Goal: Task Accomplishment & Management: Use online tool/utility

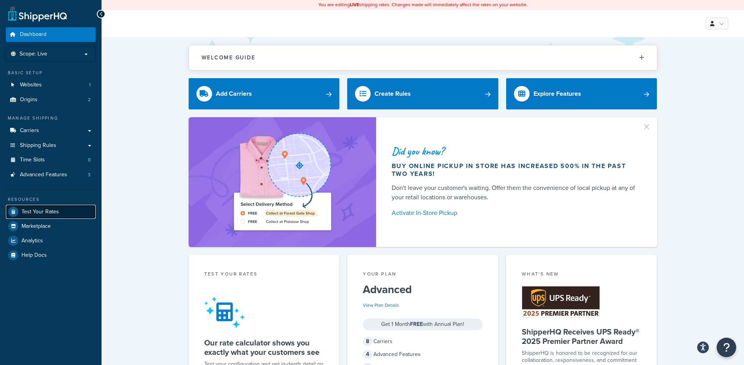
click at [49, 209] on span "Test Your Rates" at bounding box center [39, 212] width 37 height 7
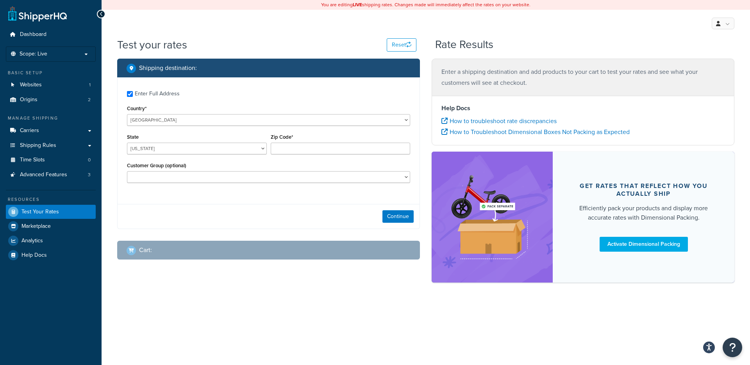
checkbox input "true"
type input "48854"
select select "MI"
select select "Dealer"
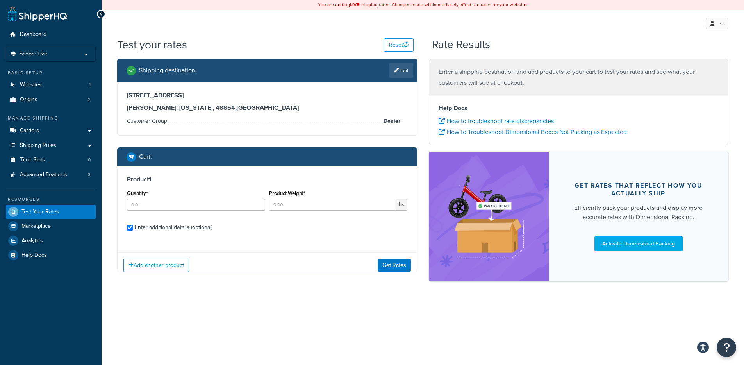
checkbox input "true"
type input "1"
type input "5"
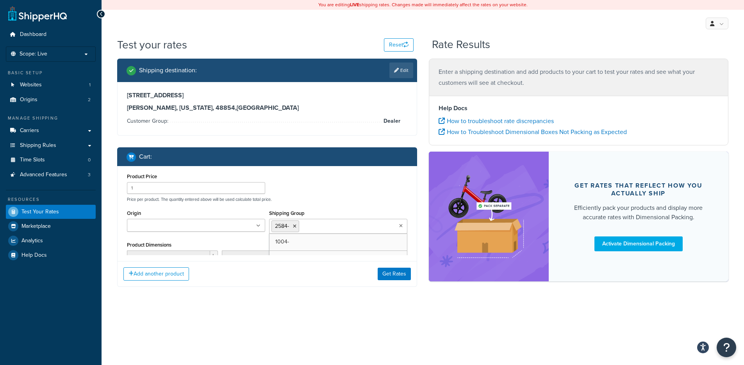
scroll to position [321, 0]
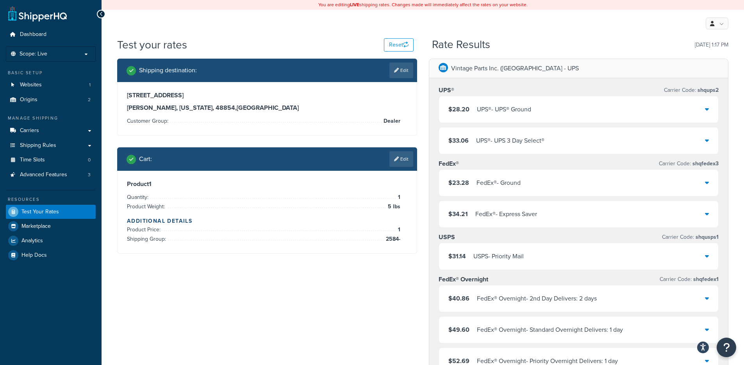
click at [547, 120] on div "$28.20 UPS® - UPS® Ground" at bounding box center [579, 109] width 280 height 27
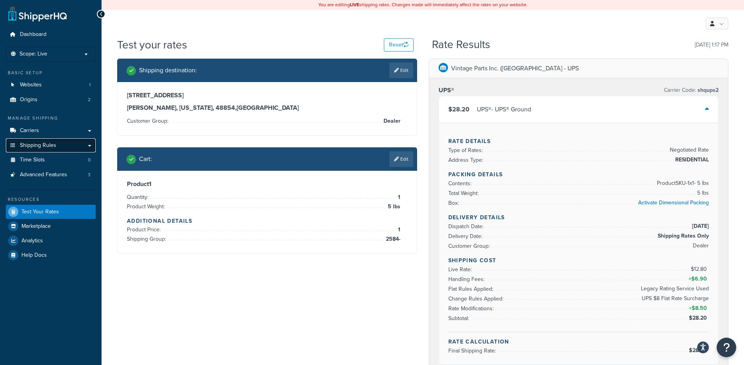
click at [66, 144] on link "Shipping Rules" at bounding box center [51, 145] width 90 height 14
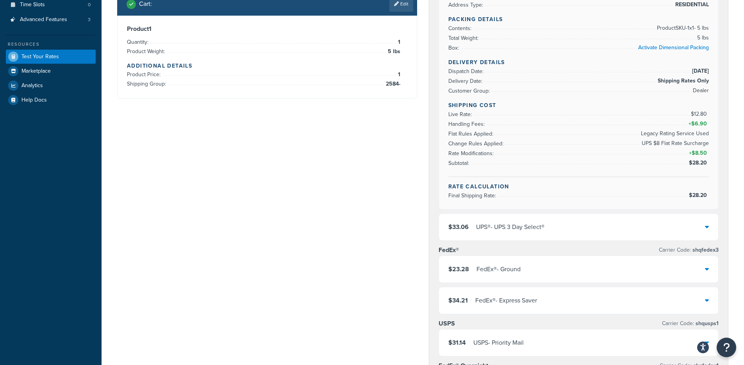
scroll to position [93, 0]
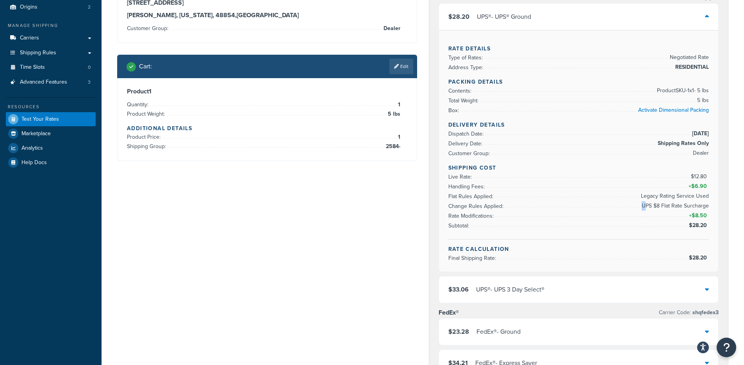
drag, startPoint x: 645, startPoint y: 209, endPoint x: 712, endPoint y: 207, distance: 66.8
click at [712, 207] on div "Rate Details Type of Rates: Negotiated Rate Address Type: RESIDENTIAL Packing D…" at bounding box center [579, 150] width 280 height 241
drag, startPoint x: 712, startPoint y: 207, endPoint x: 700, endPoint y: 207, distance: 12.1
click at [700, 207] on div "Rate Details Type of Rates: Negotiated Rate Address Type: RESIDENTIAL Packing D…" at bounding box center [579, 150] width 280 height 241
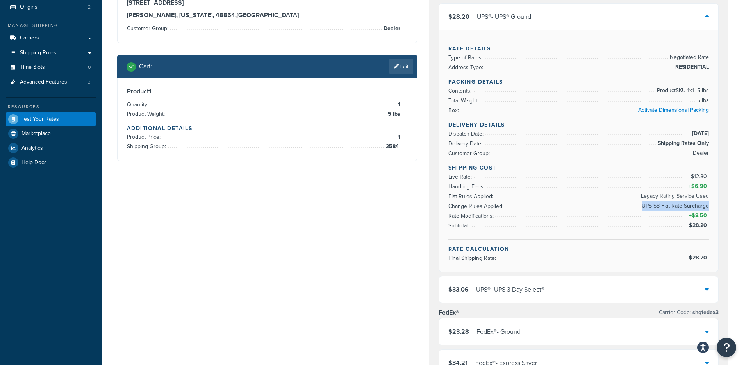
copy li "UPS $8 Flat Rate Surcharge"
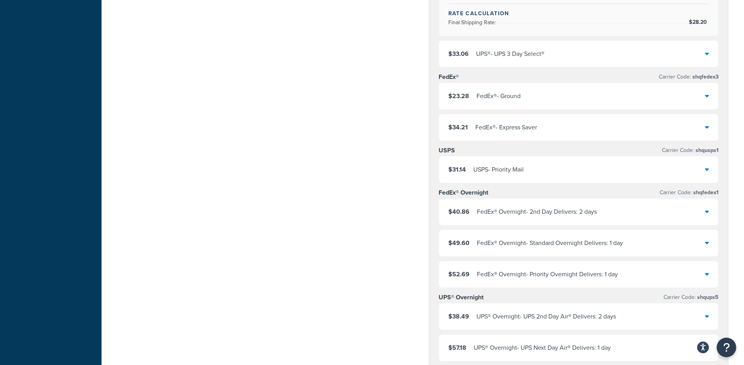
scroll to position [394, 0]
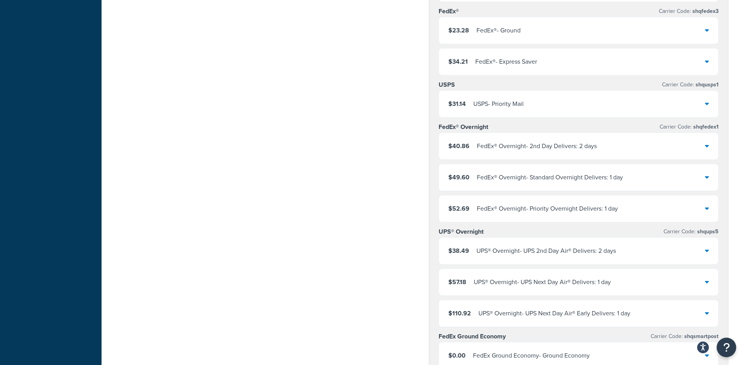
drag, startPoint x: 553, startPoint y: 43, endPoint x: 554, endPoint y: 34, distance: 9.9
click at [554, 34] on div "$23.28 FedEx® - Ground" at bounding box center [579, 30] width 280 height 27
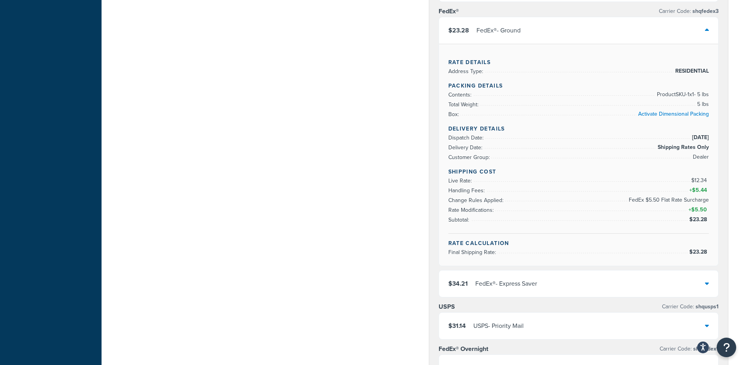
click at [553, 34] on div "$23.28 FedEx® - Ground" at bounding box center [579, 30] width 280 height 27
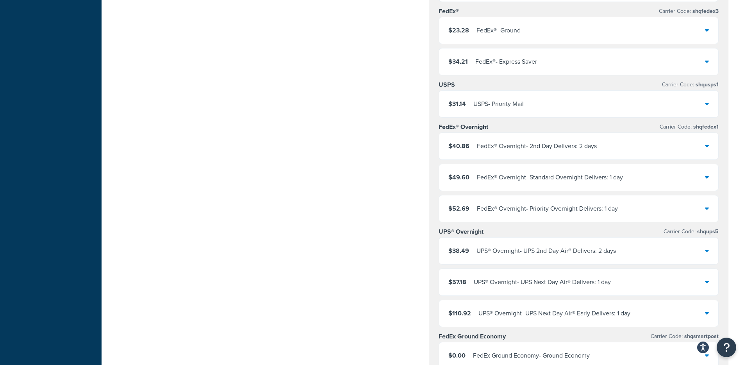
click at [545, 148] on div "FedEx® Overnight - 2nd Day Delivers: 2 days" at bounding box center [537, 146] width 120 height 11
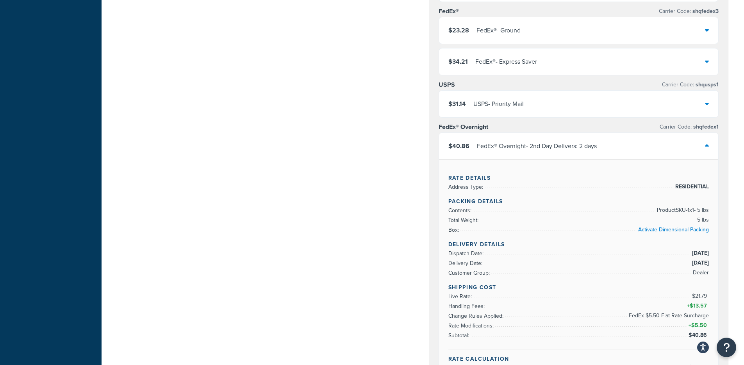
click at [546, 147] on div "FedEx® Overnight - 2nd Day Delivers: 2 days" at bounding box center [537, 146] width 120 height 11
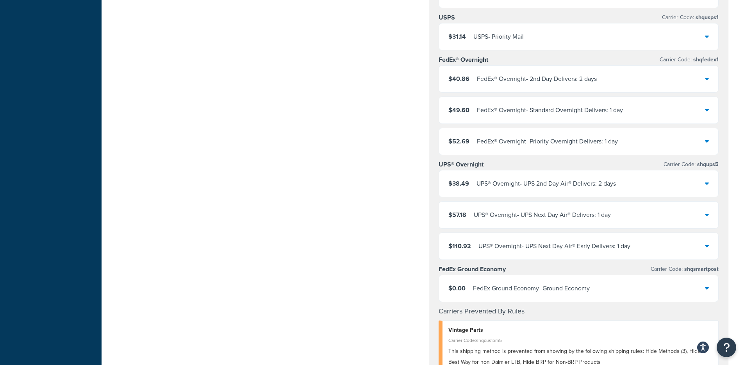
scroll to position [428, 0]
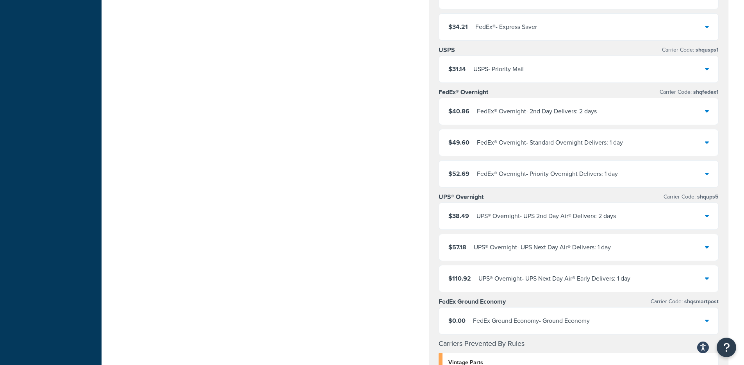
click at [547, 111] on div "FedEx® Overnight - 2nd Day Delivers: 2 days" at bounding box center [537, 111] width 120 height 11
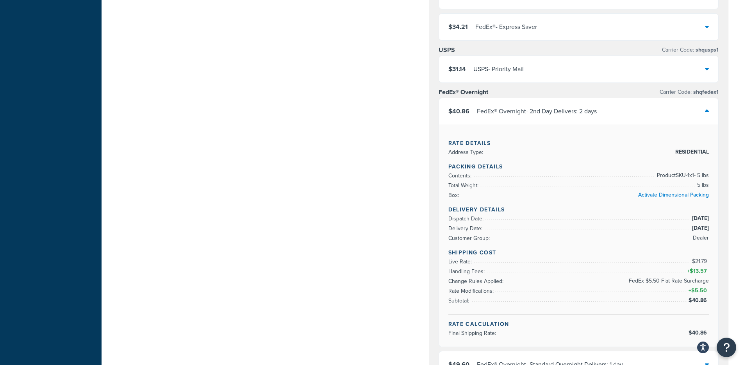
click at [549, 118] on div "$40.86 FedEx® Overnight - 2nd Day Delivers: 2 days" at bounding box center [579, 111] width 280 height 27
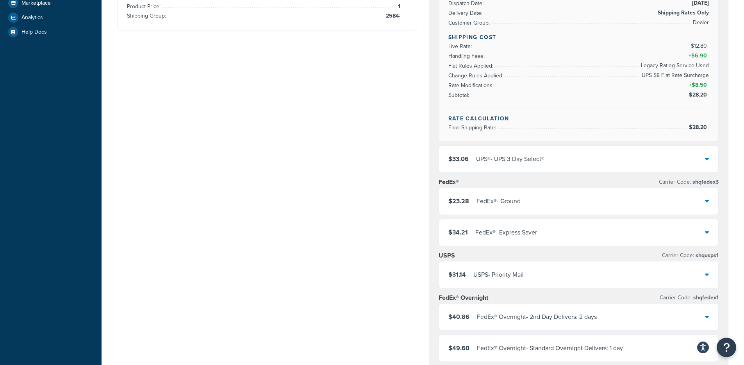
click at [528, 202] on div "$23.28 FedEx® - Ground" at bounding box center [579, 201] width 280 height 27
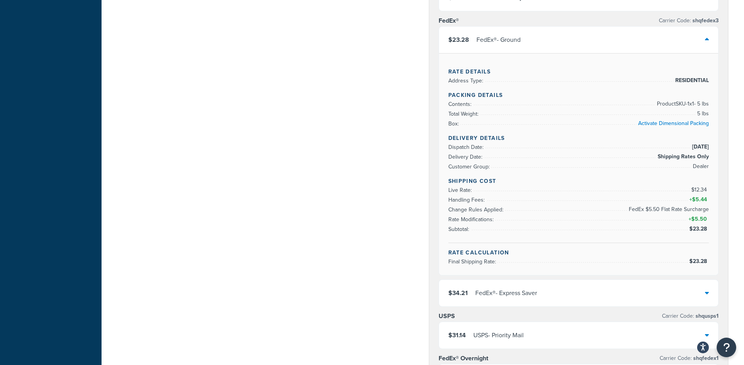
scroll to position [385, 0]
drag, startPoint x: 629, startPoint y: 208, endPoint x: 708, endPoint y: 209, distance: 79.7
click at [708, 209] on span "FedEx $5.50 Flat Rate Surcharge" at bounding box center [668, 207] width 82 height 9
copy span "FedEx $5.50 Flat Rate Surcharge"
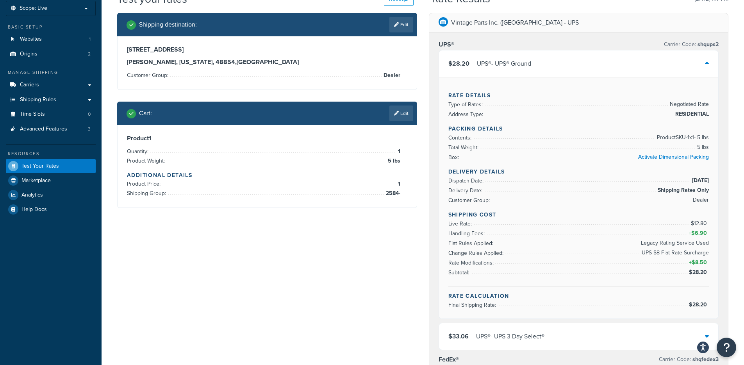
scroll to position [0, 0]
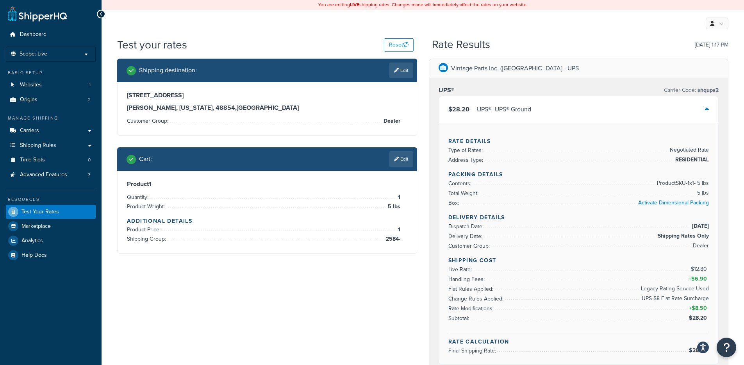
click at [495, 102] on div "$28.20 UPS® - UPS® Ground" at bounding box center [579, 109] width 280 height 27
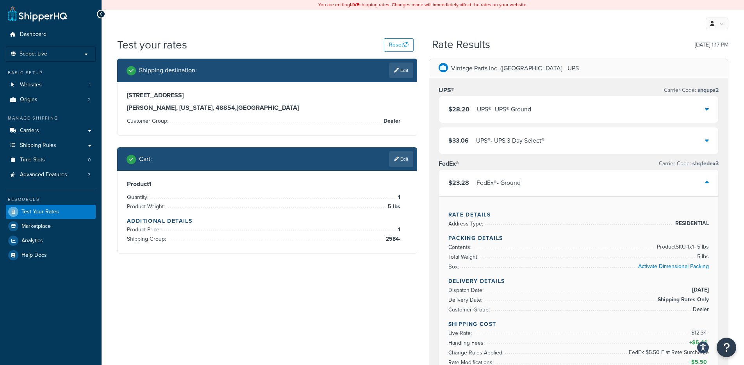
click at [372, 128] on div "401 North Ct Mason, Michigan, 48854 , United States Customer Group: Dealer" at bounding box center [267, 108] width 299 height 53
click at [400, 154] on link "Edit" at bounding box center [401, 159] width 24 height 16
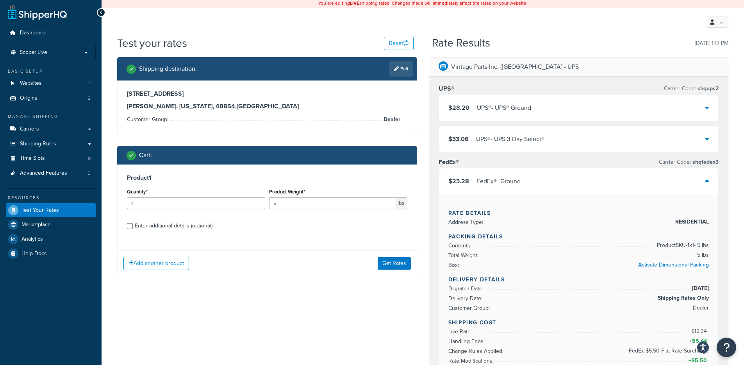
drag, startPoint x: 161, startPoint y: 226, endPoint x: 173, endPoint y: 223, distance: 12.7
click at [161, 226] on div "Enter additional details (optional)" at bounding box center [174, 225] width 78 height 11
click at [133, 226] on input "Enter additional details (optional)" at bounding box center [130, 226] width 6 height 6
checkbox input "true"
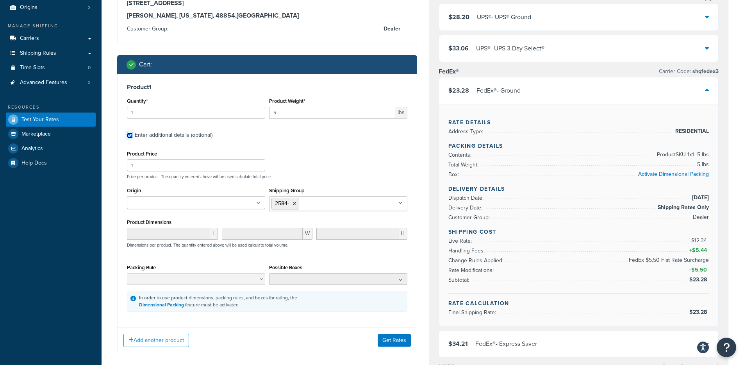
scroll to position [165, 0]
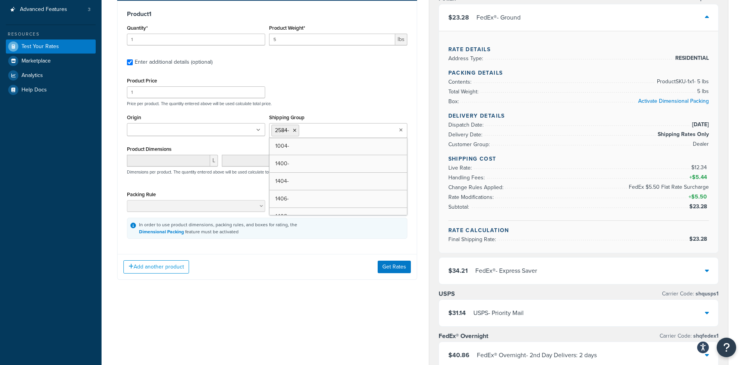
click at [334, 135] on ul "2584-" at bounding box center [338, 130] width 138 height 15
type input "SHQ"
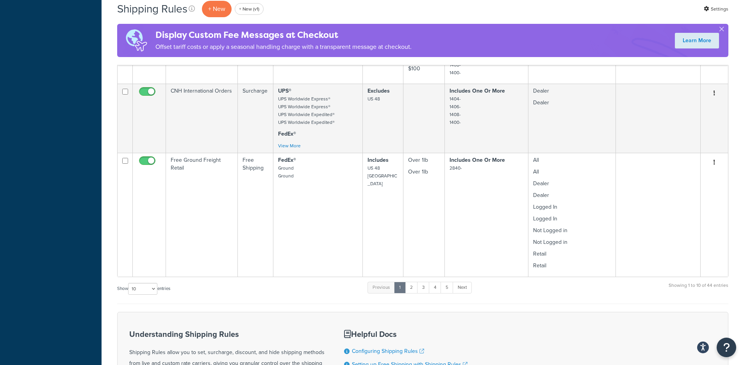
scroll to position [696, 0]
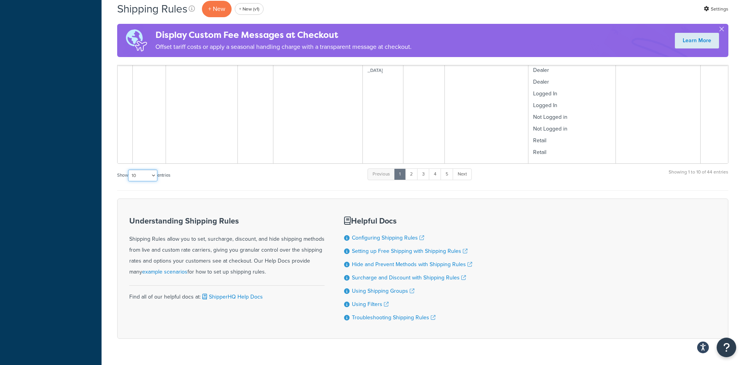
click at [146, 169] on select "10 15 25 50 100 1000" at bounding box center [142, 175] width 29 height 12
select select "1000"
click at [129, 169] on select "10 15 25 50 100 1000" at bounding box center [142, 175] width 29 height 12
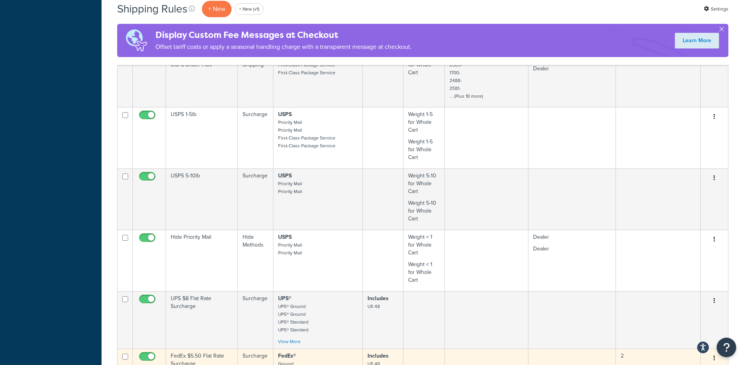
scroll to position [973, 0]
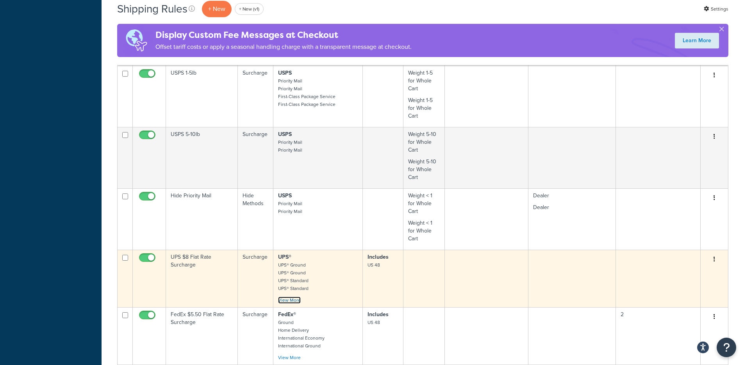
click at [294, 296] on link "View More" at bounding box center [289, 299] width 23 height 7
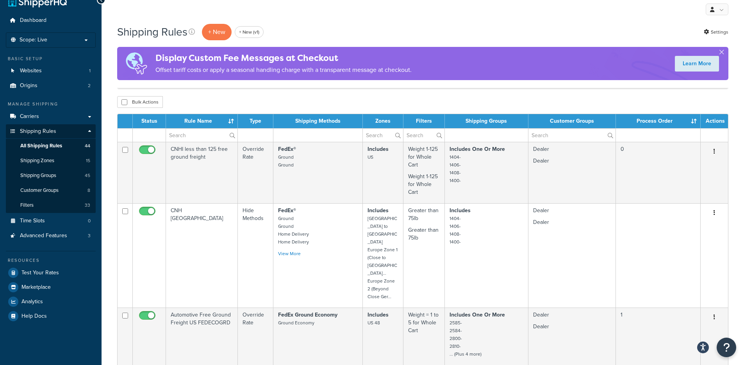
scroll to position [0, 0]
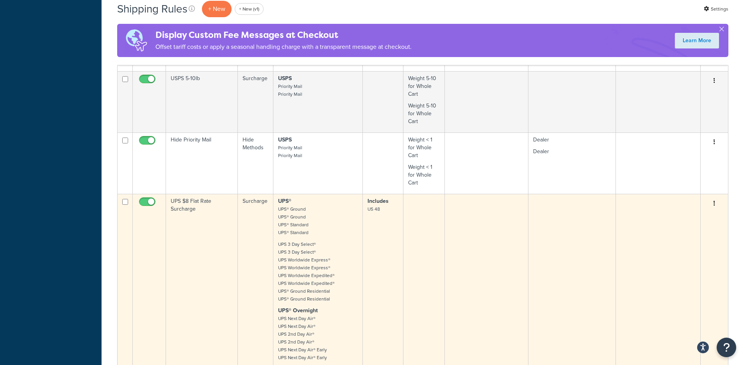
click at [278, 240] on p "UPS 3 Day Select® UPS 3 Day Select® UPS Worldwide Express® UPS Worldwide Expres…" at bounding box center [318, 271] width 80 height 62
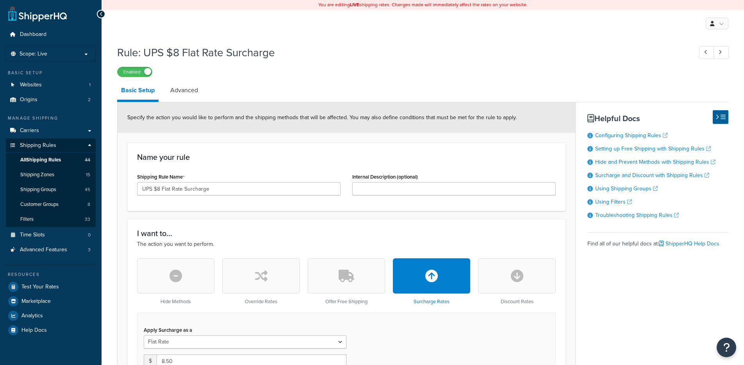
select select "CART"
click at [181, 95] on link "Advanced" at bounding box center [184, 90] width 36 height 19
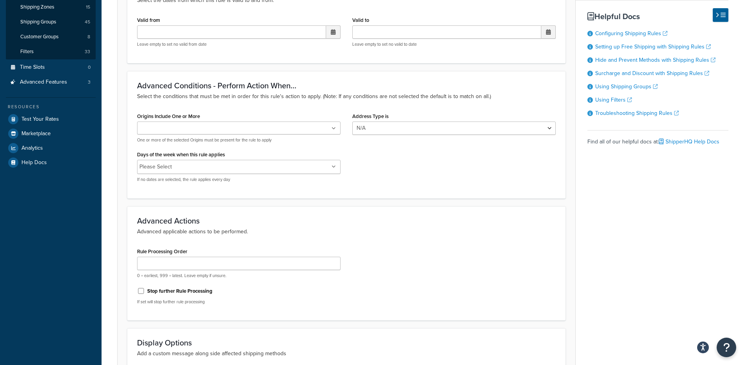
scroll to position [159, 0]
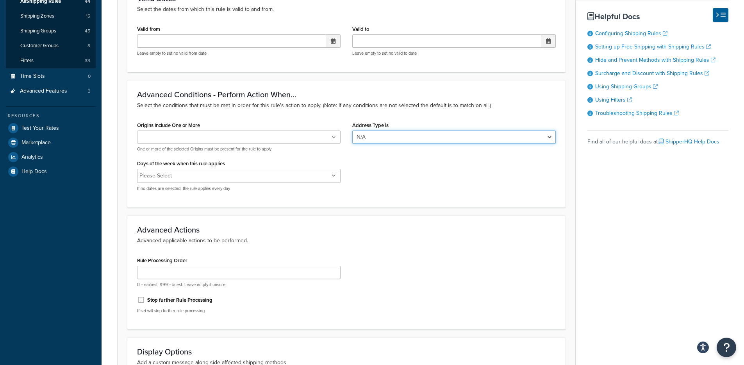
click at [437, 140] on select "N/A Business Residential" at bounding box center [453, 136] width 203 height 13
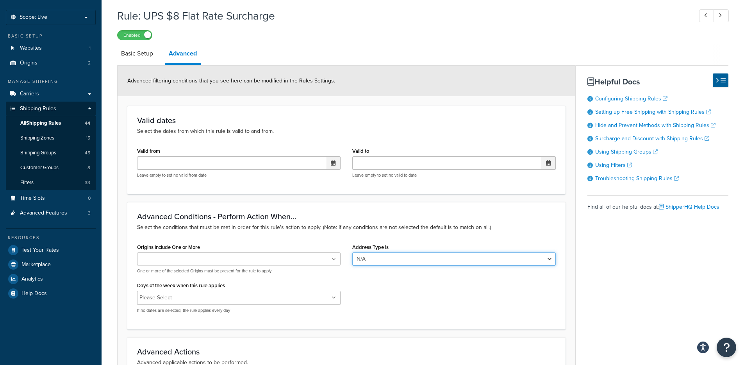
scroll to position [0, 0]
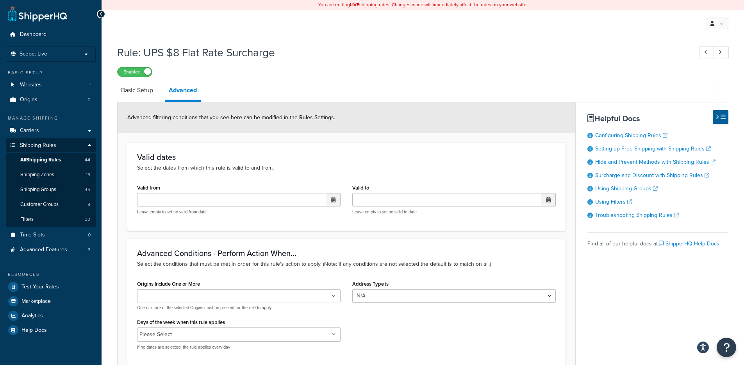
select select "CART"
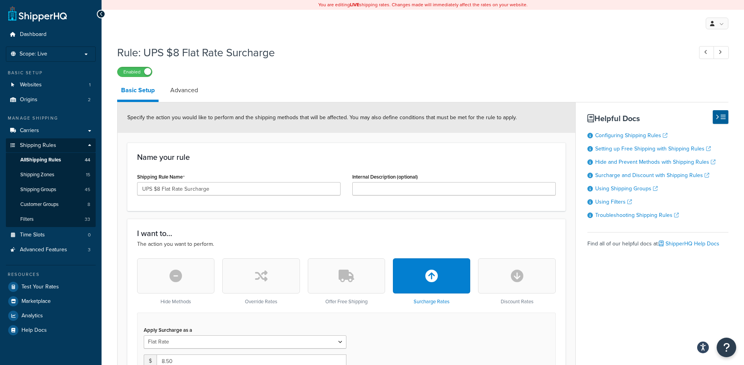
drag, startPoint x: 234, startPoint y: 114, endPoint x: 177, endPoint y: 64, distance: 75.9
click at [234, 114] on span "Specify the action you would like to perform and the shipping methods that will…" at bounding box center [321, 117] width 389 height 8
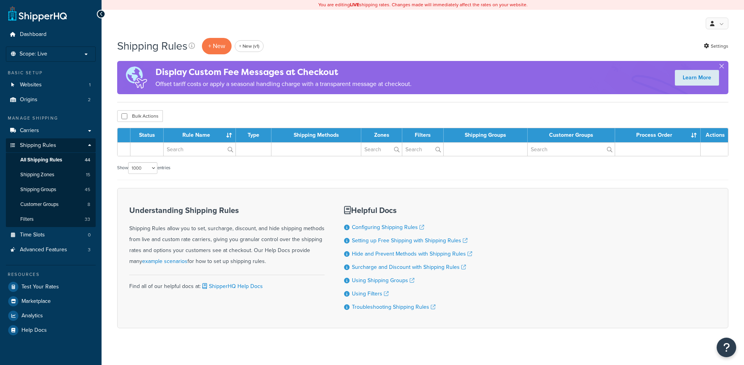
select select "1000"
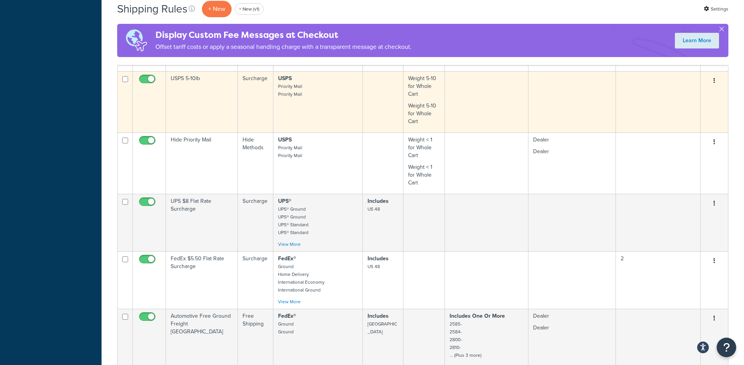
click at [335, 107] on td "USPS Priority Mail Priority Mail" at bounding box center [317, 101] width 89 height 61
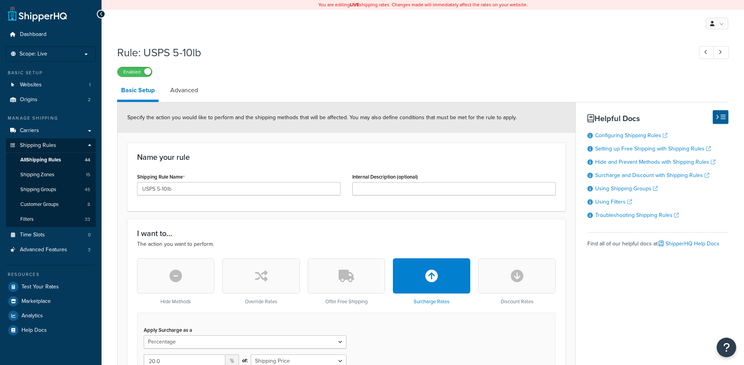
select select "PERCENTAGE"
select select "CART"
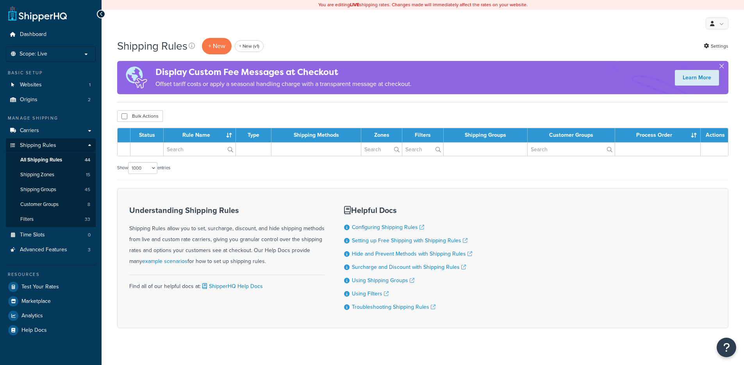
select select "1000"
click at [110, 133] on div "Shipping Rules + New + New (v1) Settings Display Custom Fee Messages at Checkou…" at bounding box center [423, 196] width 642 height 318
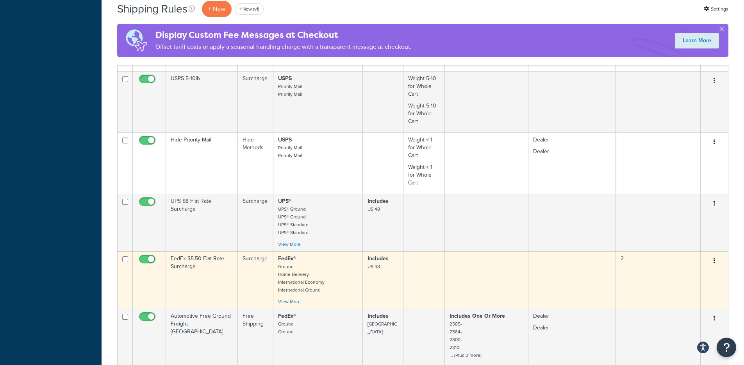
click at [198, 251] on td "FedEx $5.50 Flat Rate Surcharge" at bounding box center [202, 279] width 72 height 57
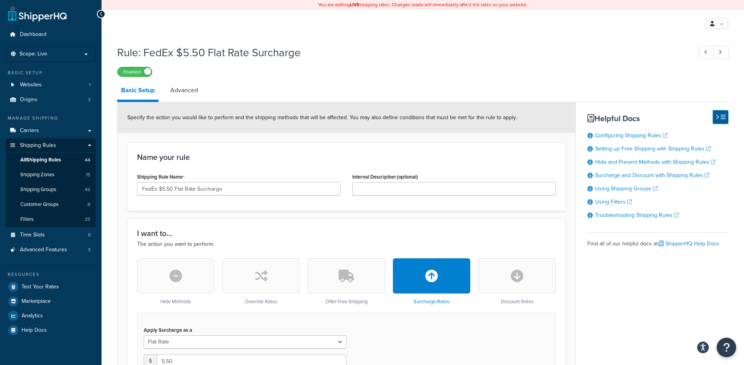
click at [187, 104] on div "Specify the action you would like to perform and the shipping methods that will…" at bounding box center [347, 117] width 458 height 30
click at [189, 93] on link "Advanced" at bounding box center [184, 90] width 36 height 19
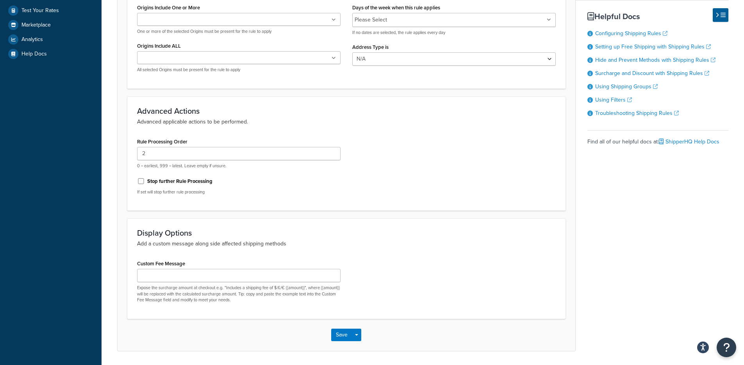
scroll to position [302, 0]
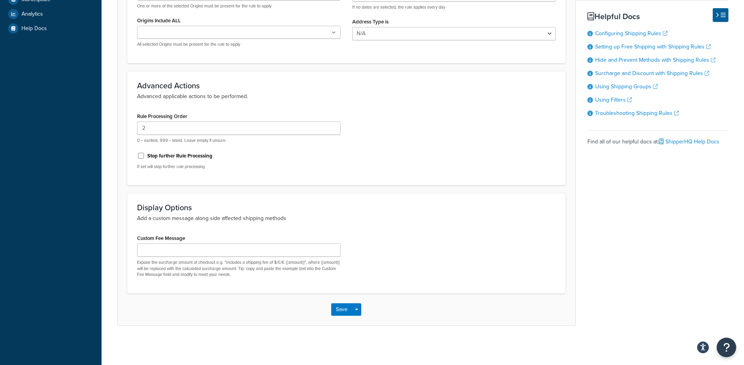
click at [427, 155] on div "Rule Processing Order 2 0 = earliest, 999 = latest. Leave empty if unsure. Stop…" at bounding box center [346, 143] width 430 height 65
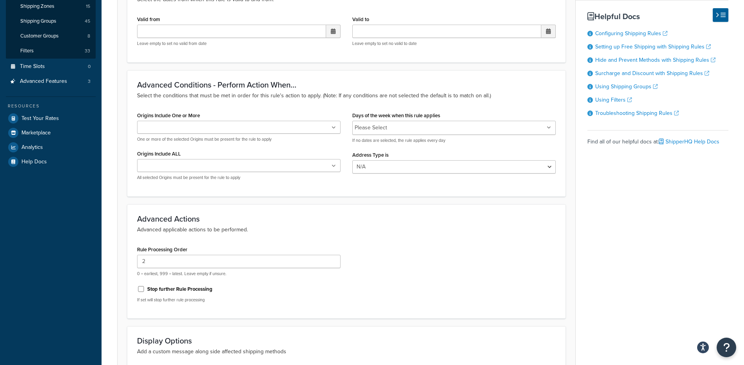
scroll to position [0, 0]
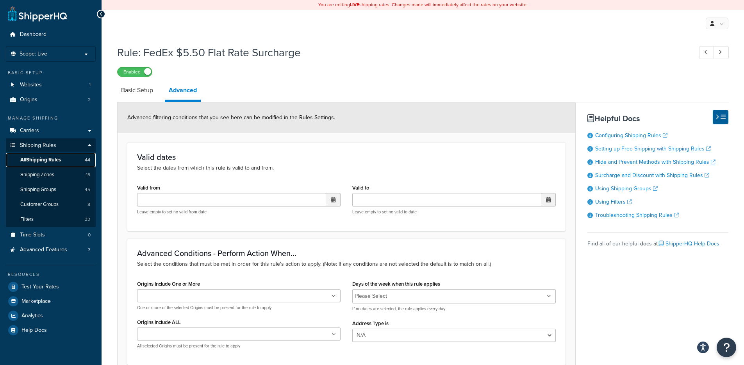
click at [69, 162] on link "All Shipping Rules 44" at bounding box center [51, 160] width 90 height 14
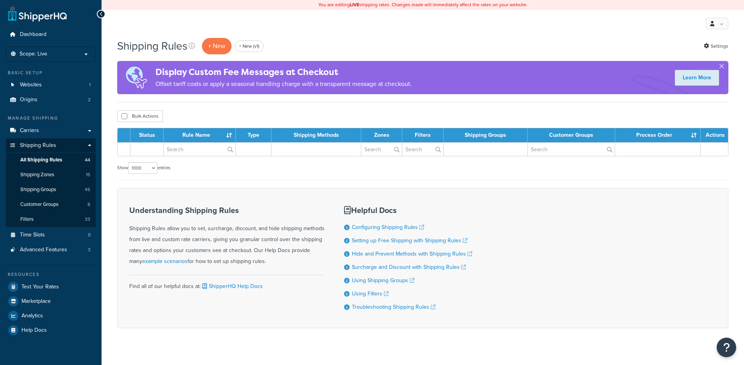
select select "1000"
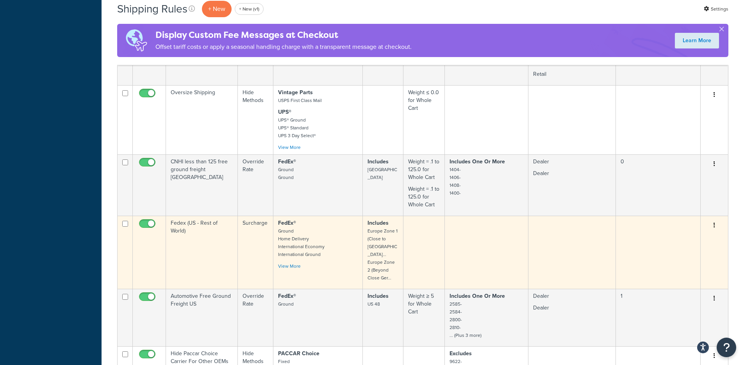
scroll to position [841, 0]
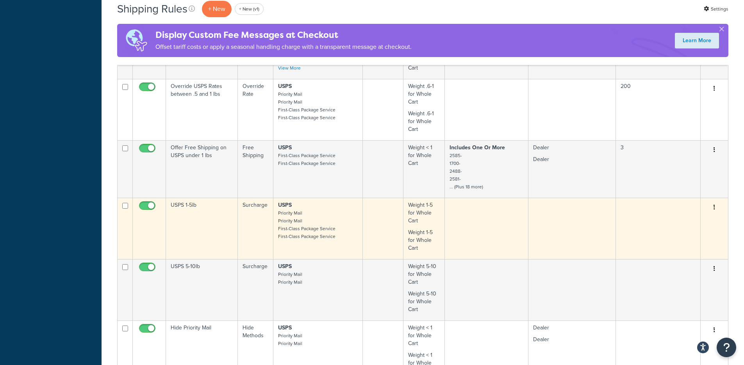
click at [257, 200] on td "Surcharge" at bounding box center [256, 228] width 36 height 61
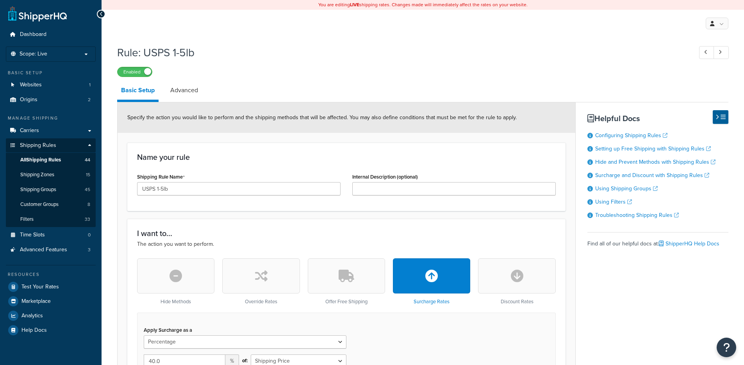
select select "PERCENTAGE"
select select "CART"
click at [188, 82] on link "Advanced" at bounding box center [184, 90] width 36 height 19
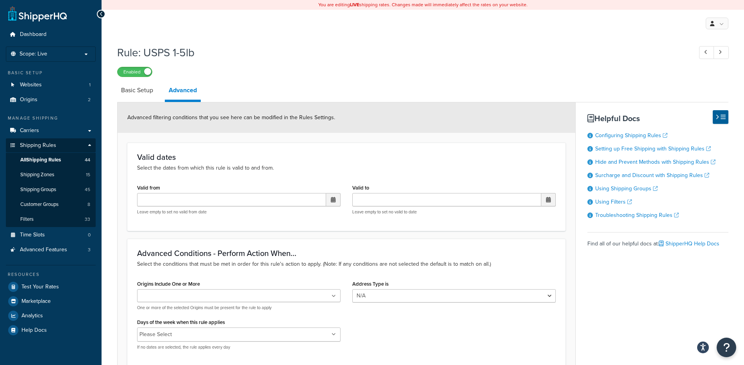
select select "PERCENTAGE"
select select "CART"
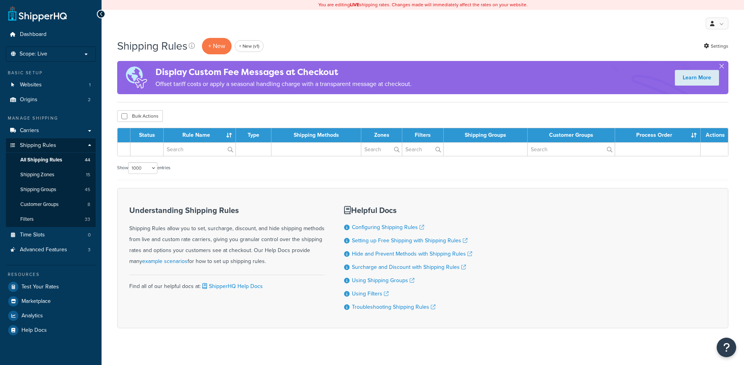
select select "1000"
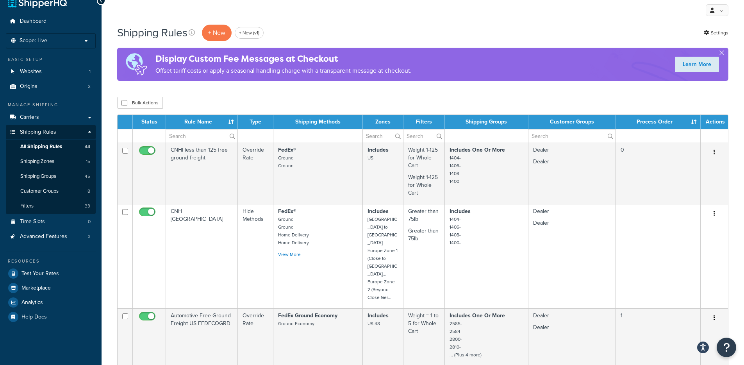
scroll to position [903, 0]
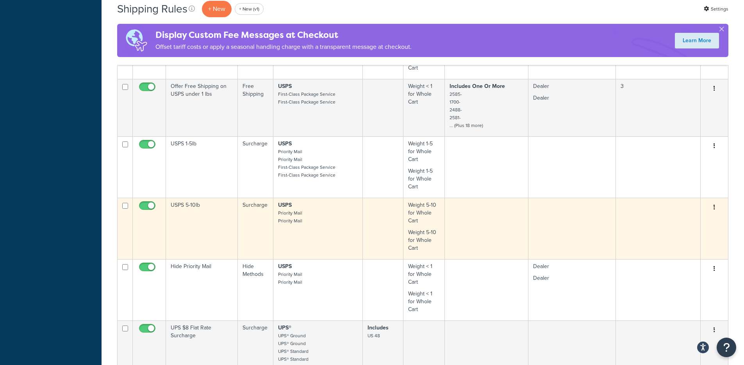
click at [298, 209] on small "Priority Mail Priority Mail" at bounding box center [290, 216] width 24 height 15
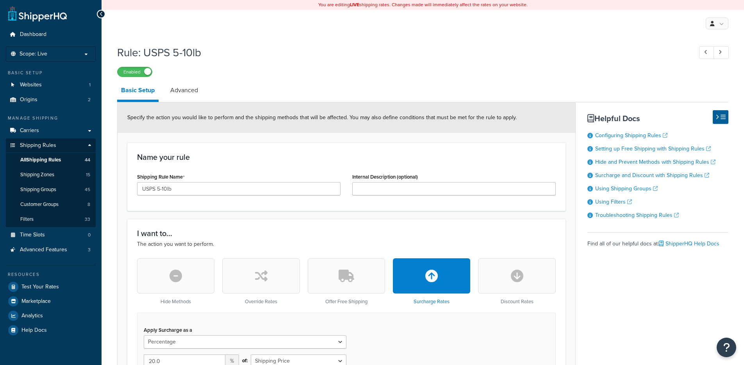
select select "PERCENTAGE"
select select "CART"
click at [186, 97] on link "Advanced" at bounding box center [184, 90] width 36 height 19
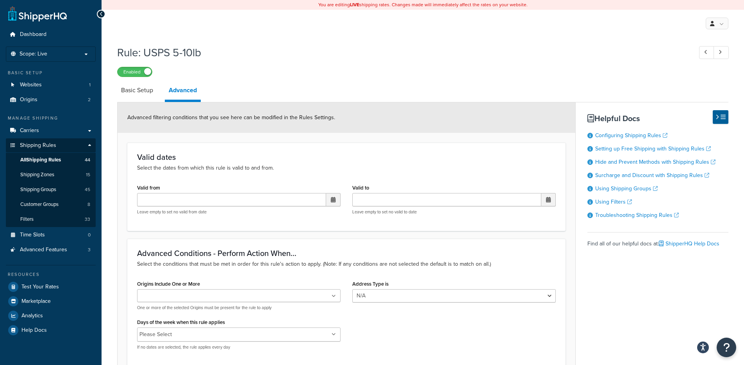
select select "PERCENTAGE"
select select "CART"
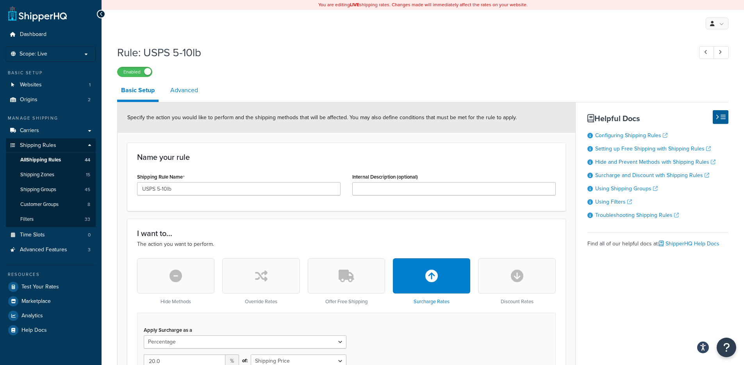
click at [187, 98] on link "Advanced" at bounding box center [184, 90] width 36 height 19
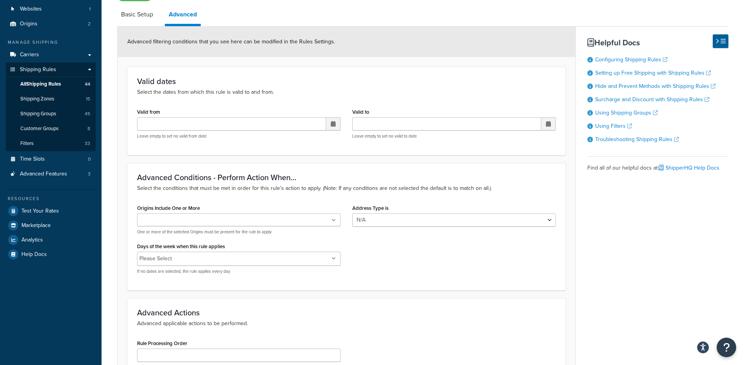
scroll to position [158, 0]
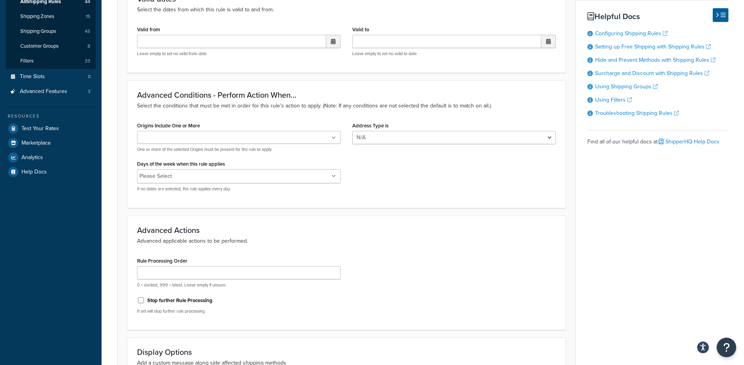
click at [399, 194] on div "Origins Include One or More Vintage Parts (Saarwellingen Germany) Vintage Parts…" at bounding box center [346, 159] width 430 height 78
click at [493, 139] on select "N/A Business Residential" at bounding box center [453, 137] width 203 height 13
drag, startPoint x: 181, startPoint y: 167, endPoint x: 260, endPoint y: 172, distance: 79.0
click at [259, 170] on div "Days of the week when this rule applies Please Select Monday Tuesday Wednesday …" at bounding box center [238, 175] width 203 height 34
drag, startPoint x: 400, startPoint y: 242, endPoint x: 391, endPoint y: 240, distance: 9.1
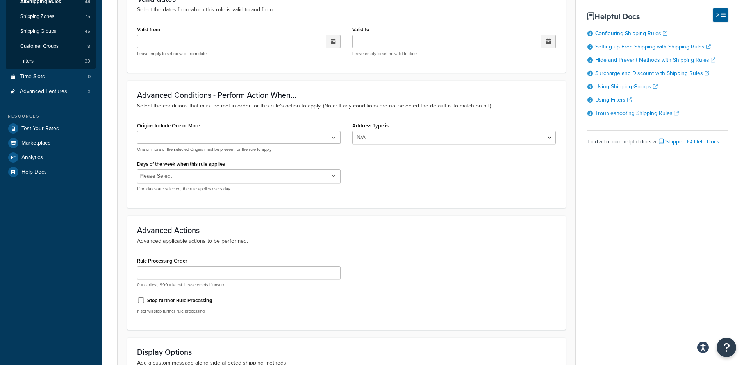
click at [400, 242] on p "Advanced applicable actions to be performed." at bounding box center [346, 241] width 419 height 9
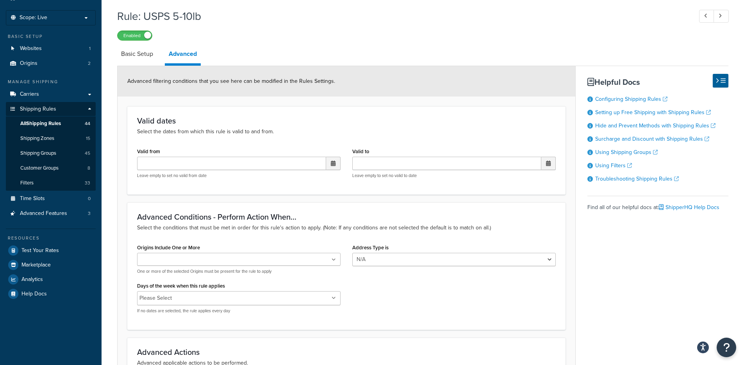
scroll to position [0, 0]
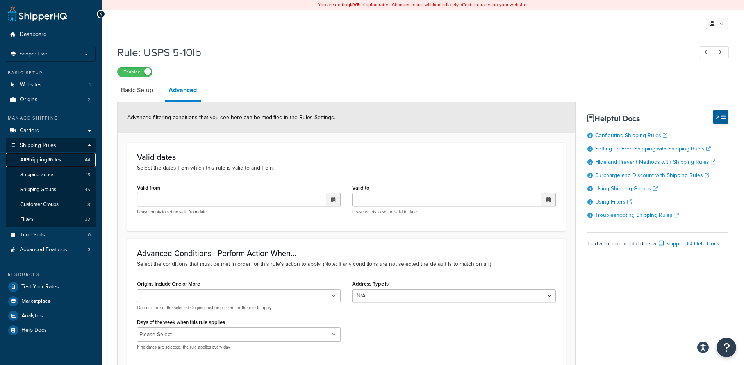
click at [33, 157] on span "All Shipping Rules" at bounding box center [40, 160] width 41 height 7
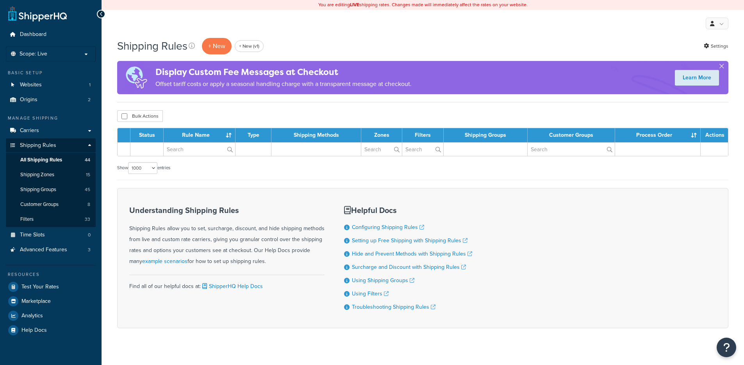
select select "1000"
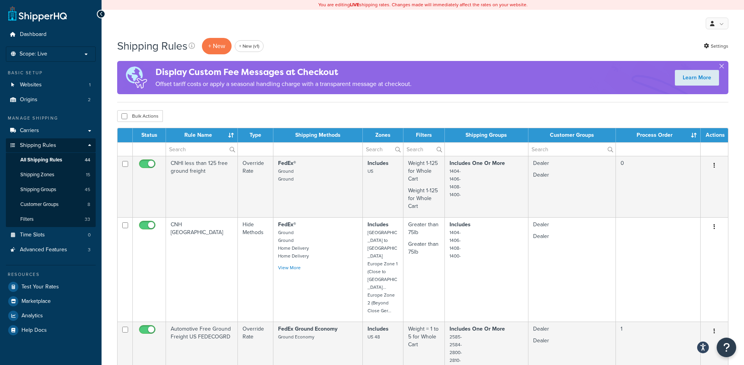
scroll to position [2, 0]
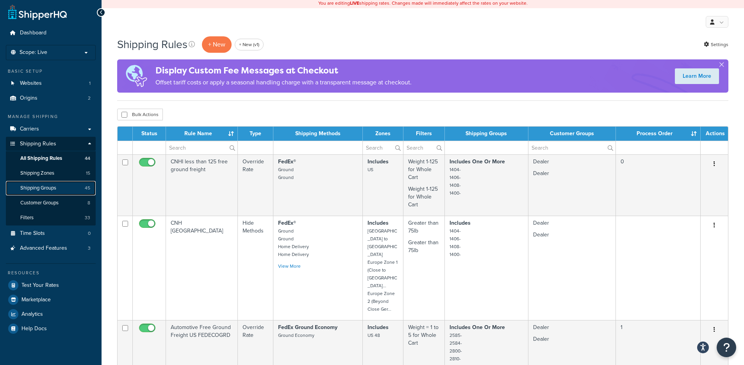
drag, startPoint x: 78, startPoint y: 190, endPoint x: 86, endPoint y: 185, distance: 10.0
click at [78, 190] on link "Shipping Groups 45" at bounding box center [51, 188] width 90 height 14
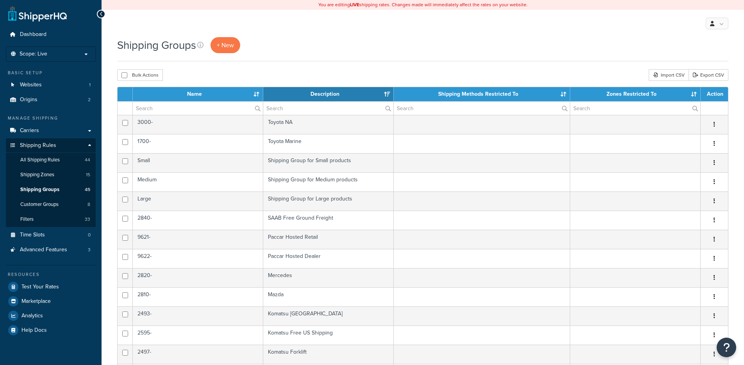
select select "15"
click at [209, 43] on div "Shipping Groups + New" at bounding box center [180, 45] width 127 height 16
click at [226, 43] on span "+ New" at bounding box center [225, 45] width 17 height 9
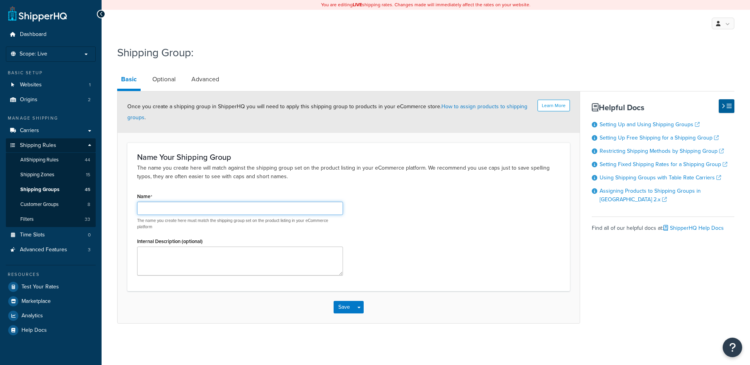
click at [221, 205] on input "Name" at bounding box center [240, 208] width 206 height 13
click at [194, 208] on input "SHQ - Test Residential Surcharge" at bounding box center [240, 208] width 206 height 13
type input "SHQ - Test Residential/Commercial Surcharge"
click at [334, 309] on button "Save" at bounding box center [344, 307] width 21 height 12
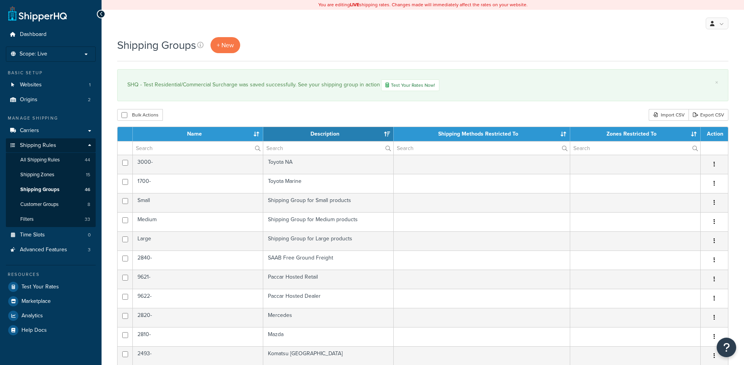
select select "15"
click at [59, 157] on span "All Shipping Rules" at bounding box center [39, 160] width 39 height 7
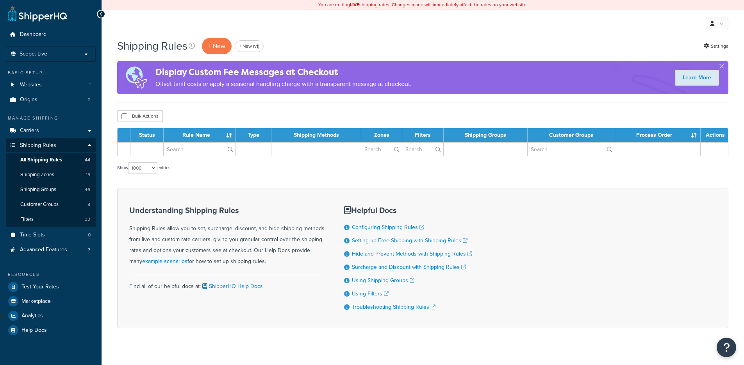
select select "1000"
click at [227, 48] on p "+ New" at bounding box center [217, 46] width 30 height 16
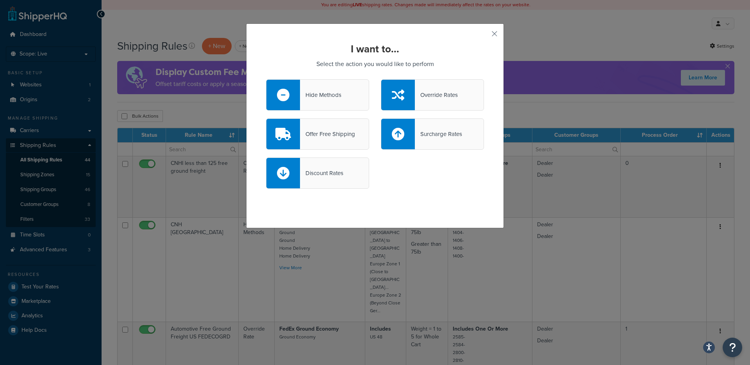
click at [507, 30] on div "I want to... Select the action you would like to perform Hide Methods Override …" at bounding box center [375, 182] width 750 height 365
drag, startPoint x: 494, startPoint y: 31, endPoint x: 489, endPoint y: 33, distance: 5.3
click at [489, 33] on div "I want to... Select the action you would like to perform Hide Methods Override …" at bounding box center [375, 125] width 258 height 205
click at [484, 36] on button "button" at bounding box center [483, 37] width 2 height 2
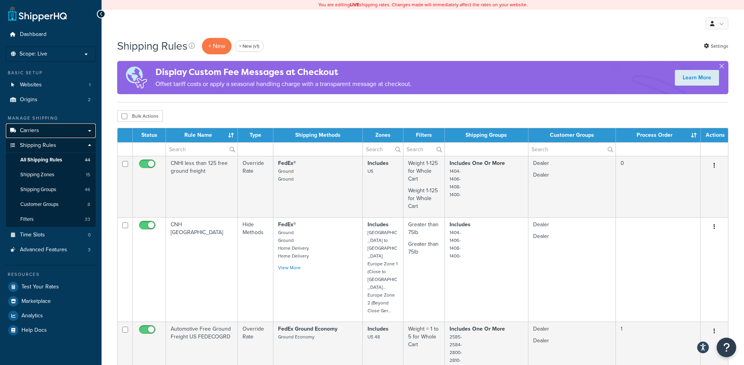
click at [59, 128] on link "Carriers" at bounding box center [51, 130] width 90 height 14
click at [215, 50] on p "+ New" at bounding box center [217, 46] width 30 height 16
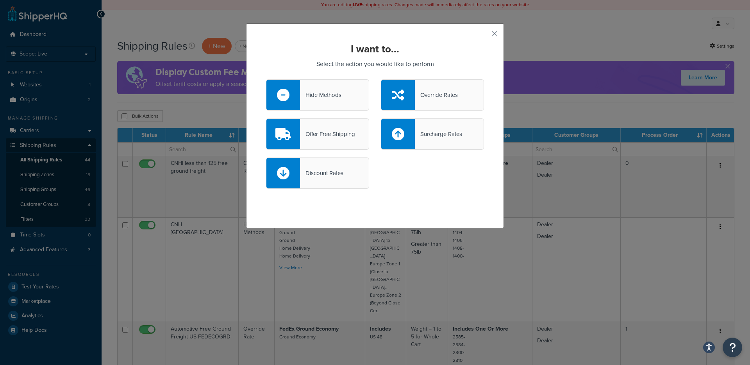
click at [437, 134] on div "Surcharge Rates" at bounding box center [438, 133] width 47 height 11
click at [0, 0] on input "Surcharge Rates" at bounding box center [0, 0] width 0 height 0
select select "CART"
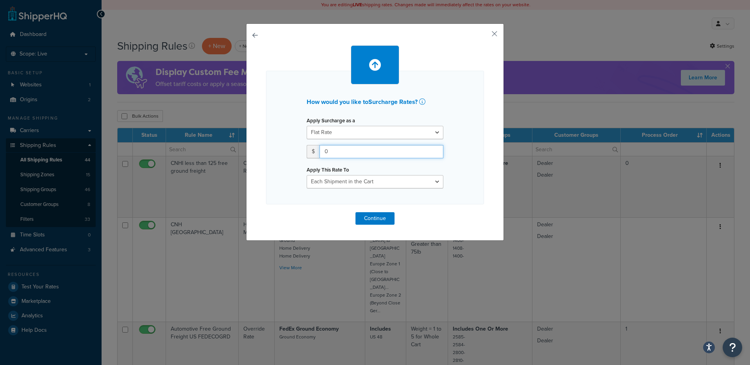
drag, startPoint x: 346, startPoint y: 146, endPoint x: 366, endPoint y: 152, distance: 21.4
click at [366, 152] on input "0" at bounding box center [381, 151] width 124 height 13
type input "25"
click at [366, 217] on button "Continue" at bounding box center [374, 218] width 39 height 12
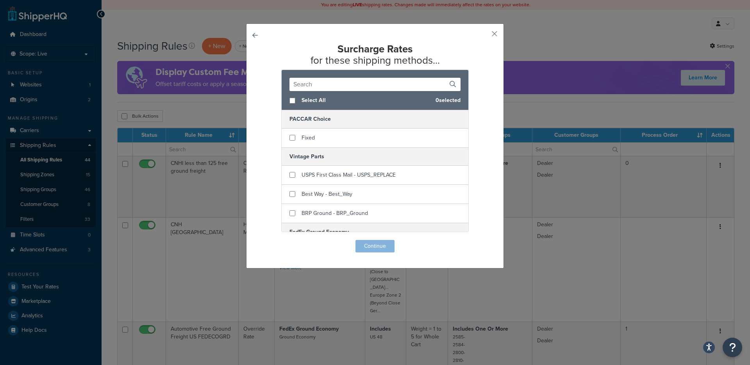
click at [318, 79] on input "text" at bounding box center [374, 84] width 171 height 13
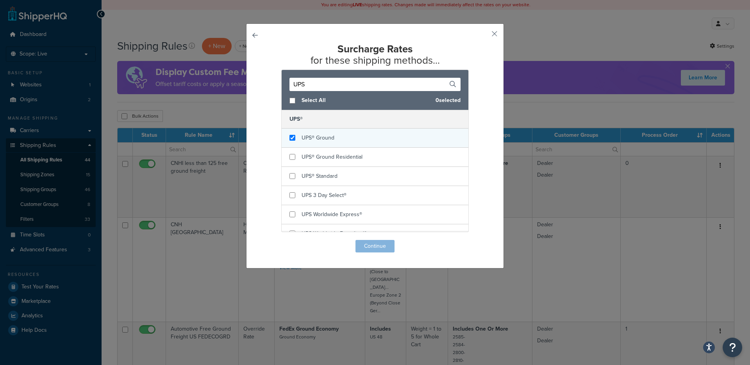
type input "UPS"
checkbox input "true"
click at [328, 128] on div "UPS® Ground" at bounding box center [375, 137] width 187 height 19
click at [373, 248] on button "Continue" at bounding box center [374, 246] width 39 height 12
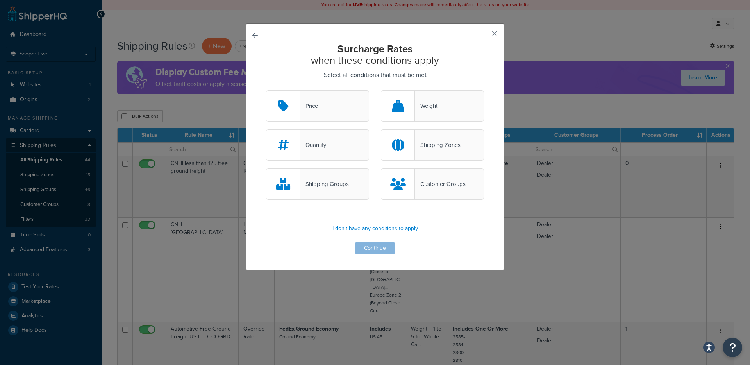
click at [326, 188] on div "Shipping Groups" at bounding box center [324, 183] width 49 height 11
click at [0, 0] on input "Shipping Groups" at bounding box center [0, 0] width 0 height 0
click at [370, 246] on button "Continue" at bounding box center [374, 248] width 39 height 12
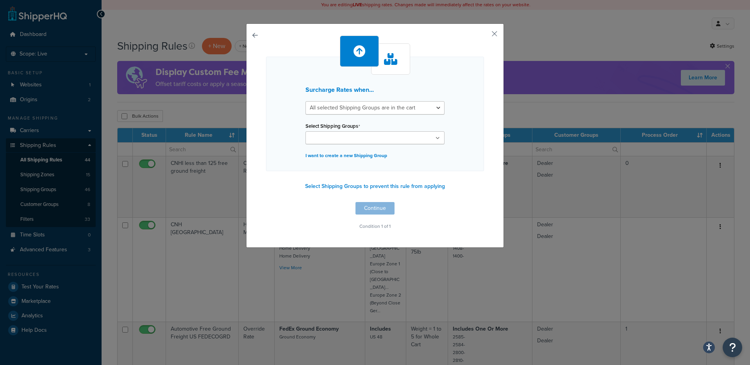
click at [341, 143] on ul at bounding box center [374, 137] width 139 height 13
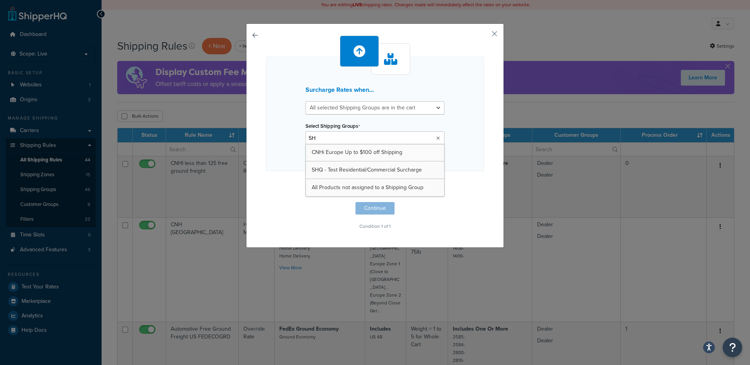
type input "SHQ"
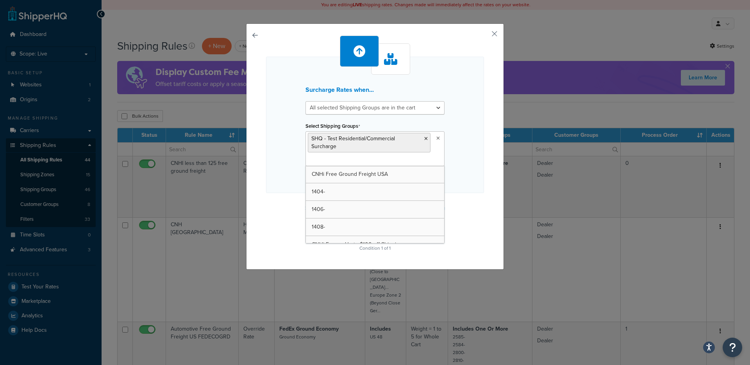
click at [258, 183] on div "Surcharge Rates when... All selected Shipping Groups are in the cart Any select…" at bounding box center [375, 146] width 258 height 246
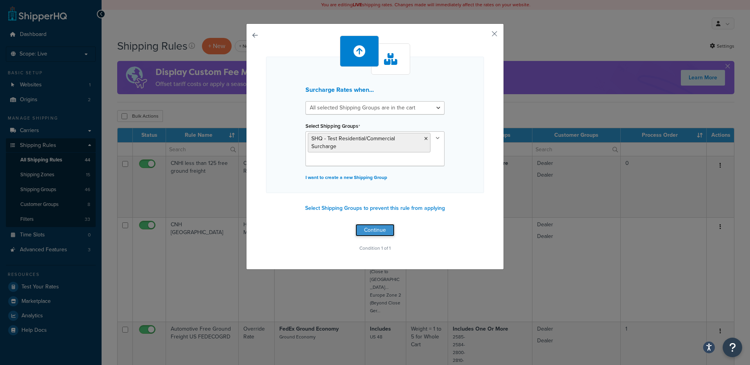
click at [362, 227] on button "Continue" at bounding box center [374, 230] width 39 height 12
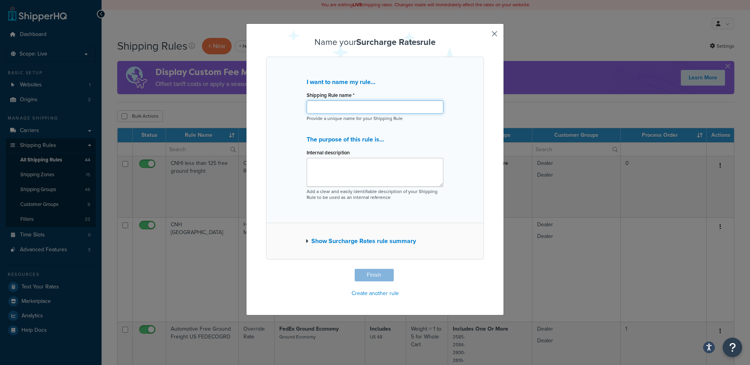
click at [341, 107] on input "Shipping Rule name *" at bounding box center [375, 106] width 137 height 13
type input "SHQ - Test Residential Surcharge"
click at [360, 278] on button "Finish" at bounding box center [374, 275] width 39 height 12
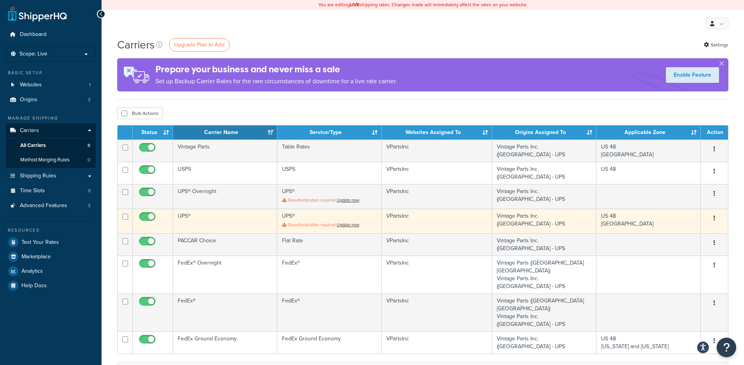
click at [224, 216] on td "UPS®" at bounding box center [225, 221] width 104 height 25
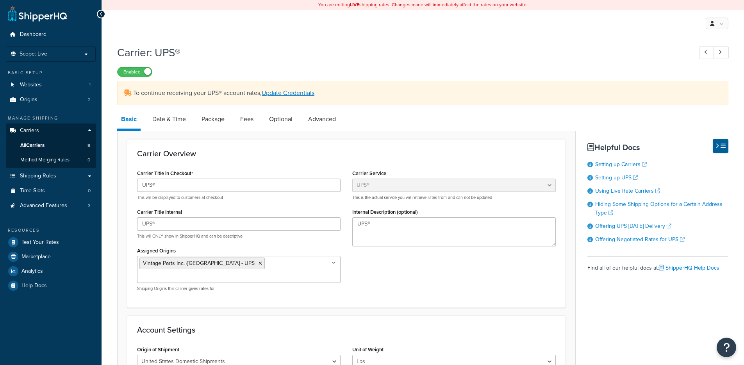
select select "ups"
click at [273, 118] on link "Optional" at bounding box center [280, 119] width 31 height 19
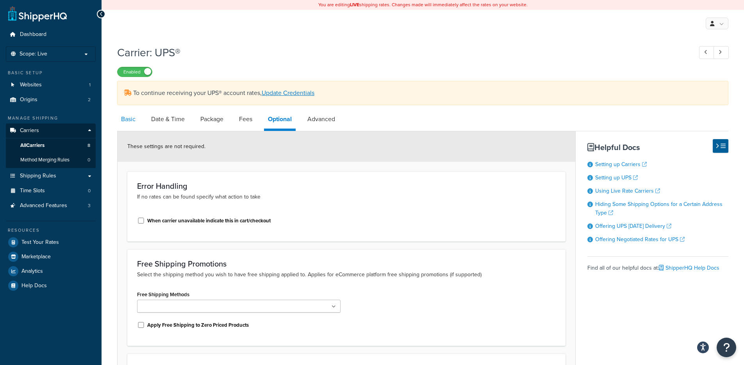
click at [139, 127] on link "Basic" at bounding box center [128, 119] width 22 height 19
select select "ups"
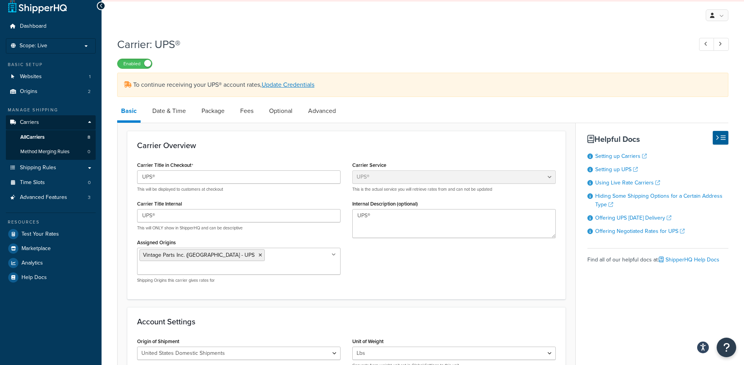
scroll to position [325, 0]
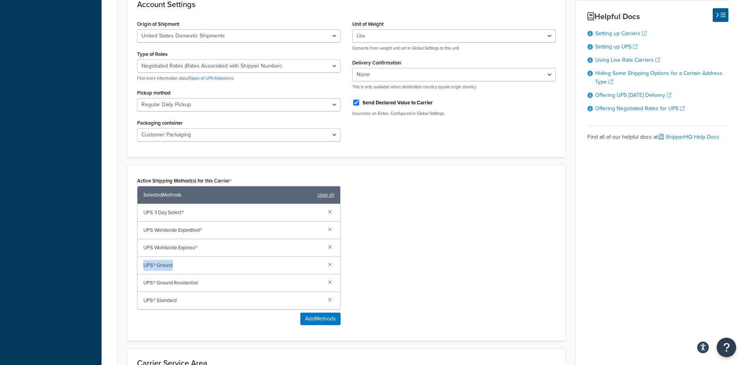
drag, startPoint x: 183, startPoint y: 258, endPoint x: 137, endPoint y: 258, distance: 45.7
click at [137, 258] on div "UPS® Ground" at bounding box center [238, 266] width 203 height 18
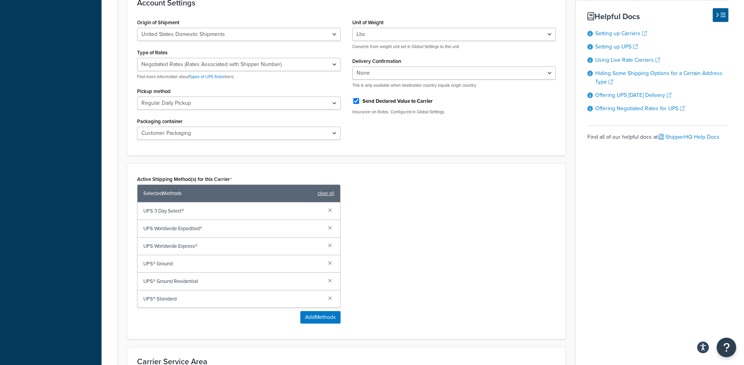
click at [422, 238] on div "Active Shipping Method(s) for this Carrier Selected Methods clear all UPS 3 Day…" at bounding box center [346, 251] width 430 height 156
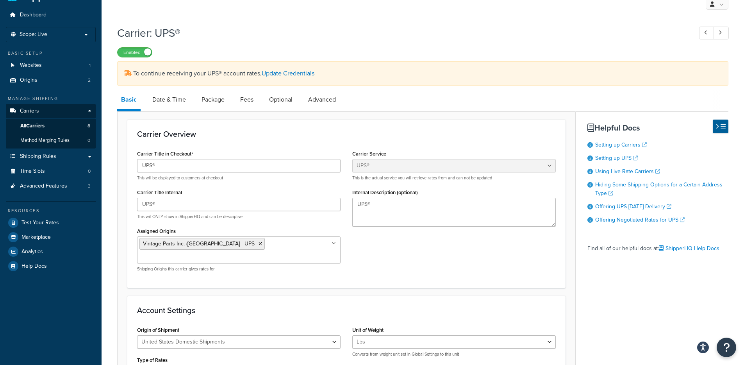
scroll to position [0, 0]
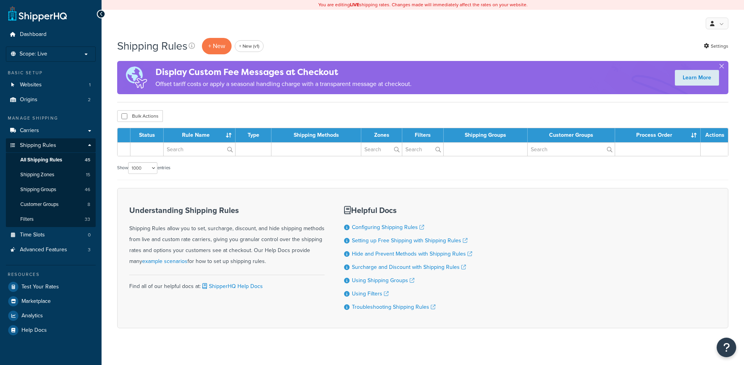
select select "1000"
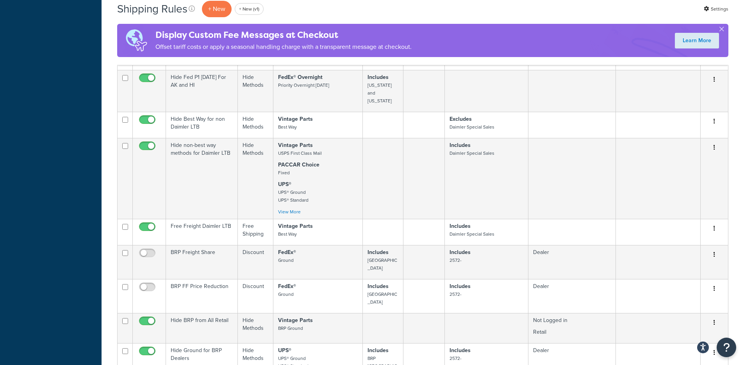
scroll to position [2475, 0]
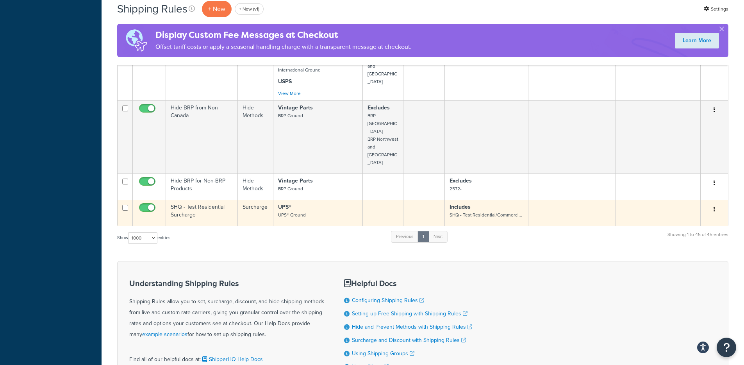
click at [198, 200] on td "SHQ - Test Residential Surcharge" at bounding box center [202, 213] width 72 height 26
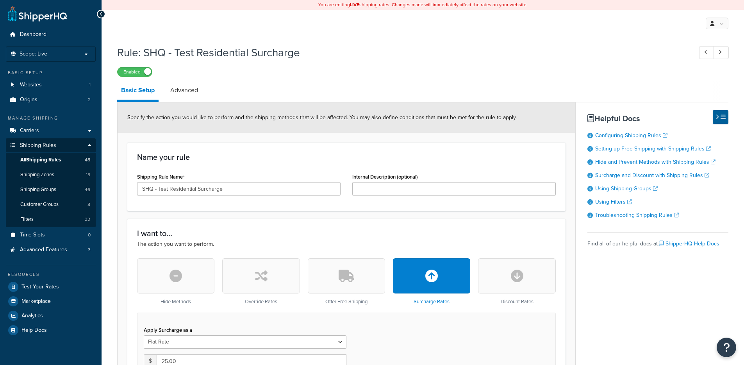
select select "CART"
click at [172, 99] on link "Advanced" at bounding box center [184, 90] width 36 height 19
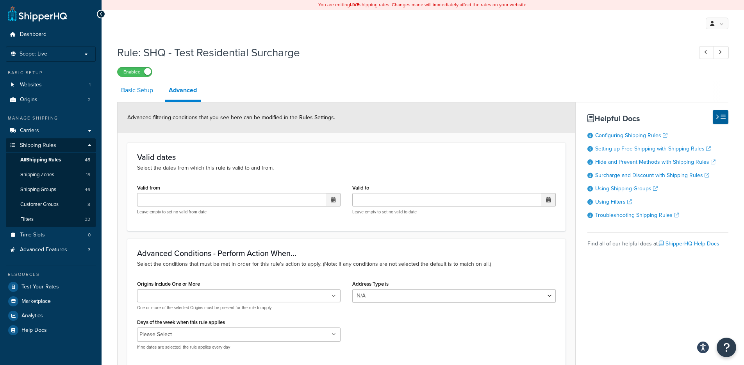
click at [146, 91] on link "Basic Setup" at bounding box center [137, 90] width 40 height 19
select select "CART"
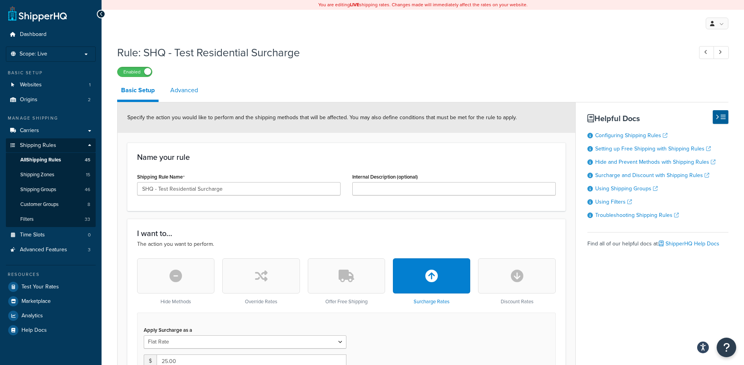
click at [181, 93] on link "Advanced" at bounding box center [184, 90] width 36 height 19
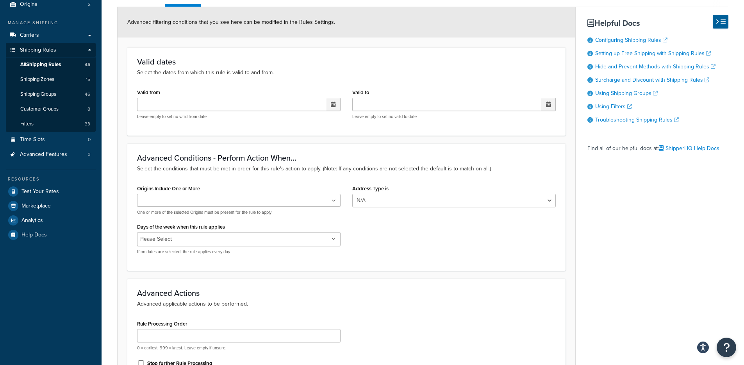
scroll to position [239, 0]
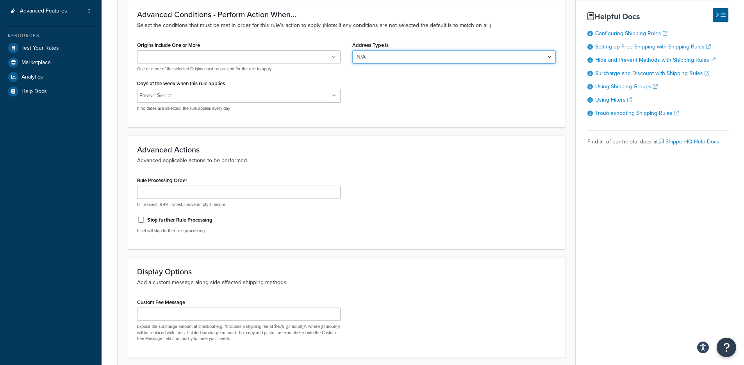
click at [435, 54] on select "N/A Business Residential" at bounding box center [453, 56] width 203 height 13
click at [352, 51] on select "N/A Business Residential" at bounding box center [453, 56] width 203 height 13
click at [412, 55] on select "N/A Business Residential" at bounding box center [453, 56] width 203 height 13
select select "residential"
click at [352, 51] on select "N/A Business Residential" at bounding box center [453, 56] width 203 height 13
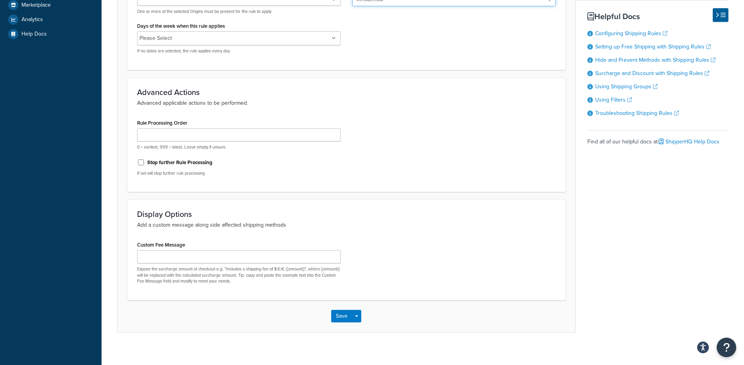
scroll to position [303, 0]
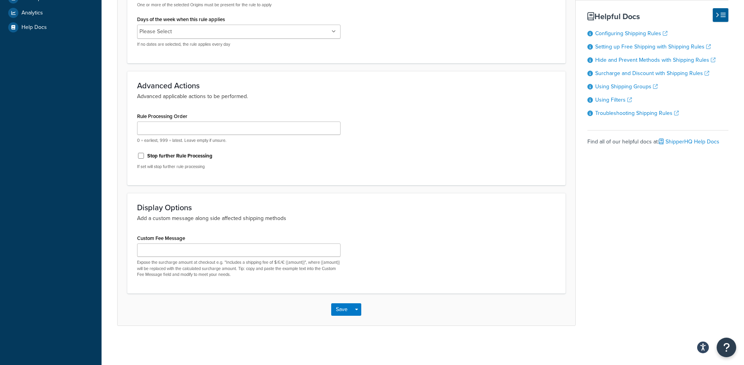
click at [361, 307] on div "Save Save Dropdown Save and Edit Save and Duplicate Save and Create New" at bounding box center [347, 309] width 458 height 32
click at [358, 310] on span "button" at bounding box center [356, 310] width 3 height 2
click at [355, 321] on button "Save and Edit" at bounding box center [368, 324] width 75 height 16
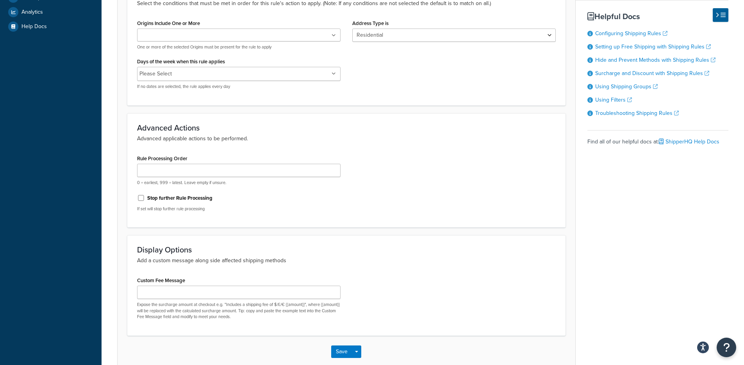
scroll to position [0, 0]
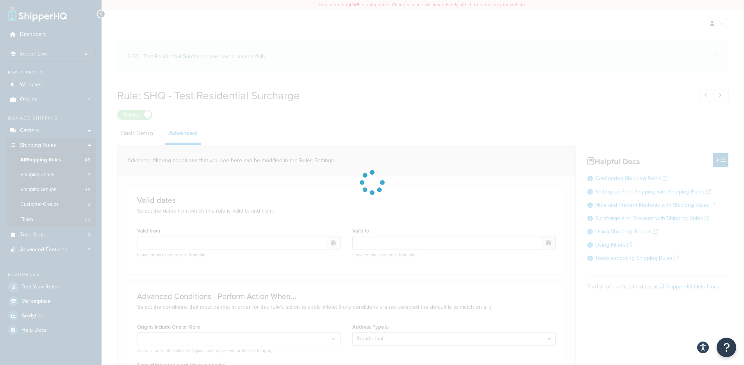
select select "residential"
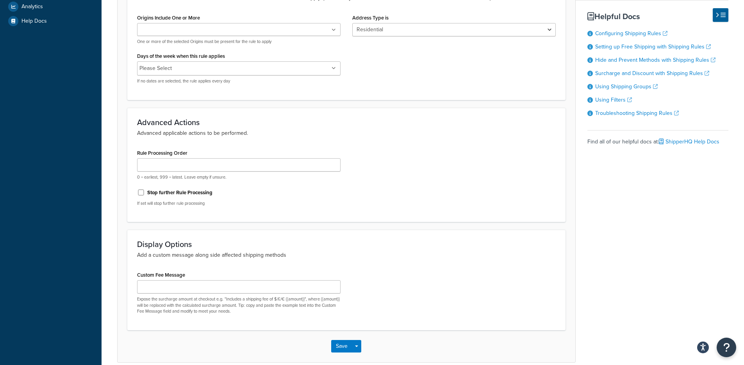
scroll to position [346, 0]
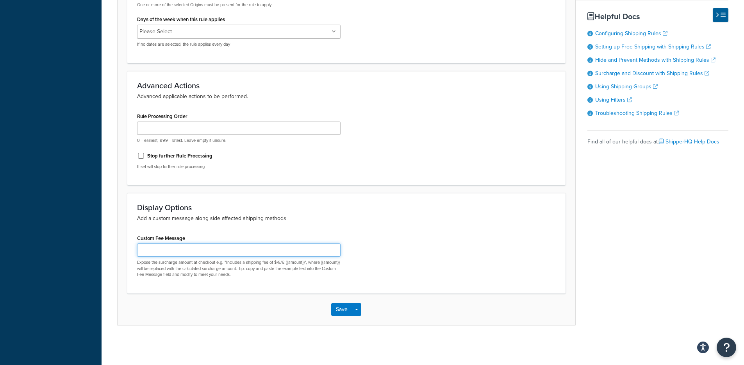
click at [222, 256] on input "Custom Fee Message" at bounding box center [238, 249] width 203 height 13
type input "Residential fee was added"
click at [360, 309] on button "Save Dropdown" at bounding box center [356, 309] width 9 height 12
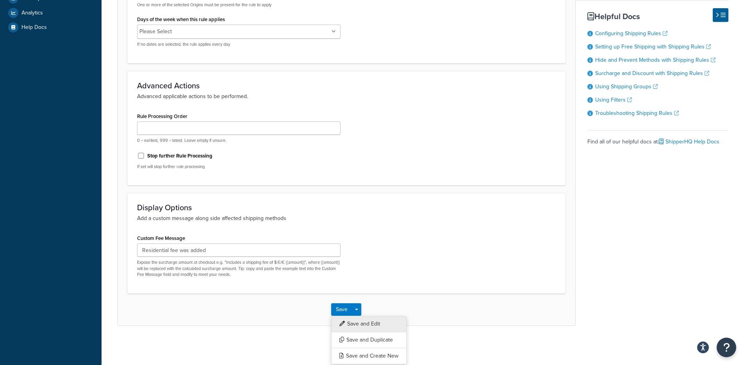
click at [357, 322] on button "Save and Edit" at bounding box center [368, 324] width 75 height 16
select select "CART"
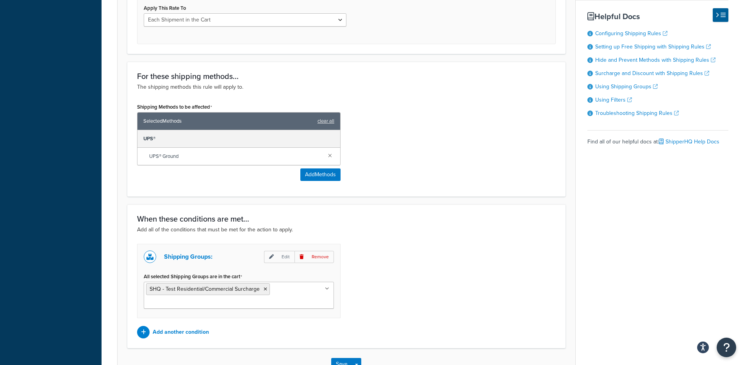
scroll to position [427, 0]
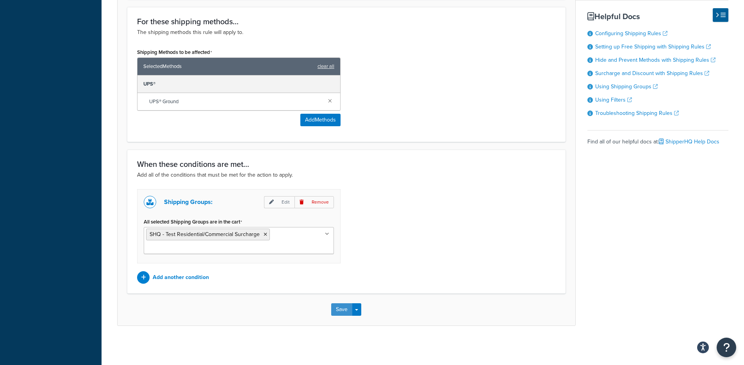
click at [352, 314] on button "Save" at bounding box center [341, 309] width 21 height 12
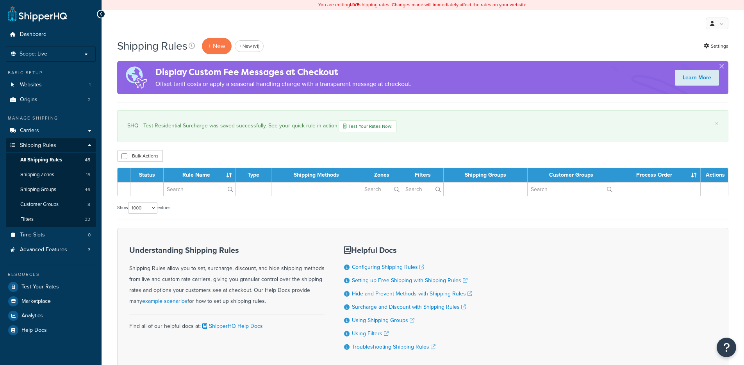
select select "1000"
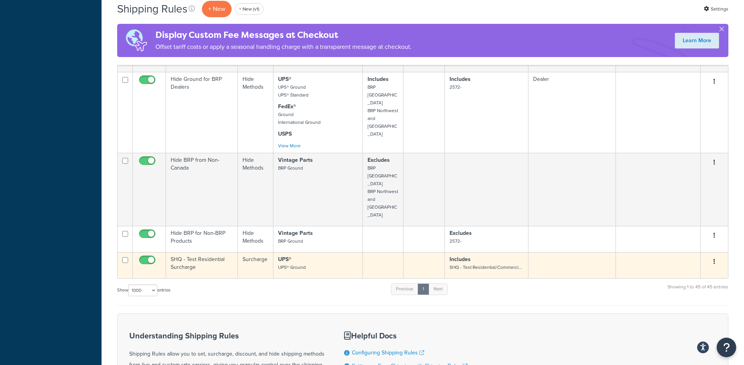
scroll to position [2514, 0]
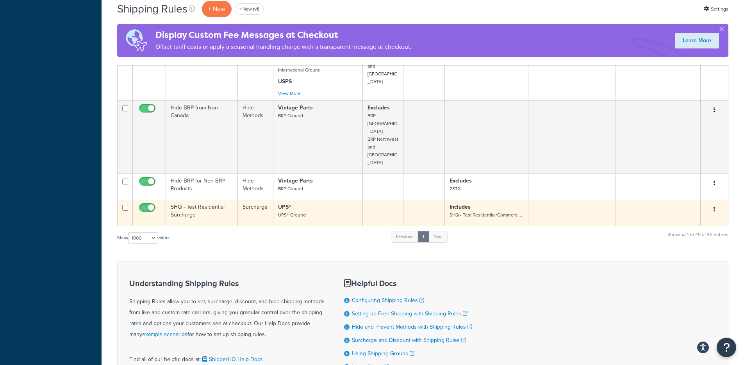
click at [248, 200] on td "Surcharge" at bounding box center [256, 213] width 36 height 26
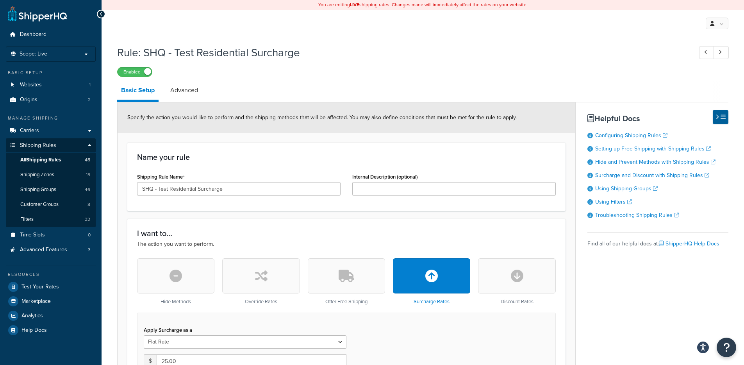
select select "CART"
click at [130, 71] on label "Enabled" at bounding box center [135, 71] width 34 height 9
click at [123, 76] on label "Disabled" at bounding box center [135, 71] width 34 height 9
drag, startPoint x: 305, startPoint y: 44, endPoint x: 173, endPoint y: 52, distance: 132.3
click at [173, 52] on div "Rule: SHQ - Test Residential Surcharge Enabled" at bounding box center [422, 59] width 611 height 36
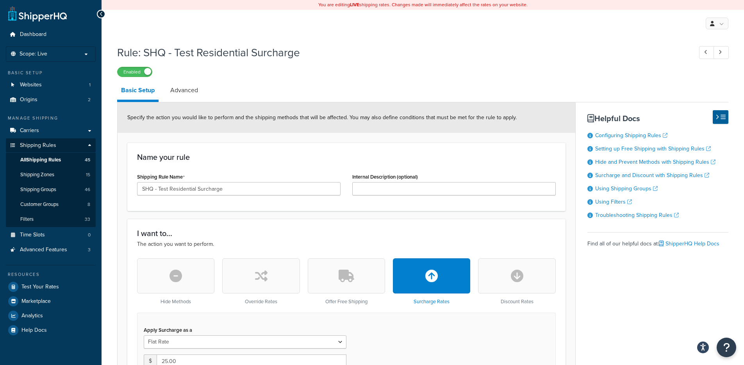
click at [174, 53] on h1 "Rule: SHQ - Test Residential Surcharge" at bounding box center [400, 52] width 567 height 15
drag, startPoint x: 202, startPoint y: 51, endPoint x: 335, endPoint y: 51, distance: 133.2
click at [335, 51] on h1 "Rule: SHQ - Test Residential Surcharge" at bounding box center [400, 52] width 567 height 15
copy h1 "SHQ - Test Residential Surcharge"
click at [239, 56] on h1 "Rule: SHQ - Test Residential Surcharge" at bounding box center [400, 52] width 567 height 15
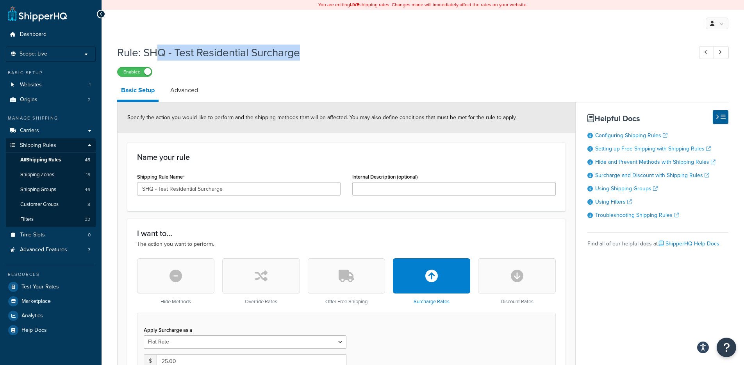
drag, startPoint x: 326, startPoint y: 53, endPoint x: 152, endPoint y: 49, distance: 174.2
click at [152, 49] on h1 "Rule: SHQ - Test Residential Surcharge" at bounding box center [400, 52] width 567 height 15
click at [146, 54] on h1 "Rule: SHQ - Test Residential Surcharge" at bounding box center [400, 52] width 567 height 15
click at [143, 69] on label "Enabled" at bounding box center [135, 71] width 34 height 9
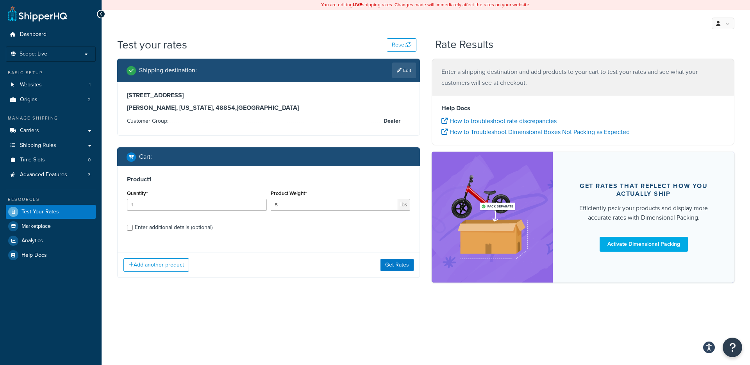
click at [207, 221] on label "Enter additional details (optional)" at bounding box center [272, 226] width 275 height 12
click at [133, 225] on input "Enter additional details (optional)" at bounding box center [130, 228] width 6 height 6
checkbox input "true"
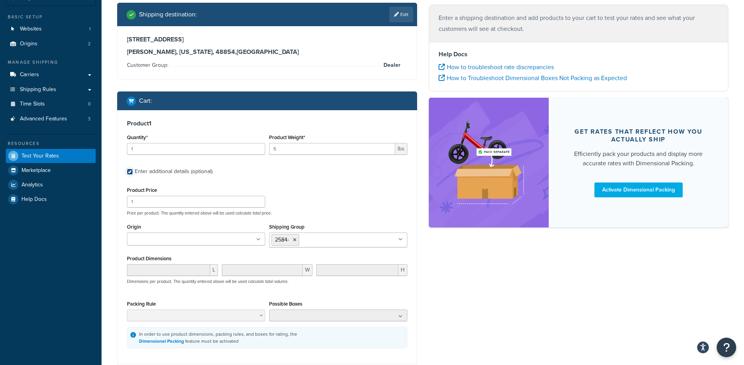
scroll to position [88, 0]
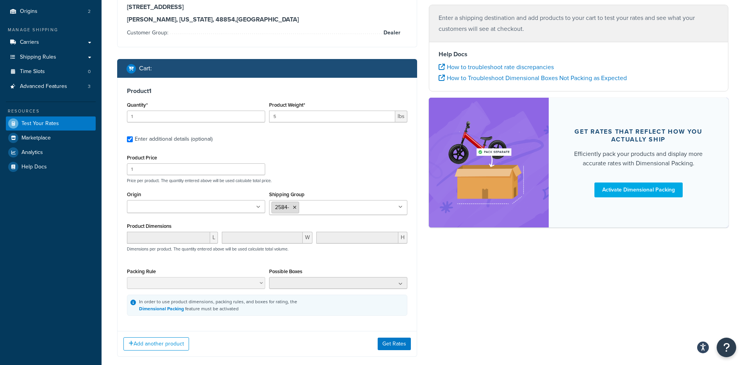
click at [298, 205] on li "2584-" at bounding box center [285, 208] width 28 height 12
click at [294, 207] on icon at bounding box center [295, 207] width 4 height 5
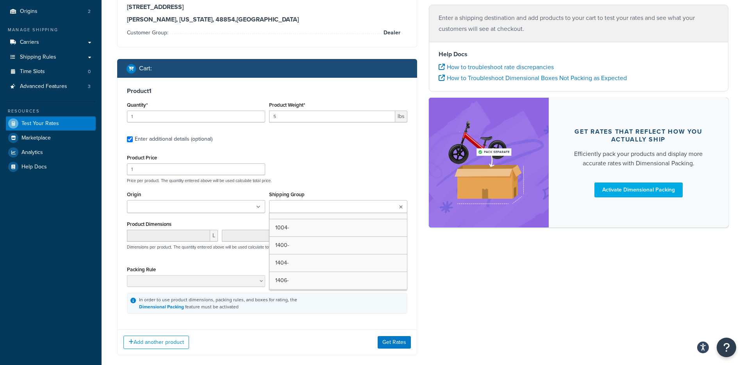
click at [298, 208] on input "Shipping Group" at bounding box center [305, 207] width 69 height 9
type input "SHQ"
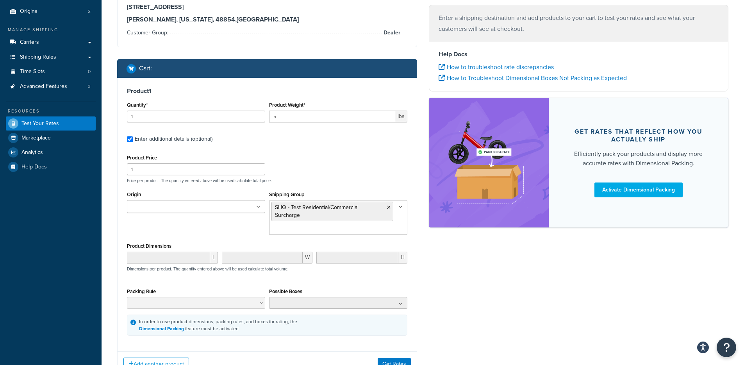
drag, startPoint x: 437, startPoint y: 284, endPoint x: 433, endPoint y: 289, distance: 6.2
click at [437, 285] on div "Shipping destination : Edit [STREET_ADDRESS][PERSON_NAME][US_STATE] Customer Gr…" at bounding box center [422, 179] width 623 height 418
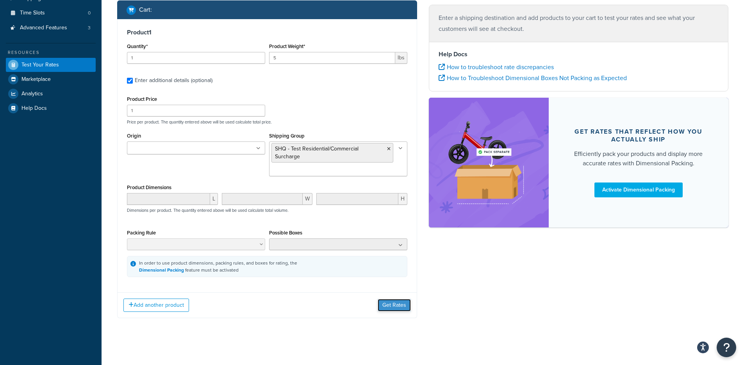
click at [379, 307] on button "Get Rates" at bounding box center [394, 305] width 33 height 12
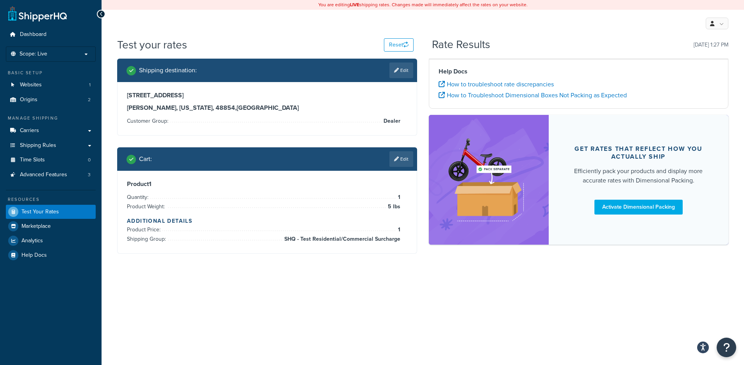
scroll to position [0, 0]
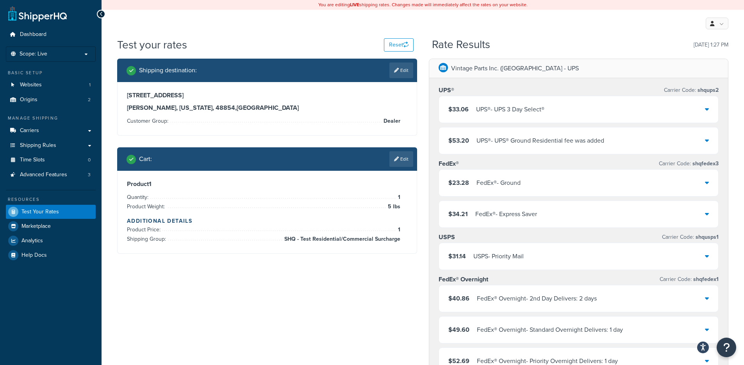
click at [496, 115] on div "$33.06 UPS® - UPS 3 Day Select®" at bounding box center [579, 109] width 280 height 27
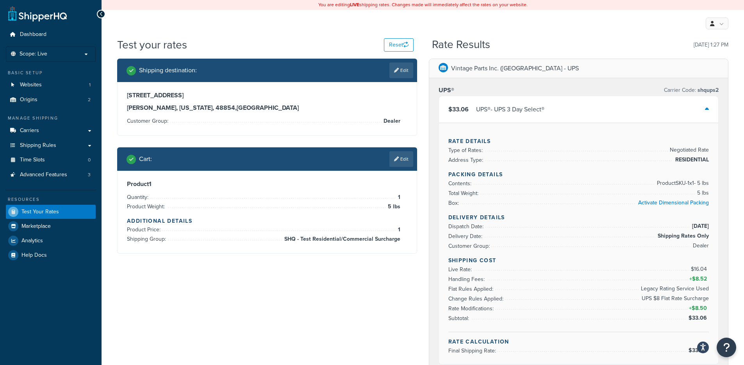
click at [483, 110] on div "UPS® - UPS 3 Day Select®" at bounding box center [510, 109] width 68 height 11
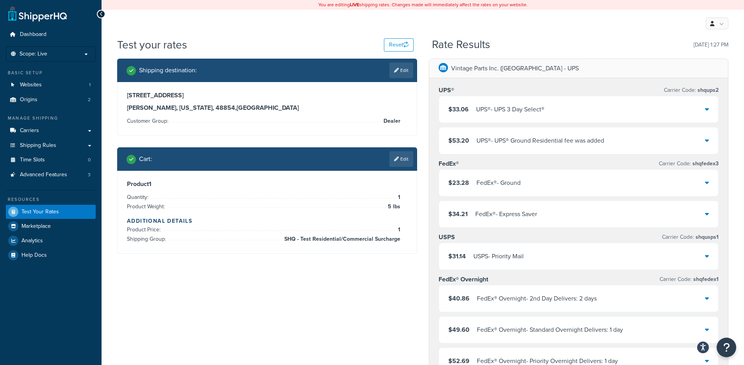
drag, startPoint x: 503, startPoint y: 148, endPoint x: 499, endPoint y: 152, distance: 5.0
click at [503, 148] on div "$53.20 UPS® - UPS® Ground Residential fee was added" at bounding box center [579, 140] width 280 height 27
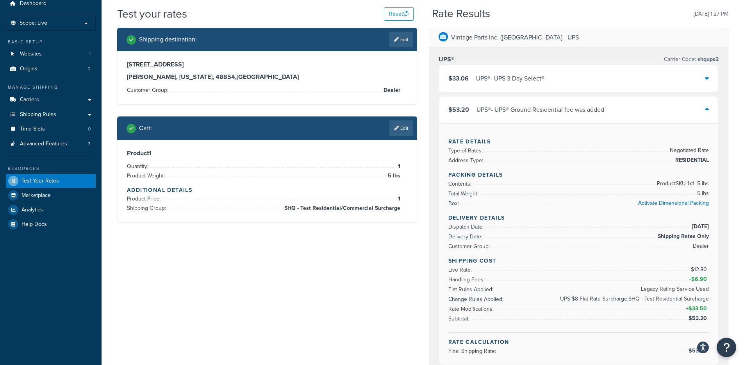
scroll to position [39, 0]
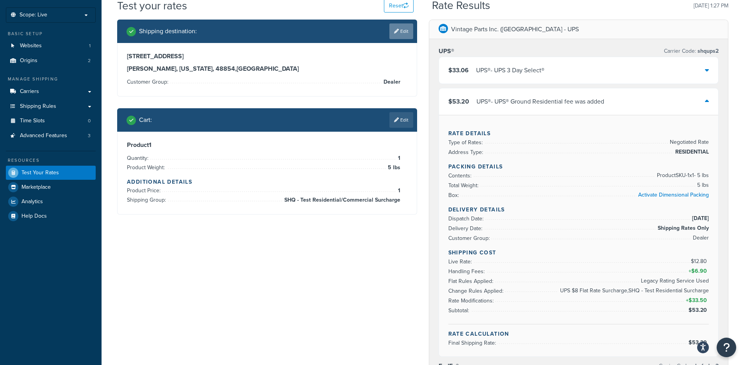
click at [398, 32] on link "Edit" at bounding box center [401, 31] width 24 height 16
select select "MI"
select select "Dealer"
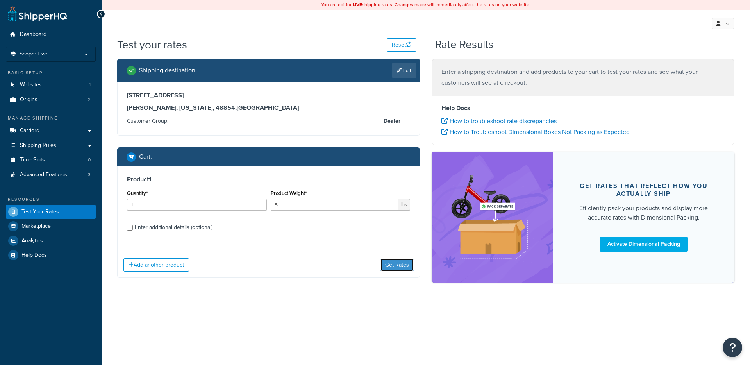
drag, startPoint x: 389, startPoint y: 260, endPoint x: 390, endPoint y: 266, distance: 5.5
click at [389, 260] on button "Get Rates" at bounding box center [396, 265] width 33 height 12
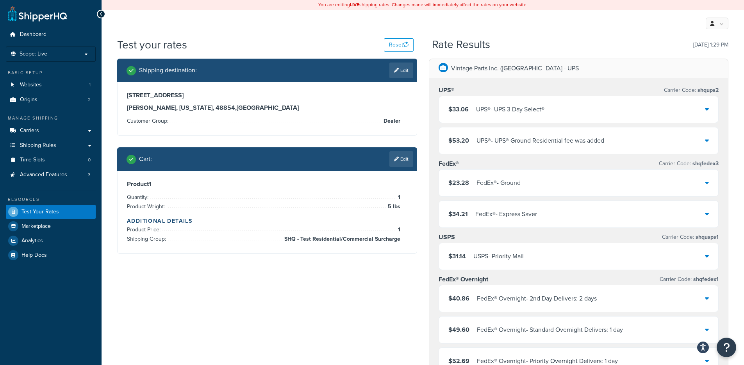
click at [519, 138] on div "UPS® - UPS® Ground Residential fee was added" at bounding box center [540, 140] width 128 height 11
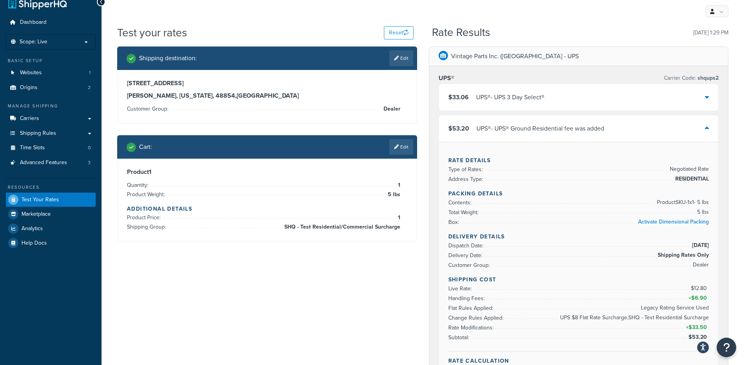
scroll to position [12, 0]
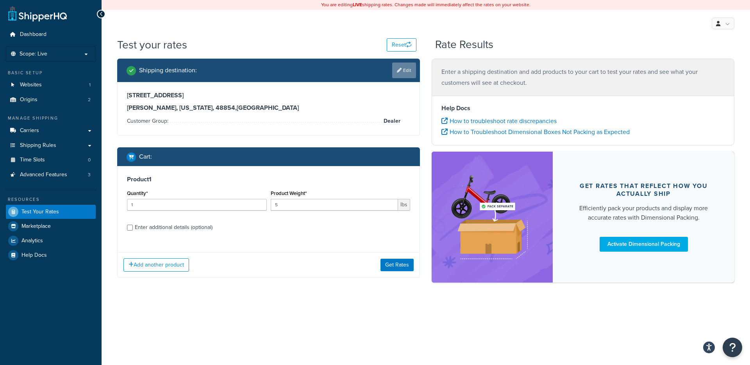
click at [405, 74] on link "Edit" at bounding box center [404, 70] width 24 height 16
select select "MI"
select select "Dealer"
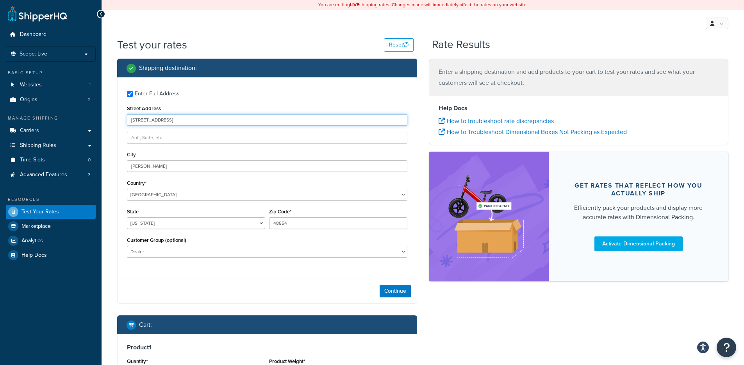
drag, startPoint x: 171, startPoint y: 123, endPoint x: 81, endPoint y: 117, distance: 90.5
click at [81, 117] on div "Dashboard Scope: Live Basic Setup Websites 1 Origins 2 Manage Shipping Carriers…" at bounding box center [372, 248] width 744 height 496
type input "9600 Great Hills Trail"
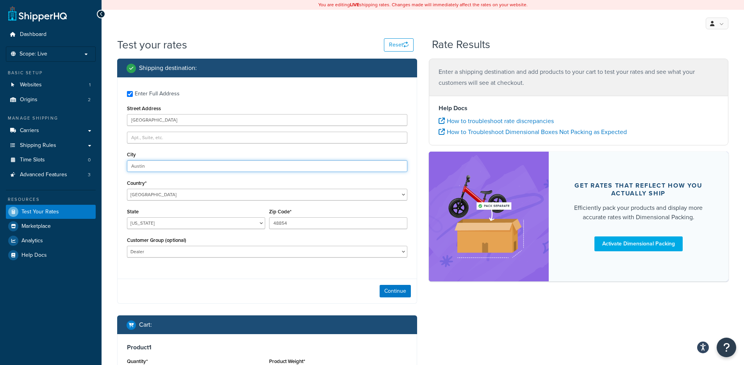
type input "Austin"
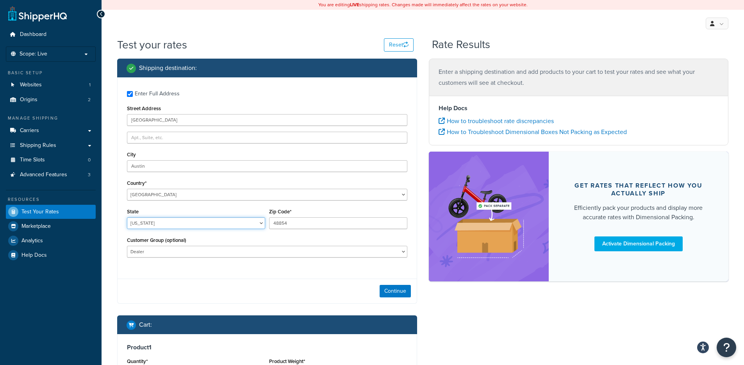
select select "TX"
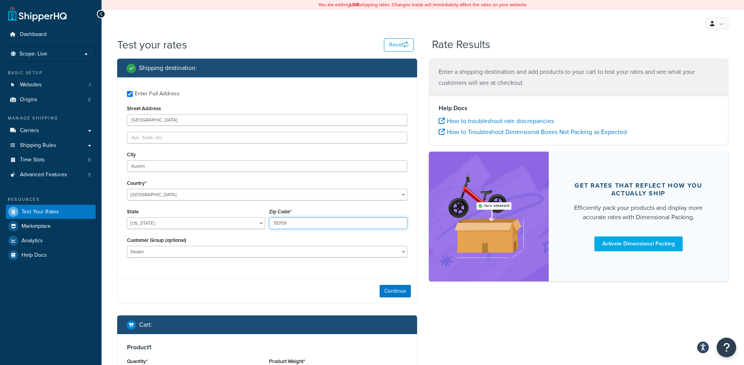
type input "78759"
click at [410, 283] on div "Continue" at bounding box center [267, 290] width 299 height 25
click at [408, 285] on div "Continue" at bounding box center [267, 290] width 299 height 25
click at [406, 286] on button "Continue" at bounding box center [395, 291] width 31 height 12
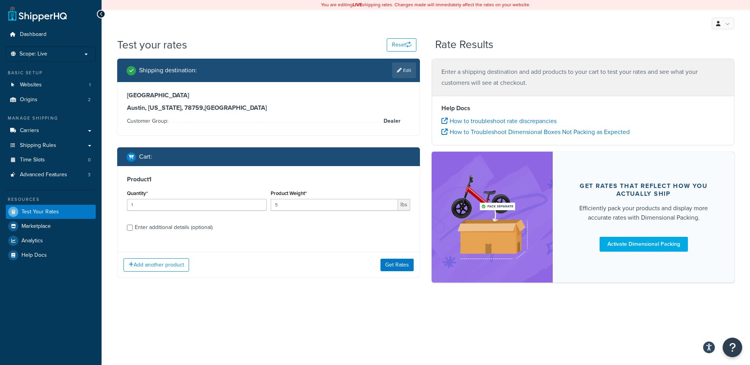
click at [401, 254] on div "Add another product Get Rates" at bounding box center [269, 264] width 302 height 25
click at [400, 262] on button "Get Rates" at bounding box center [396, 265] width 33 height 12
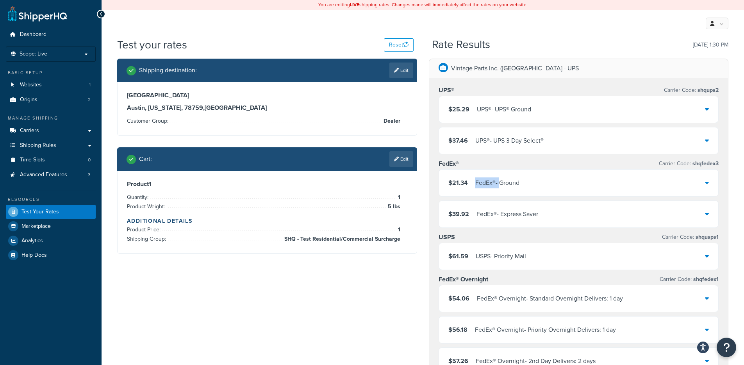
drag, startPoint x: 502, startPoint y: 180, endPoint x: 513, endPoint y: 137, distance: 44.2
click at [508, 166] on div "FedEx® Carrier Code: shqfedex3 $21.34 FedEx® - Ground $39.92 FedEx® - Express S…" at bounding box center [579, 193] width 280 height 70
click at [522, 104] on div "UPS® - UPS® Ground" at bounding box center [504, 109] width 54 height 11
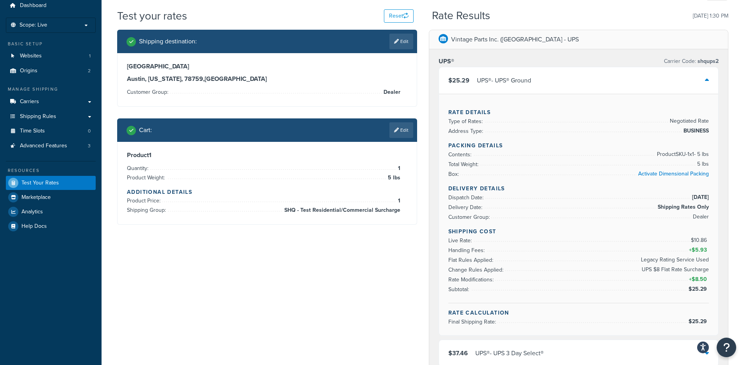
scroll to position [28, 0]
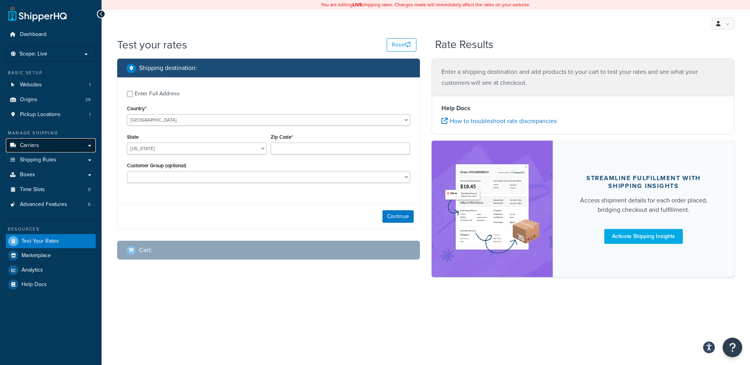
click at [60, 146] on link "Carriers" at bounding box center [51, 145] width 90 height 14
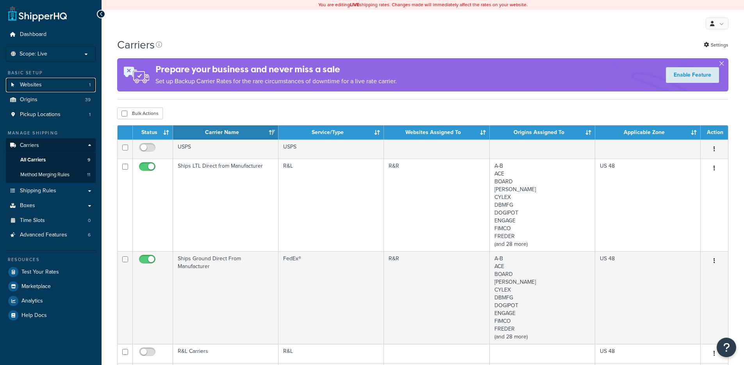
click at [34, 86] on span "Websites" at bounding box center [31, 85] width 22 height 7
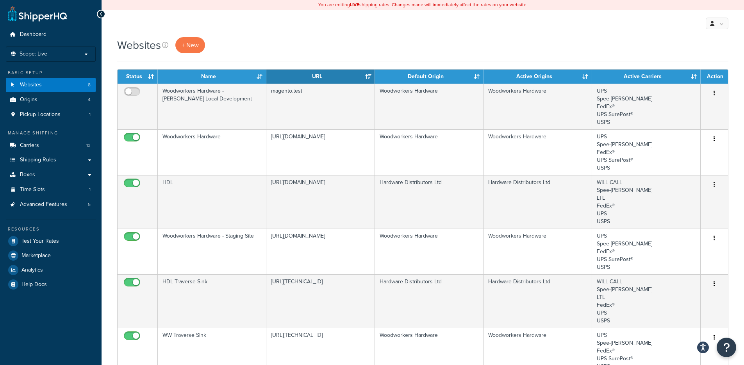
click at [239, 57] on div "Websites + New" at bounding box center [422, 49] width 611 height 24
click at [51, 239] on span "Test Your Rates" at bounding box center [39, 241] width 37 height 7
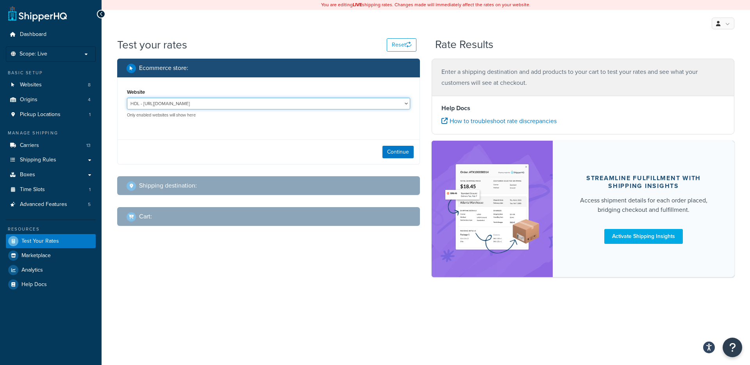
click at [280, 104] on select "HDL - [URL][DOMAIN_NAME] HDL Quote Tool - HDL Quotes HDL Traverse Sink - [URL][…" at bounding box center [268, 104] width 283 height 12
select select "3703c41c4ba06e08a53df91ea4a511ca"
click at [127, 98] on select "HDL - [URL][DOMAIN_NAME] HDL Quote Tool - HDL Quotes HDL Traverse Sink - [URL][…" at bounding box center [268, 104] width 283 height 12
click at [400, 152] on button "Continue" at bounding box center [397, 152] width 31 height 12
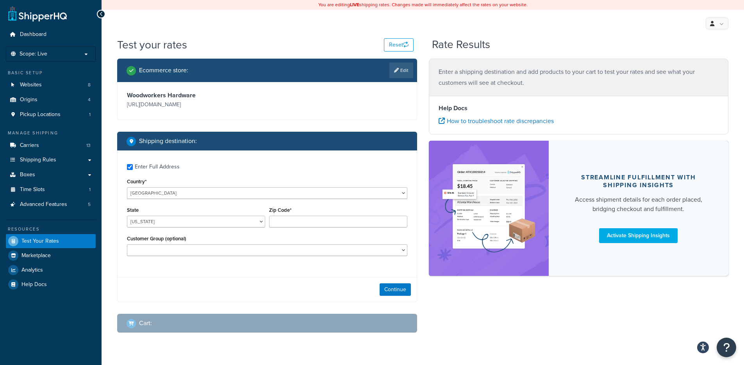
checkbox input "true"
type input "58102-2873"
select select "ND"
select select
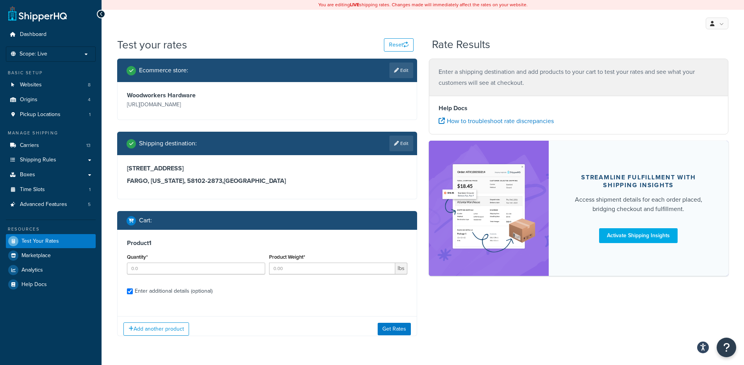
checkbox input "true"
type input "5"
type input "5.438"
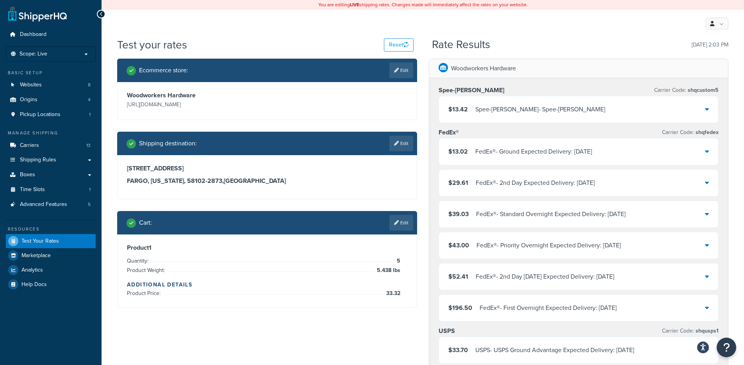
scroll to position [2, 0]
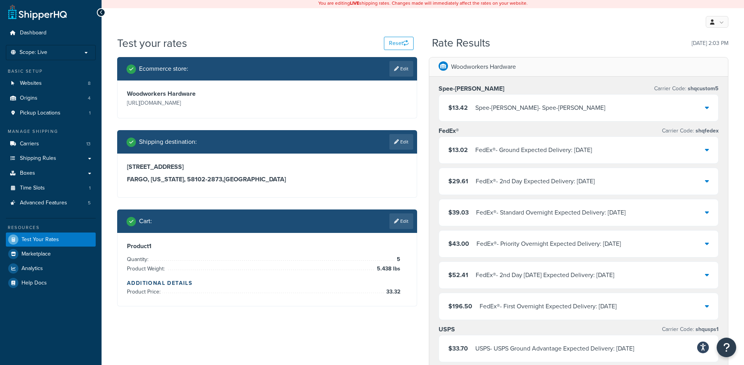
click at [386, 119] on div "Ecommerce store : Edit Woodworkers Hardware https://www.wwhardware.com/ Shippin…" at bounding box center [267, 187] width 312 height 261
click at [400, 81] on div "Woodworkers Hardware https://www.wwhardware.com/" at bounding box center [267, 98] width 299 height 37
click at [401, 78] on div "Ecommerce store : Edit" at bounding box center [267, 68] width 300 height 23
click at [400, 75] on link "Edit" at bounding box center [401, 69] width 24 height 16
select select "3703c41c4ba06e08a53df91ea4a511ca"
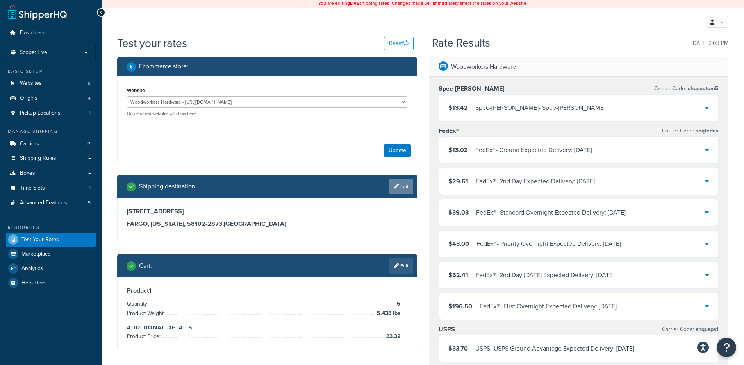
click at [397, 190] on link "Edit" at bounding box center [401, 186] width 24 height 16
select select "ND"
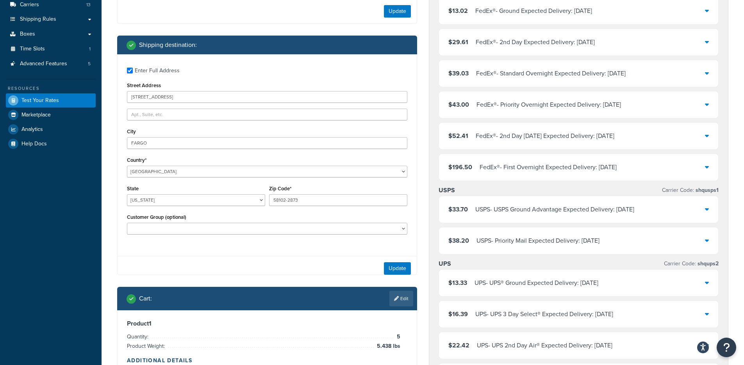
scroll to position [142, 0]
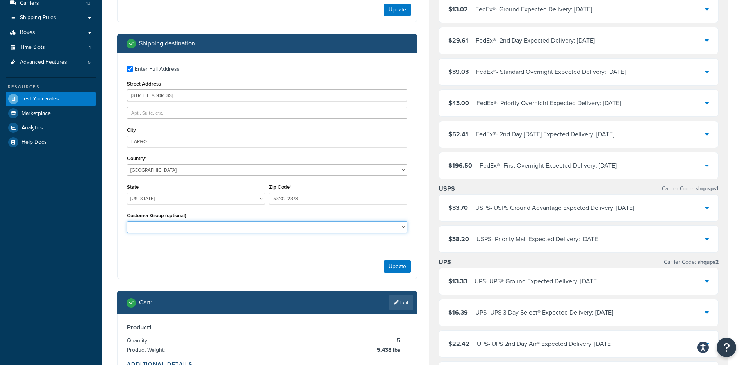
click at [237, 227] on select "ABBERS ABBERS-DAILY ABCKIT ABCKIT-DAILY ABEBKV ABEBKV-DAILY ABEBWBL ABEBWBL-DAI…" at bounding box center [267, 227] width 280 height 12
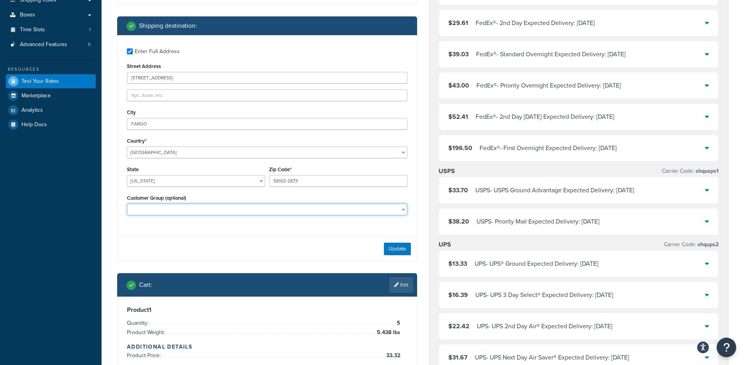
scroll to position [175, 0]
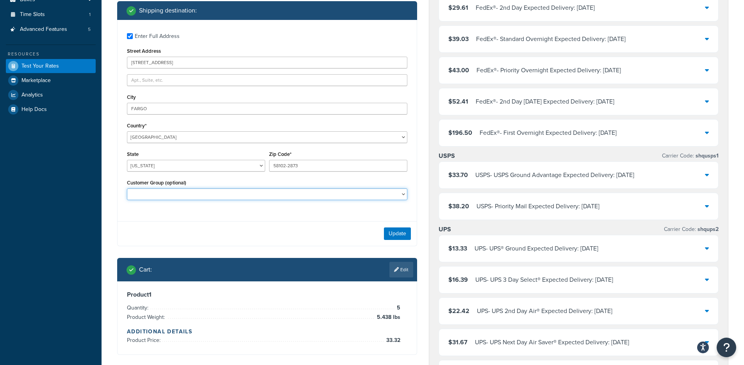
click at [162, 195] on select "ABBERS ABBERS-DAILY ABCKIT ABCKIT-DAILY ABEBKV ABEBKV-DAILY ABEBWBL ABEBWBL-DAI…" at bounding box center [267, 194] width 280 height 12
click at [192, 194] on select "ABBERS ABBERS-DAILY ABCKIT ABCKIT-DAILY ABEBKV ABEBKV-DAILY ABEBWBL ABEBWBL-DAI…" at bounding box center [267, 194] width 280 height 12
click at [184, 194] on select "ABBERS ABBERS-DAILY ABCKIT ABCKIT-DAILY ABEBKV ABEBKV-DAILY ABEBWBL ABEBWBL-DAI…" at bounding box center [267, 194] width 280 height 12
select select "Not Logged in"
click at [127, 189] on select "ABBERS ABBERS-DAILY ABCKIT ABCKIT-DAILY ABEBKV ABEBKV-DAILY ABEBWBL ABEBWBL-DAI…" at bounding box center [267, 194] width 280 height 12
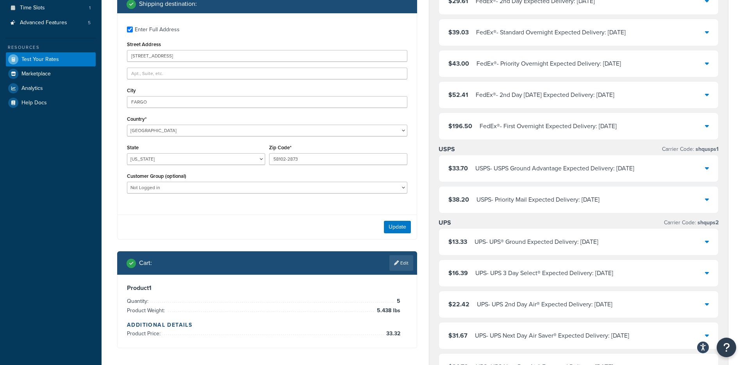
scroll to position [183, 0]
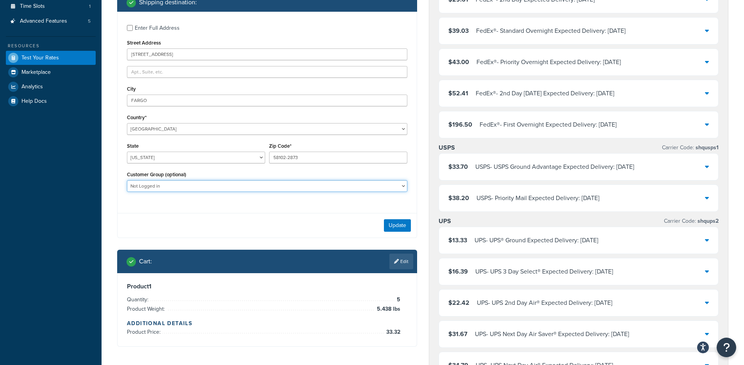
checkbox input "false"
select select "AL"
checkbox input "true"
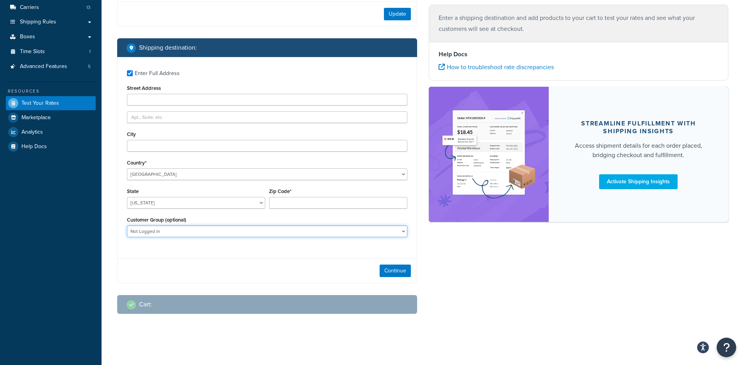
type input "5650 13TH AVE N STE A"
type input "FARGO"
type input "58102-2873"
select select "ND"
select select
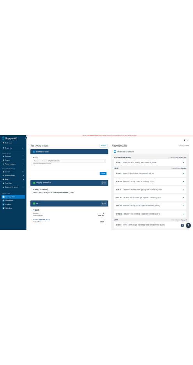
scroll to position [0, 0]
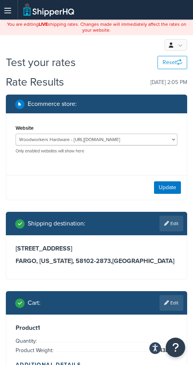
drag, startPoint x: 322, startPoint y: 122, endPoint x: 434, endPoint y: 37, distance: 140.8
click at [100, 62] on div "Test your rates Reset" at bounding box center [97, 62] width 182 height 15
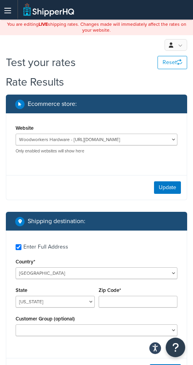
checkbox input "true"
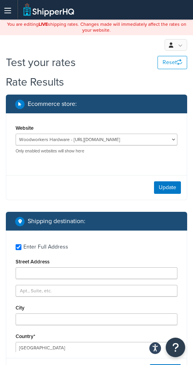
type input "5650 13TH AVE N STE A"
type input "FARGO"
type input "58102-2873"
select select "ND"
select select
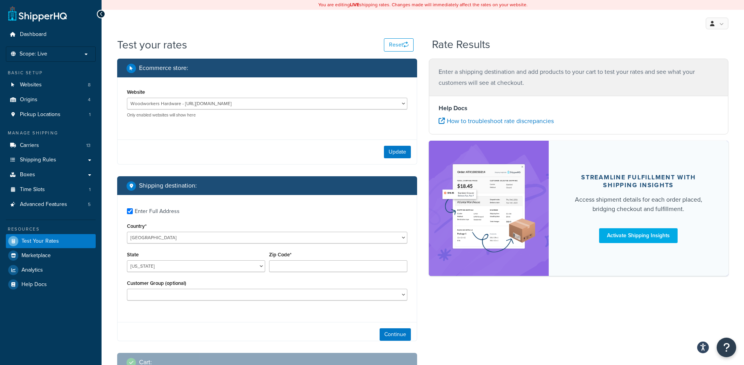
checkbox input "true"
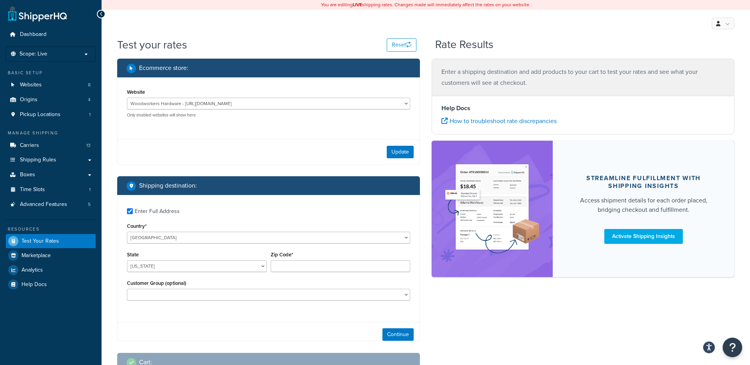
type input "58102-2873"
select select "ND"
select select
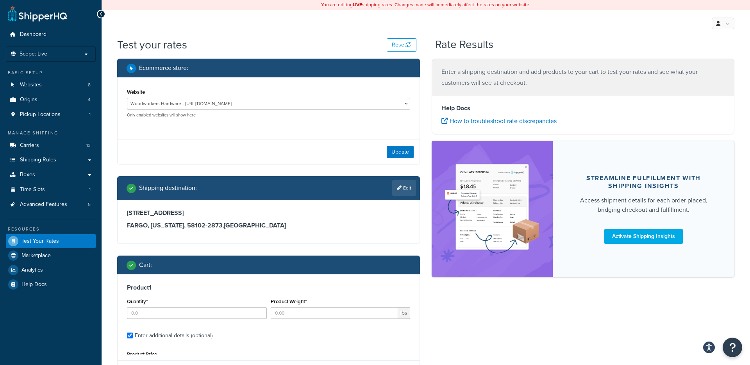
type input "5"
type input "5.438"
type input "33.32"
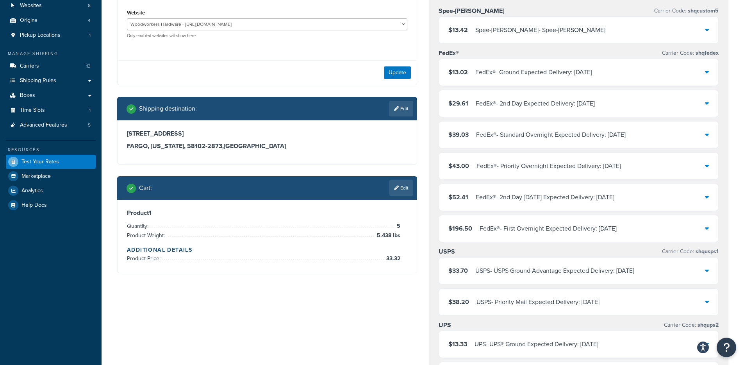
scroll to position [114, 0]
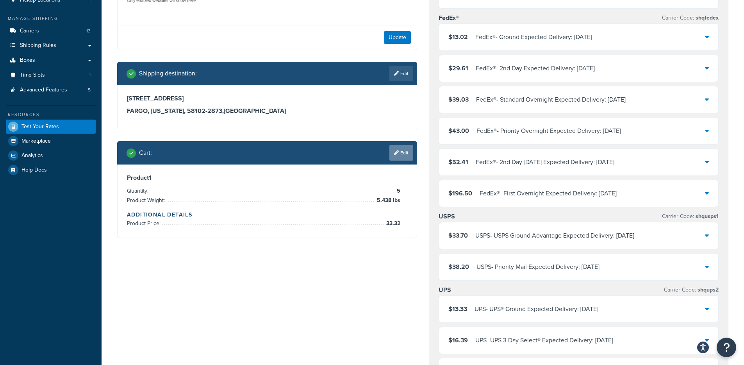
click at [403, 151] on link "Edit" at bounding box center [401, 153] width 24 height 16
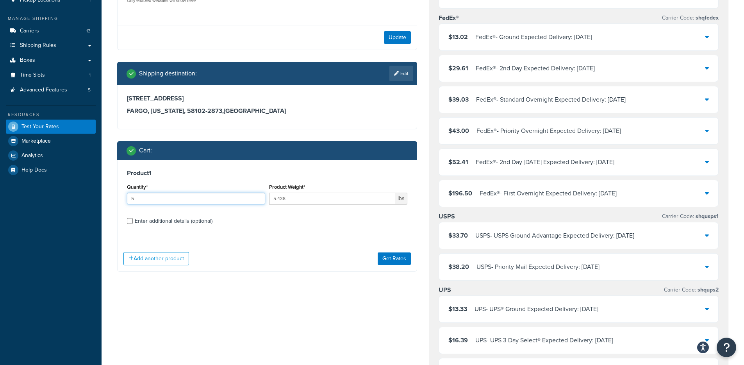
drag, startPoint x: 189, startPoint y: 202, endPoint x: 125, endPoint y: 199, distance: 64.5
click at [125, 199] on div "Quantity* 5" at bounding box center [196, 196] width 142 height 29
type input "1"
drag, startPoint x: 296, startPoint y: 200, endPoint x: 239, endPoint y: 196, distance: 57.6
click at [239, 196] on div "Quantity* 1 Product Weight* 5.438 lbs" at bounding box center [267, 196] width 284 height 29
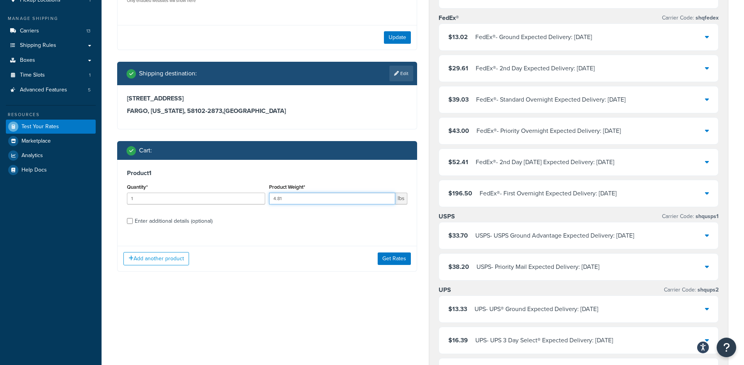
type input "4.81"
click at [194, 224] on div "Enter additional details (optional)" at bounding box center [174, 221] width 78 height 11
click at [133, 224] on input "Enter additional details (optional)" at bounding box center [130, 221] width 6 height 6
checkbox input "true"
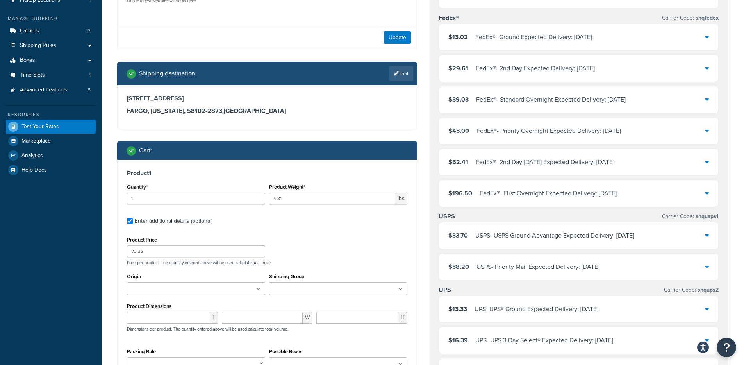
click at [115, 281] on div "Ecommerce store : Website HDL - https://www.hdlusa.com HDL Quote Tool - HDL Quo…" at bounding box center [267, 200] width 312 height 512
drag, startPoint x: 148, startPoint y: 253, endPoint x: 96, endPoint y: 249, distance: 51.7
click at [96, 249] on div "Dashboard Scope: Live Basic Setup Websites 8 Origins 4 Pickup Locations 1 Manag…" at bounding box center [372, 319] width 744 height 867
type input "24.160"
click at [111, 227] on div "Ecommerce store : Website HDL - https://www.hdlusa.com HDL Quote Tool - HDL Quo…" at bounding box center [267, 200] width 312 height 512
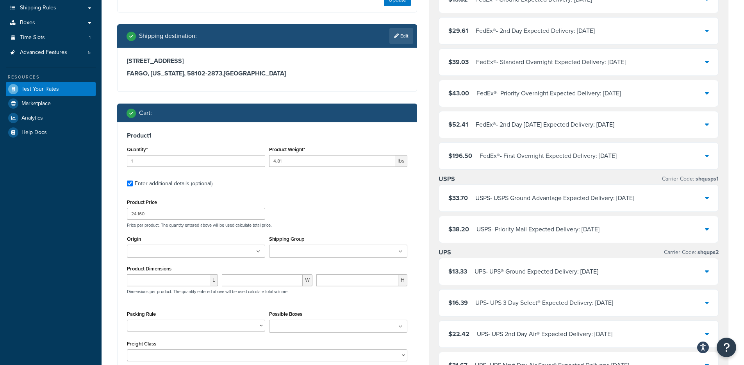
scroll to position [259, 0]
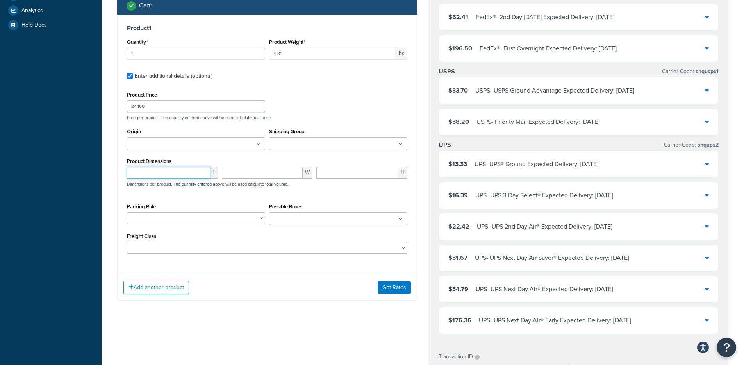
click at [162, 174] on input "number" at bounding box center [168, 173] width 83 height 12
type input "3"
type input "27.75"
type input "1.75"
type input "1"
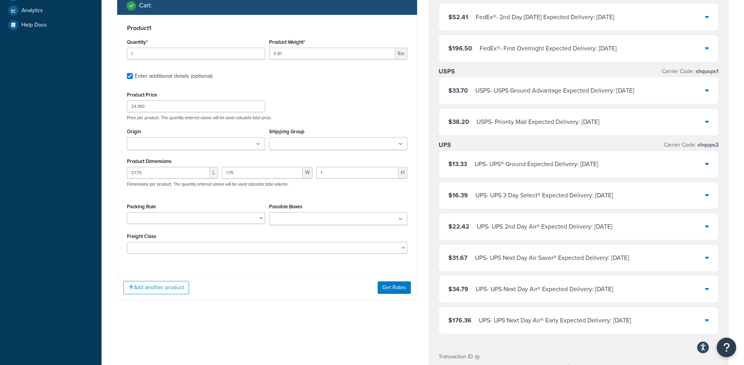
click at [225, 305] on div "Ecommerce store : Website HDL - https://www.hdlusa.com HDL Quote Tool - HDL Quo…" at bounding box center [267, 55] width 312 height 512
click at [159, 295] on div "Add another product Get Rates" at bounding box center [267, 287] width 299 height 25
click at [164, 285] on button "Add another product" at bounding box center [156, 287] width 66 height 13
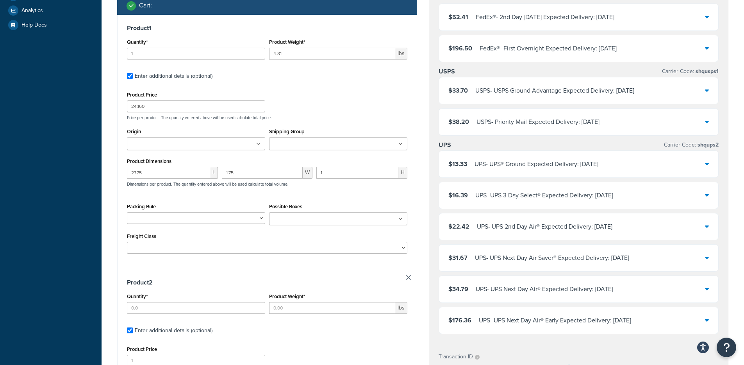
drag, startPoint x: 117, startPoint y: 266, endPoint x: 132, endPoint y: 294, distance: 31.3
click at [117, 267] on div "Product 1 Quantity* 1 Product Weight* 4.81 lbs Enter additional details (option…" at bounding box center [267, 285] width 300 height 540
click at [162, 313] on input "Quantity*" at bounding box center [196, 308] width 138 height 12
type input "2"
click at [266, 282] on h3 "Product 2" at bounding box center [267, 282] width 280 height 8
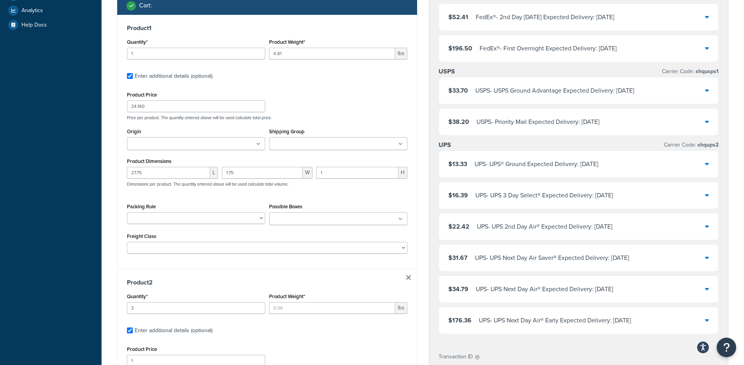
click at [308, 319] on div "Product Weight* lbs" at bounding box center [338, 305] width 142 height 29
click at [311, 315] on div "Product Weight* lbs" at bounding box center [338, 305] width 142 height 29
click at [314, 313] on input "Product Weight*" at bounding box center [332, 308] width 126 height 12
click at [311, 310] on input "Product Weight*" at bounding box center [332, 308] width 126 height 12
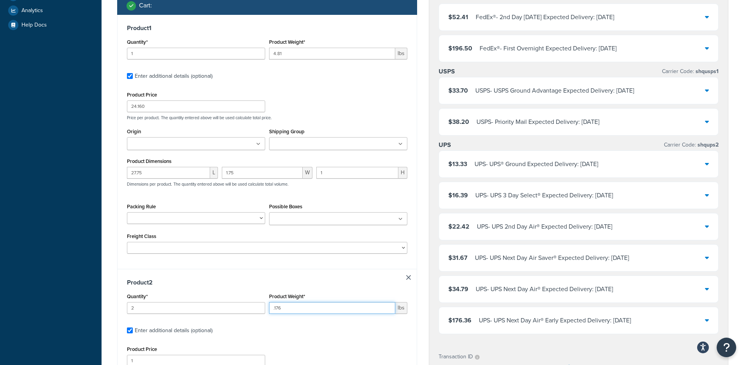
type input ".176"
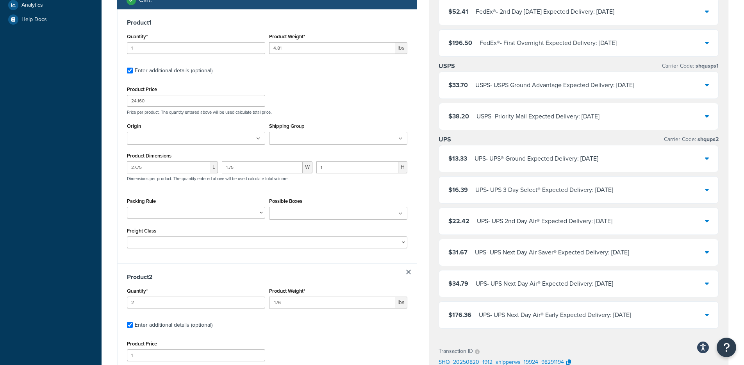
scroll to position [428, 0]
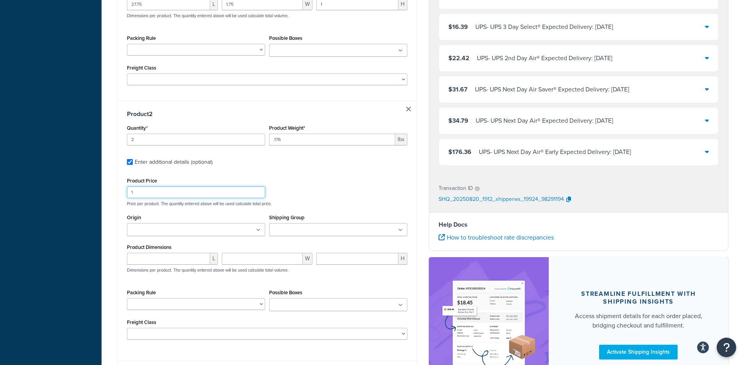
click at [168, 195] on input "1" at bounding box center [196, 192] width 138 height 12
type input "2.78"
click at [109, 248] on div "Test your rates Reset Rate Results 08/20/2025, 2:12 PM Ecommerce store : Websit…" at bounding box center [423, 14] width 642 height 810
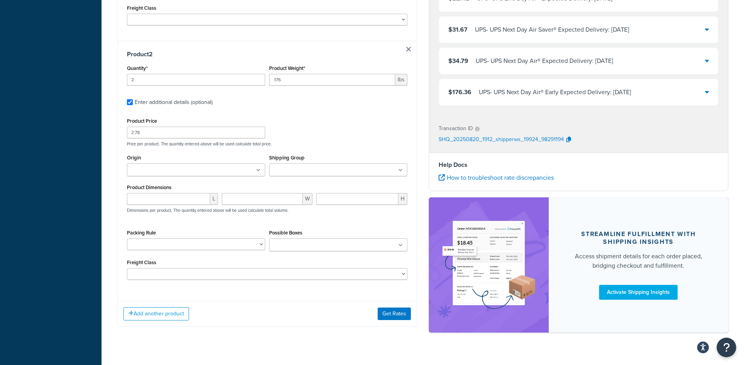
scroll to position [496, 0]
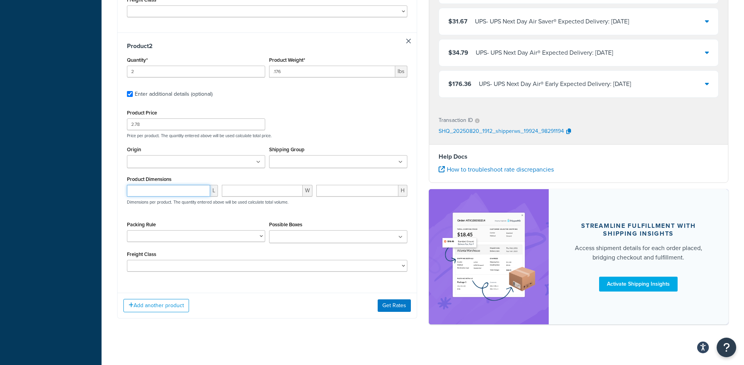
click at [156, 194] on input "number" at bounding box center [168, 191] width 83 height 12
click at [164, 196] on input "number" at bounding box center [168, 191] width 83 height 12
type input ".45"
type input ".2"
type input ".125"
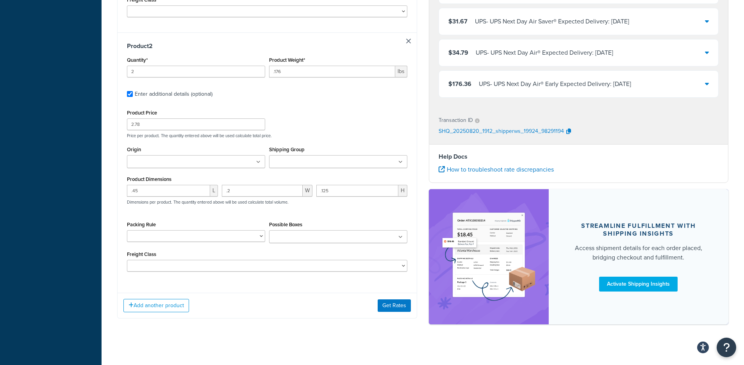
click at [176, 308] on button "Add another product" at bounding box center [156, 305] width 66 height 13
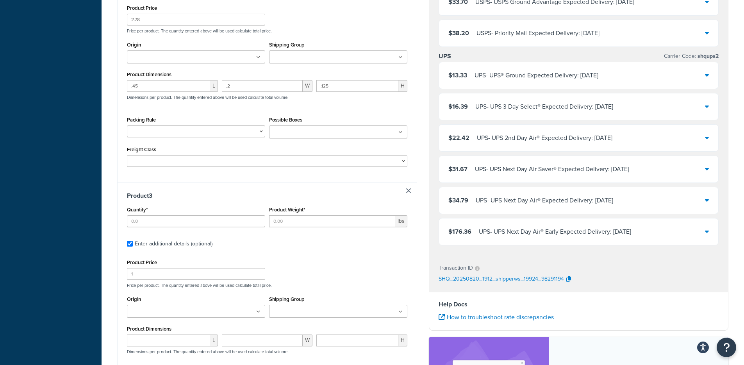
scroll to position [628, 0]
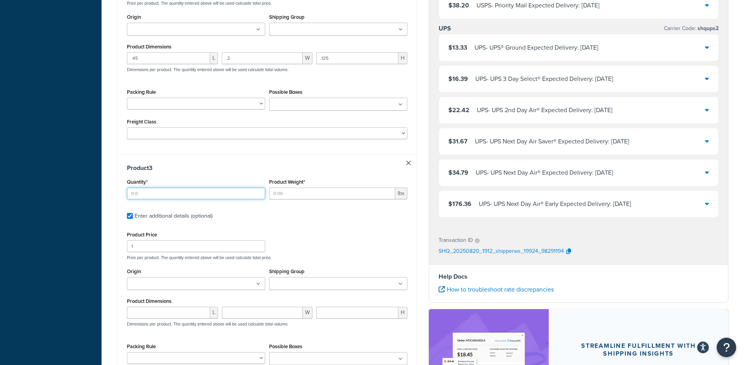
click at [168, 194] on input "Quantity*" at bounding box center [196, 193] width 138 height 12
type input "2"
click at [291, 196] on input "Product Weight*" at bounding box center [332, 193] width 126 height 12
type input ".138"
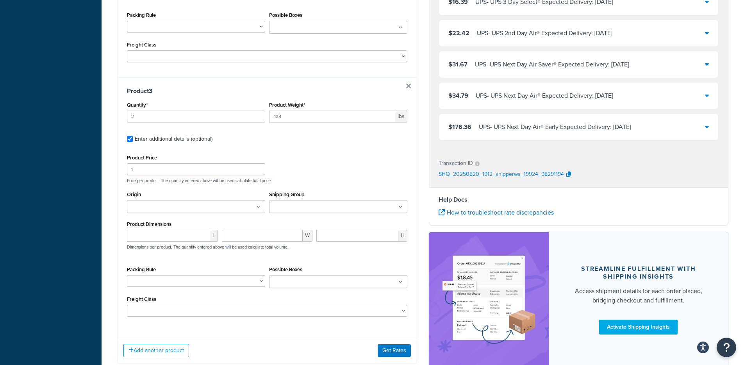
scroll to position [703, 0]
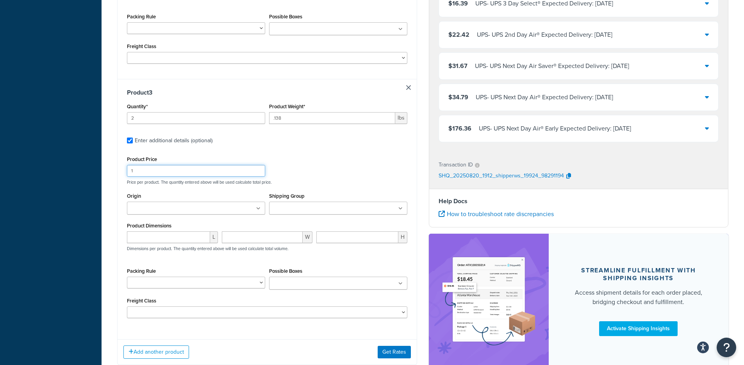
drag, startPoint x: 175, startPoint y: 175, endPoint x: 83, endPoint y: 174, distance: 92.2
type input "1.8"
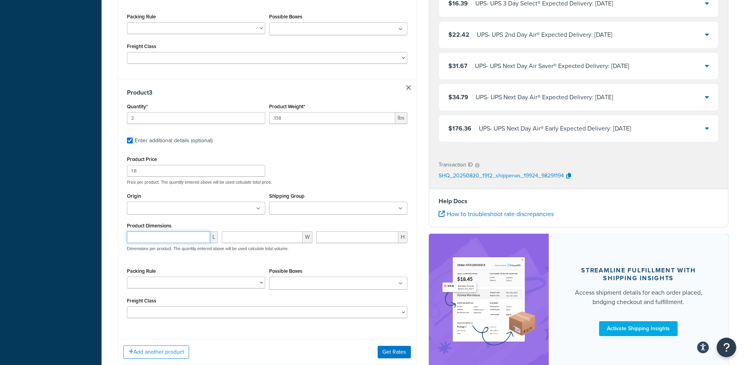
click at [162, 239] on input "number" at bounding box center [168, 237] width 83 height 12
type input ".232"
type input ".125"
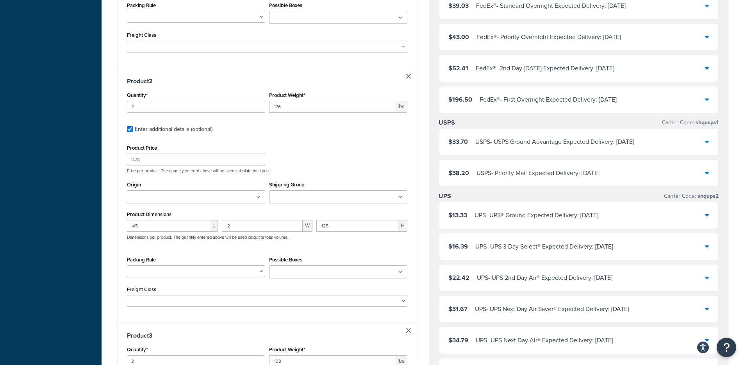
scroll to position [227, 0]
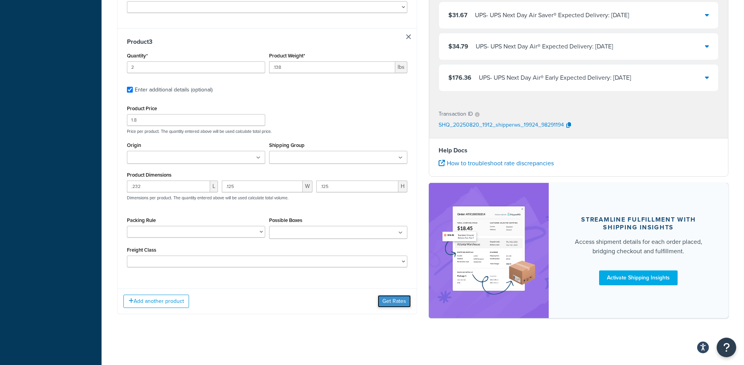
click at [398, 307] on button "Get Rates" at bounding box center [394, 301] width 33 height 12
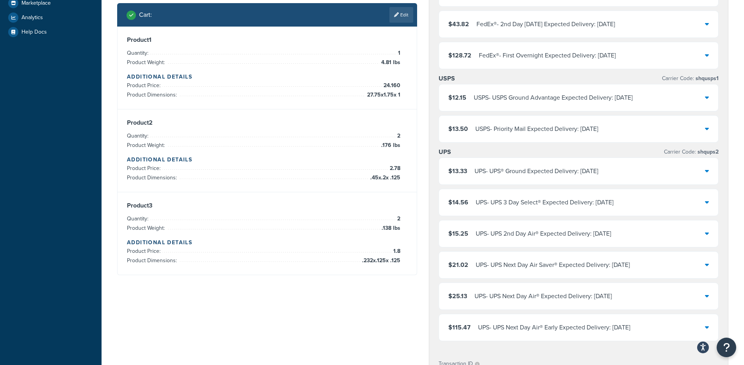
scroll to position [0, 0]
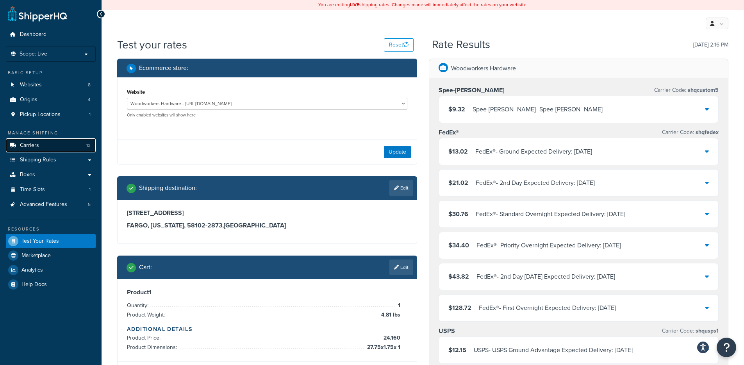
click at [55, 145] on link "Carriers 13" at bounding box center [51, 145] width 90 height 14
click at [562, 106] on div "$9.32 Spee-Dee - Spee-Dee" at bounding box center [579, 109] width 280 height 27
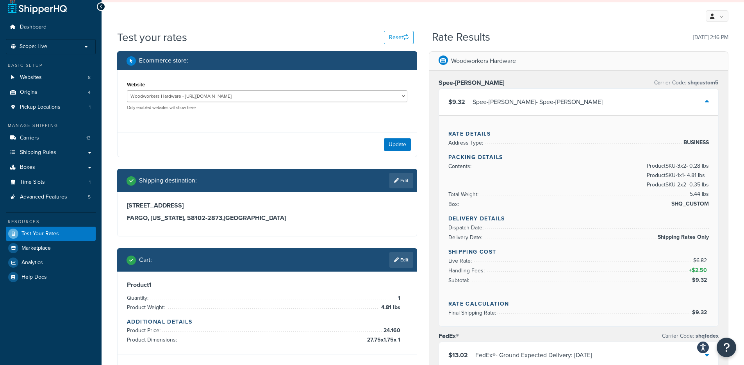
scroll to position [51, 0]
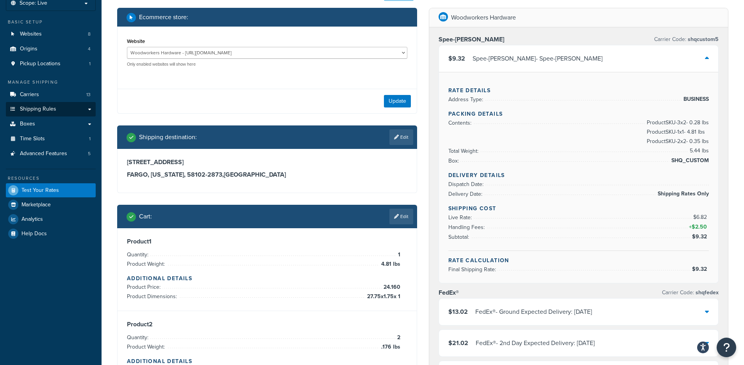
click at [55, 108] on span "Shipping Rules" at bounding box center [38, 109] width 36 height 7
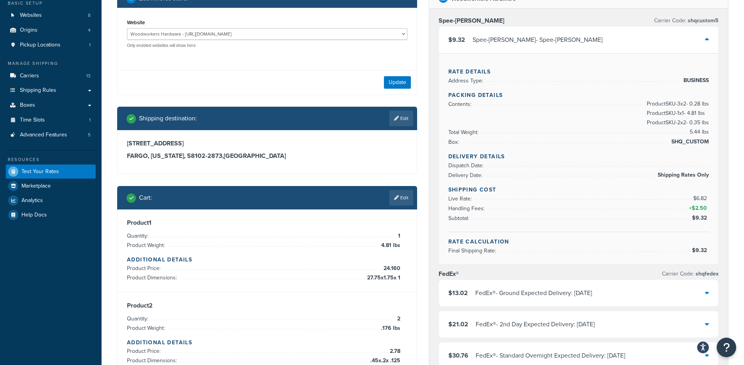
scroll to position [98, 0]
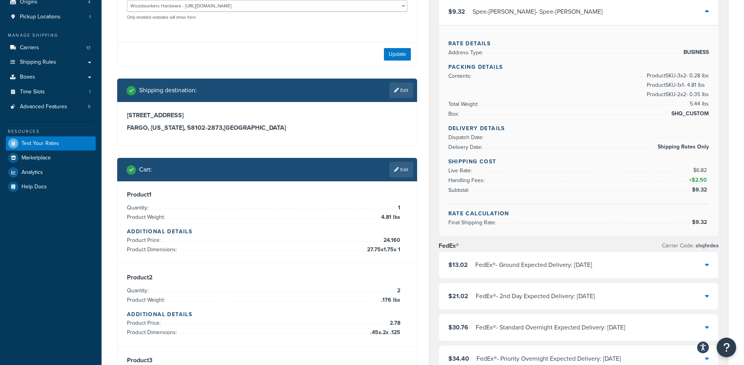
click at [515, 269] on div "FedEx® - Ground Expected Delivery: Mon, Aug 25" at bounding box center [533, 264] width 117 height 11
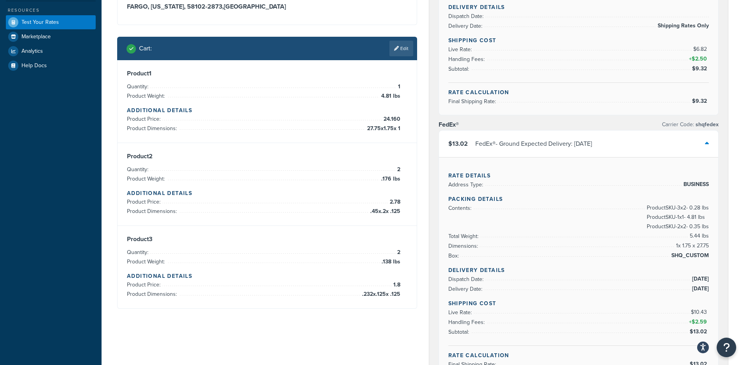
scroll to position [186, 0]
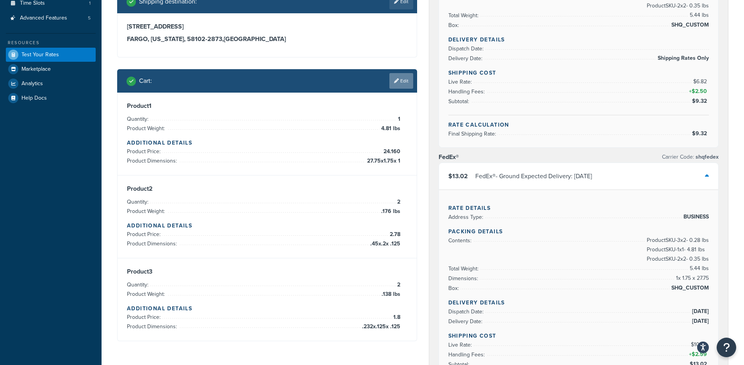
click at [397, 88] on link "Edit" at bounding box center [401, 81] width 24 height 16
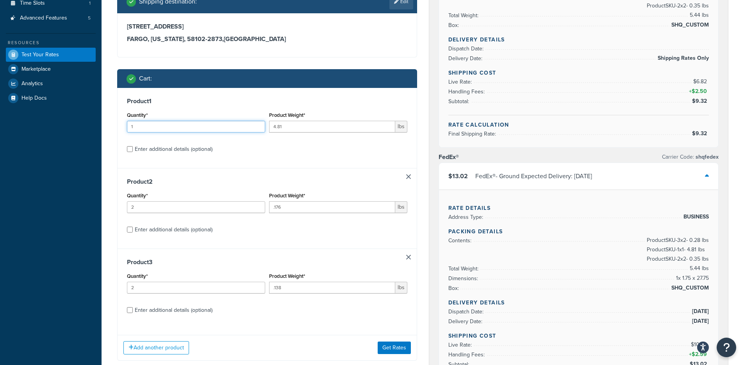
click at [112, 123] on div "Ecommerce store : Website HDL - https://www.hdlusa.com HDL Quote Tool - HDL Quo…" at bounding box center [267, 122] width 312 height 500
type input "5"
drag, startPoint x: 153, startPoint y: 209, endPoint x: 97, endPoint y: 207, distance: 56.3
type input "10"
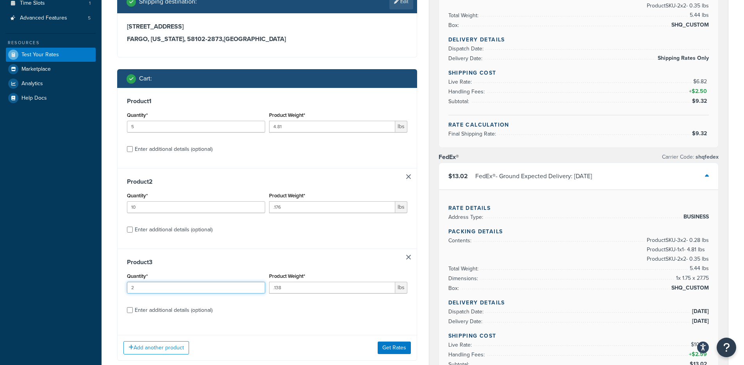
drag, startPoint x: 151, startPoint y: 289, endPoint x: 91, endPoint y: 287, distance: 60.2
type input "10"
click at [391, 348] on button "Get Rates" at bounding box center [394, 347] width 33 height 12
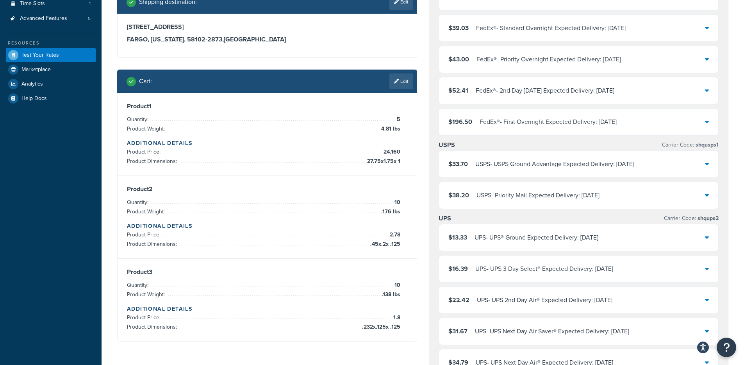
scroll to position [0, 0]
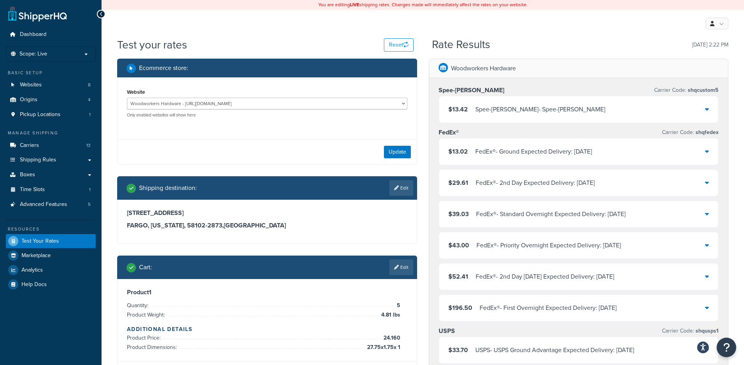
click at [549, 107] on div "$13.42 Spee-Dee - Spee-Dee" at bounding box center [579, 109] width 280 height 27
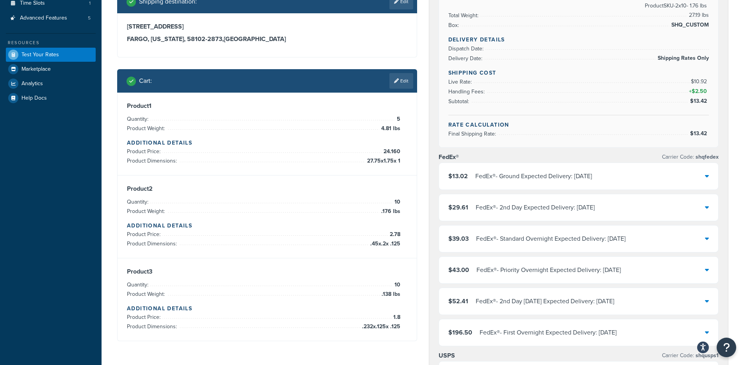
scroll to position [247, 0]
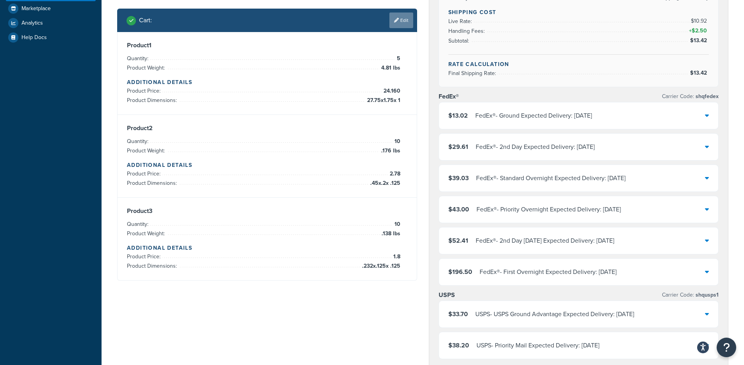
click at [409, 14] on link "Edit" at bounding box center [401, 20] width 24 height 16
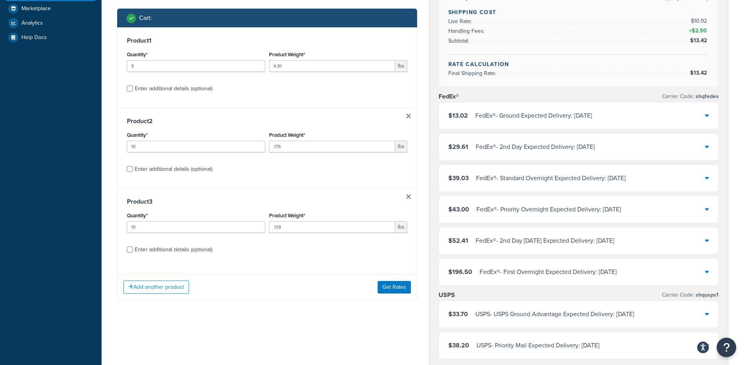
click at [175, 91] on div "Enter additional details (optional)" at bounding box center [174, 88] width 78 height 11
click at [133, 91] on input "Enter additional details (optional)" at bounding box center [130, 89] width 6 height 6
checkbox input "true"
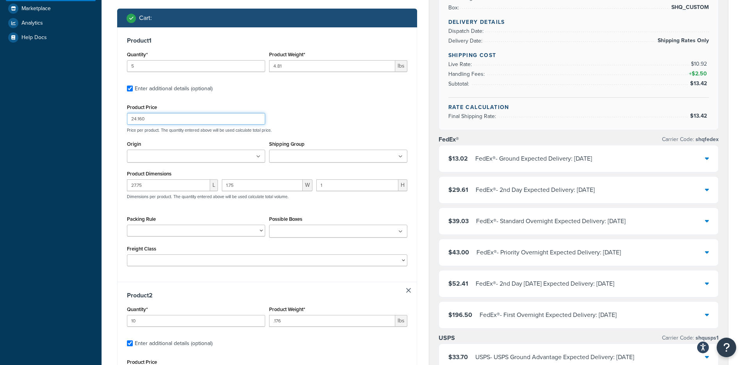
drag, startPoint x: 166, startPoint y: 123, endPoint x: 91, endPoint y: 119, distance: 74.3
click at [91, 119] on div "Dashboard Scope: Live Basic Setup Websites 8 Origins 4 Pickup Locations 1 Manag…" at bounding box center [372, 313] width 744 height 1120
type input "120.80"
click at [125, 164] on div "Origin Hardware Distributors Ltd HDL Quote Tool HDL-LTL Woodworkers Hardware" at bounding box center [196, 154] width 142 height 30
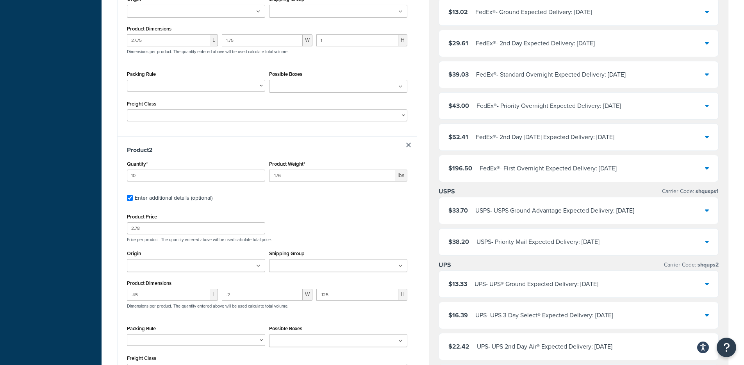
scroll to position [398, 0]
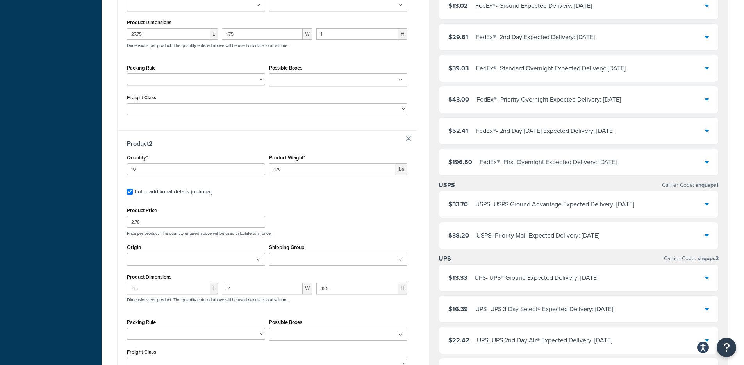
click at [122, 228] on div "Product 2 Quantity* 10 Product Weight* .176 lbs Enter additional details (optio…" at bounding box center [267, 257] width 299 height 254
drag, startPoint x: 175, startPoint y: 225, endPoint x: 95, endPoint y: 221, distance: 79.8
click at [95, 221] on div "Dashboard Scope: Live Basic Setup Websites 8 Origins 4 Pickup Locations 1 Manag…" at bounding box center [372, 161] width 744 height 1119
type input "27.80"
click at [105, 239] on div "Test your rates Reset Rate Results 08/20/2025, 2:22 PM Ecommerce store : Websit…" at bounding box center [423, 170] width 642 height 1062
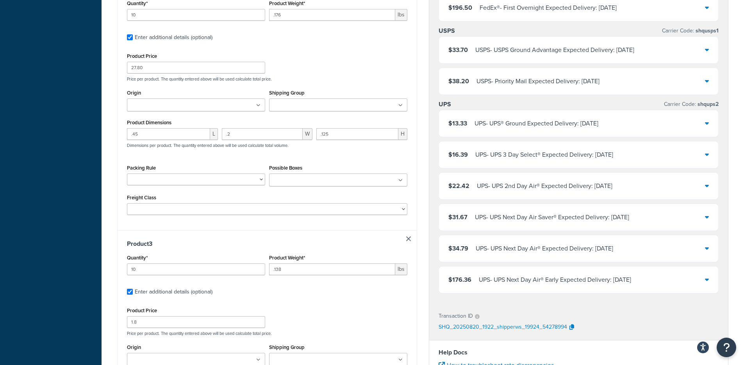
scroll to position [560, 0]
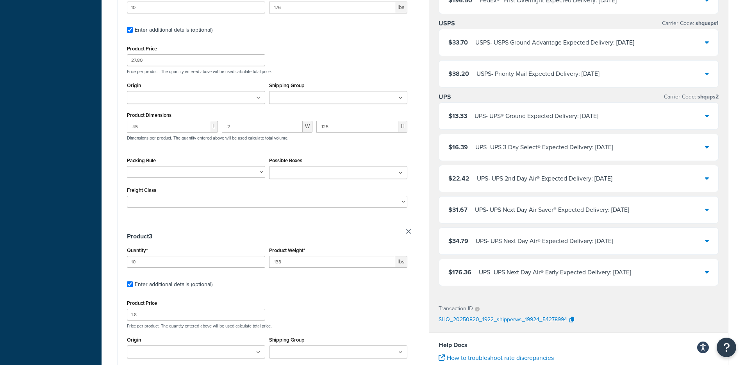
click at [102, 214] on div "Test your rates Reset Rate Results 08/20/2025, 2:22 PM Ecommerce store : Websit…" at bounding box center [423, 8] width 642 height 1062
drag, startPoint x: 150, startPoint y: 318, endPoint x: 98, endPoint y: 316, distance: 51.6
click at [98, 316] on div "Dashboard Scope: Live Basic Setup Websites 8 Origins 4 Pickup Locations 1 Manag…" at bounding box center [372, -1] width 744 height 1119
type input "18"
click at [110, 322] on div "Test your rates Reset Rate Results 08/20/2025, 2:22 PM Ecommerce store : Websit…" at bounding box center [423, 8] width 642 height 1062
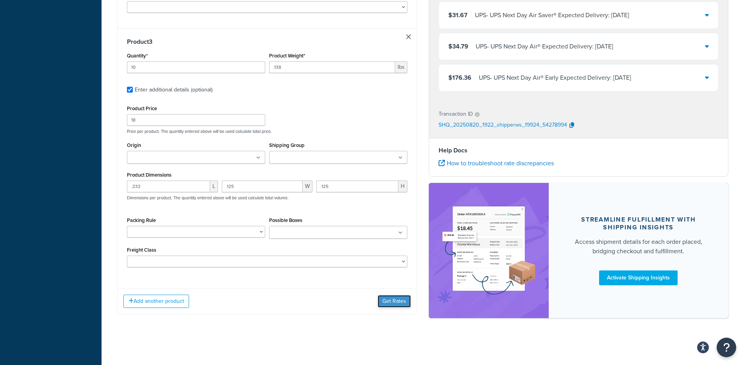
click at [388, 305] on button "Get Rates" at bounding box center [394, 301] width 33 height 12
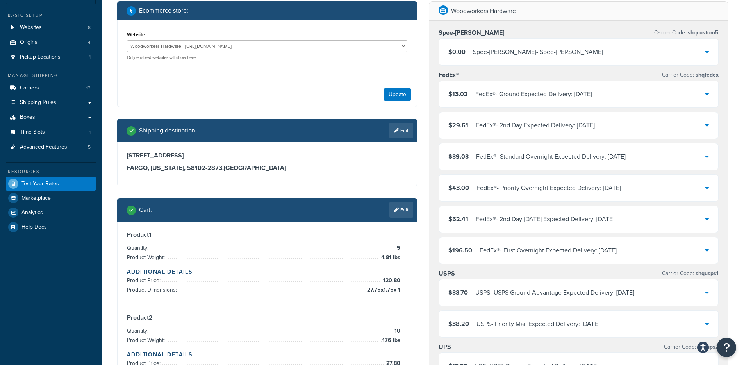
scroll to position [0, 0]
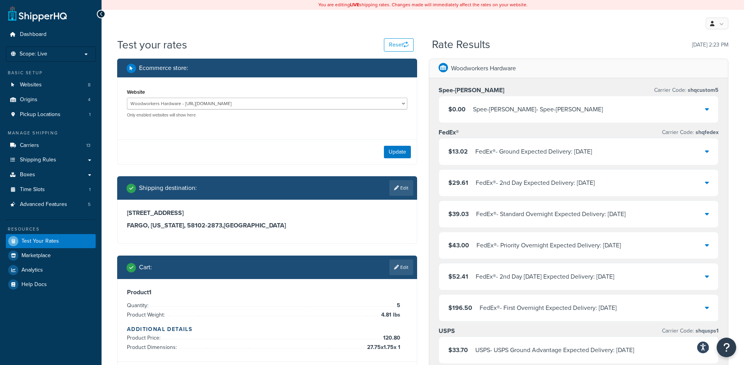
click at [553, 102] on div "$0.00 Spee-Dee - Spee-Dee" at bounding box center [579, 109] width 280 height 27
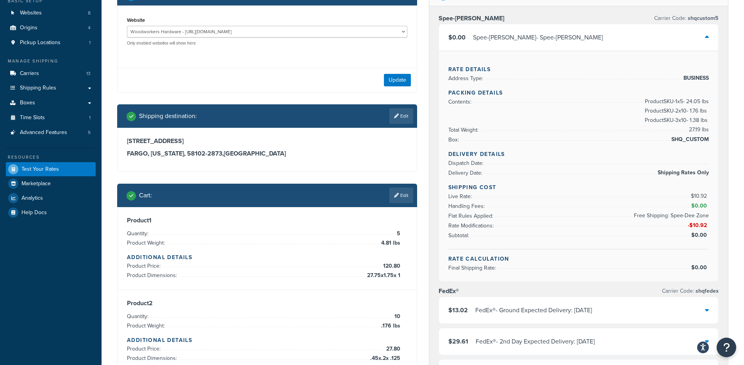
scroll to position [39, 0]
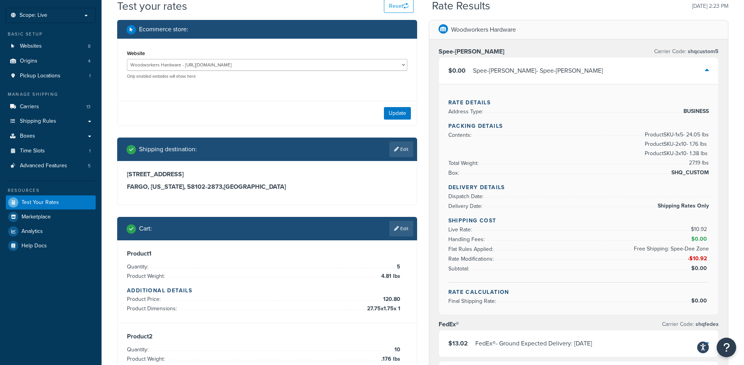
click at [533, 79] on div "$0.00 Spee-Dee - Spee-Dee" at bounding box center [579, 70] width 280 height 27
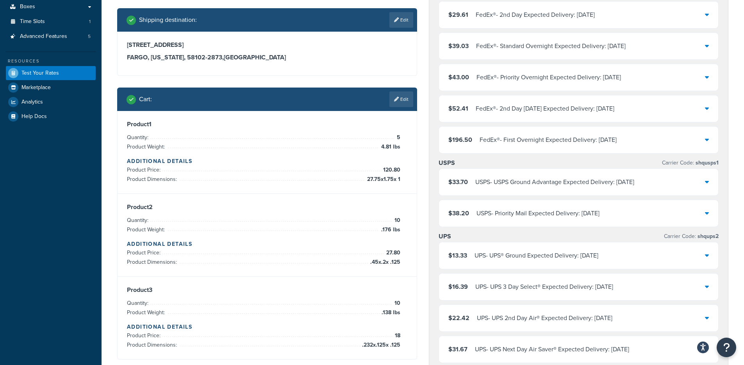
scroll to position [206, 0]
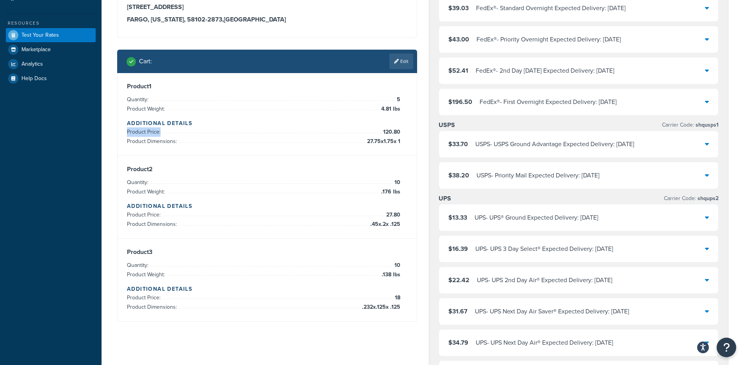
drag, startPoint x: 378, startPoint y: 130, endPoint x: 417, endPoint y: 136, distance: 38.7
click at [417, 136] on div "Product 1 Quantity: 5 Product Weight: 4.81 lbs Additional Details Product Price…" at bounding box center [267, 197] width 300 height 248
click at [393, 65] on link "Edit" at bounding box center [401, 62] width 24 height 16
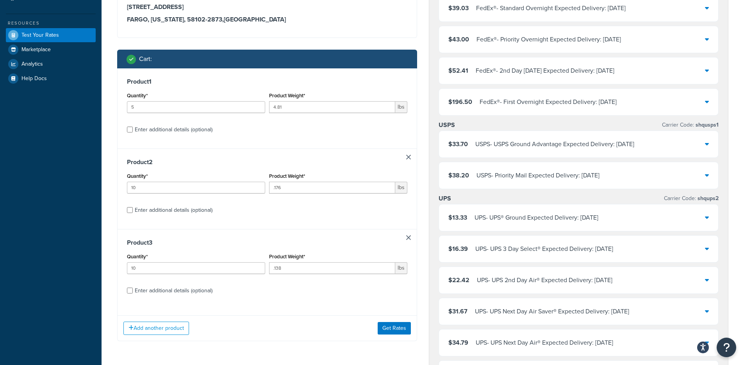
click at [201, 137] on div "Product 1 Quantity* 5 Product Weight* 4.81 lbs Enter additional details (option…" at bounding box center [267, 108] width 299 height 80
click at [198, 128] on div "Enter additional details (optional)" at bounding box center [174, 129] width 78 height 11
click at [133, 128] on input "Enter additional details (optional)" at bounding box center [130, 130] width 6 height 6
checkbox input "true"
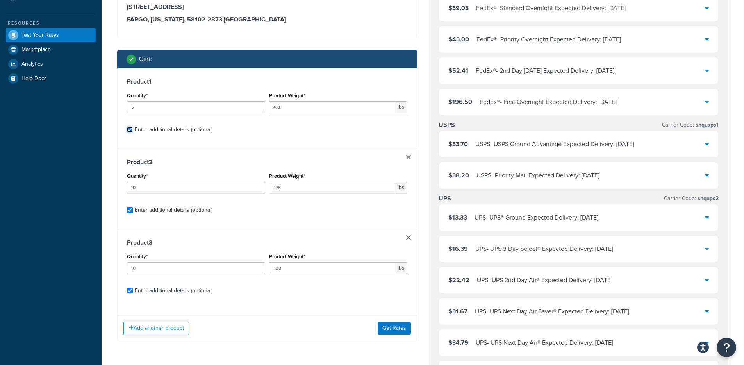
checkbox input "true"
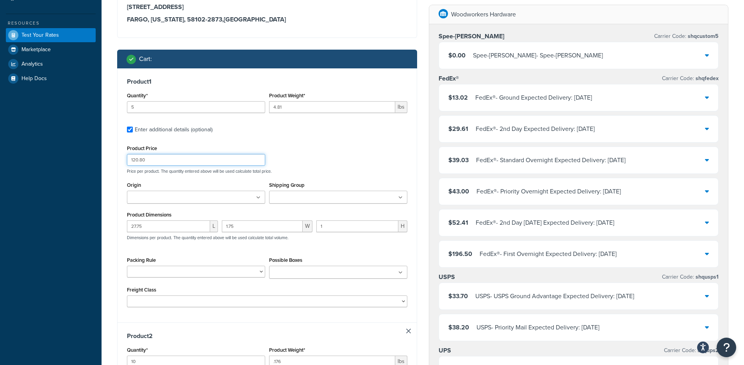
drag, startPoint x: 137, startPoint y: 156, endPoint x: 141, endPoint y: 160, distance: 5.8
click at [109, 156] on div "Test your rates Reset Rate Results 08/20/2025, 2:23 PM Ecommerce store : Websit…" at bounding box center [423, 362] width 642 height 1062
drag, startPoint x: 155, startPoint y: 159, endPoint x: 111, endPoint y: 159, distance: 44.5
click at [111, 159] on div "Ecommerce store : Website HDL - https://www.hdlusa.com HDL Quote Tool - HDL Quo…" at bounding box center [267, 363] width 312 height 1021
type input "24.16"
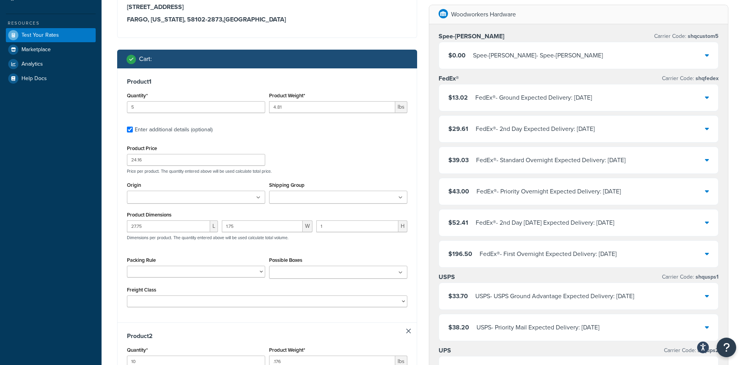
click at [111, 185] on div "Ecommerce store : Website HDL - https://www.hdlusa.com HDL Quote Tool - HDL Quo…" at bounding box center [267, 363] width 312 height 1021
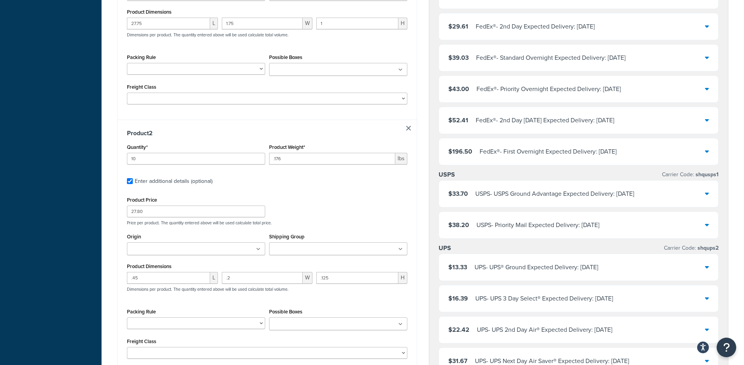
scroll to position [461, 0]
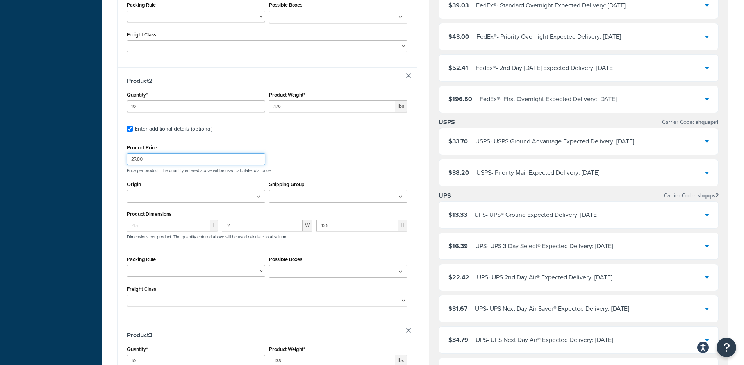
drag, startPoint x: 159, startPoint y: 162, endPoint x: 120, endPoint y: 165, distance: 39.6
click at [120, 165] on div "Product 2 Quantity* 10 Product Weight* .176 lbs Enter additional details (optio…" at bounding box center [267, 194] width 299 height 254
click at [157, 162] on input "27.80" at bounding box center [196, 159] width 138 height 12
drag, startPoint x: 156, startPoint y: 161, endPoint x: 97, endPoint y: 159, distance: 59.4
click at [97, 159] on div "Dashboard Scope: Live Basic Setup Websites 8 Origins 4 Pickup Locations 1 Manag…" at bounding box center [372, 98] width 744 height 1119
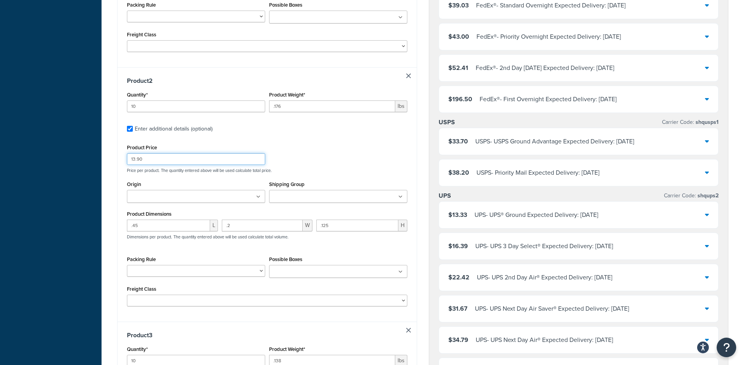
type input "13.90"
click at [114, 184] on div "Ecommerce store : Website HDL - https://www.hdlusa.com HDL Quote Tool - HDL Quo…" at bounding box center [267, 108] width 312 height 1021
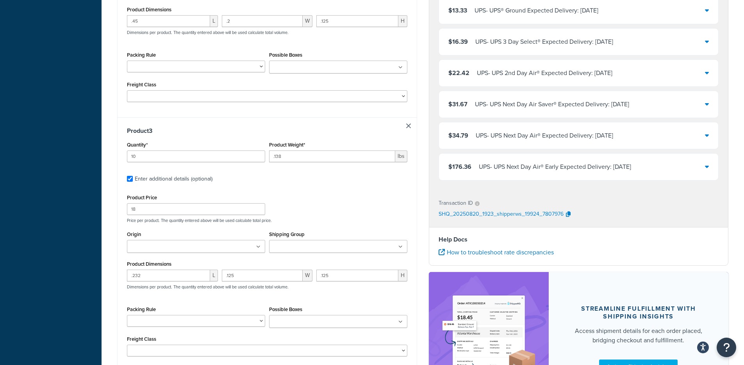
scroll to position [690, 0]
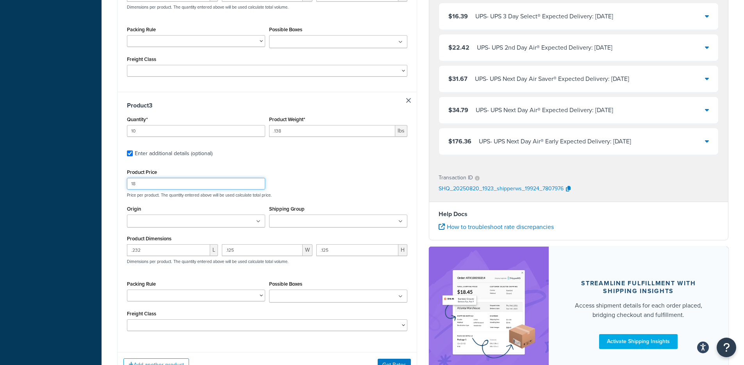
drag, startPoint x: 149, startPoint y: 187, endPoint x: 94, endPoint y: 184, distance: 55.1
type input "9"
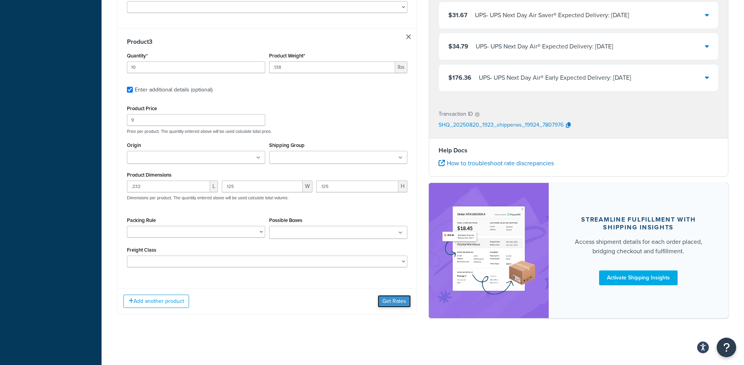
click at [401, 305] on button "Get Rates" at bounding box center [394, 301] width 33 height 12
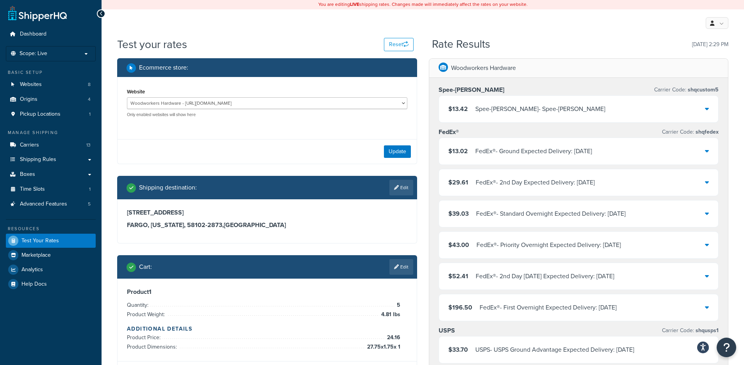
scroll to position [0, 0]
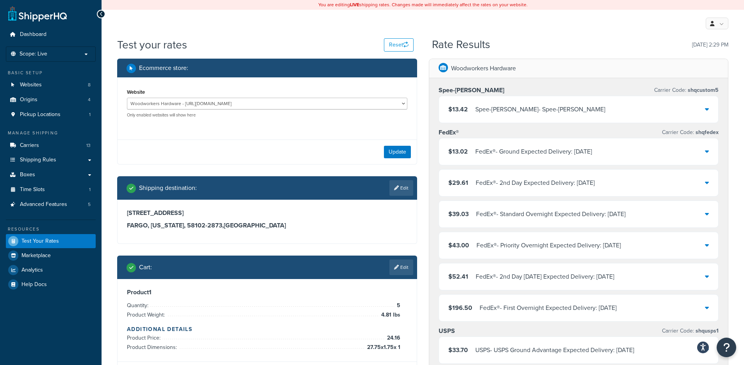
drag, startPoint x: 464, startPoint y: 110, endPoint x: 448, endPoint y: 114, distance: 17.1
click at [464, 110] on span "$13.42" at bounding box center [458, 109] width 20 height 9
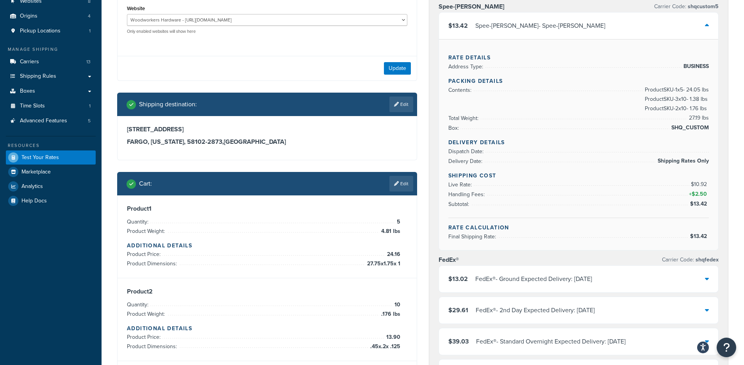
scroll to position [81, 0]
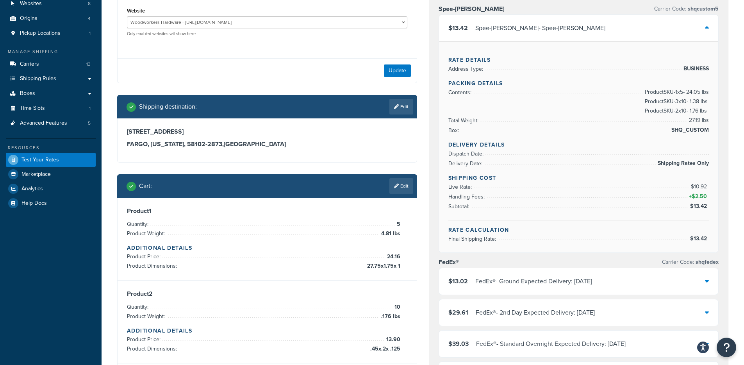
click at [481, 30] on div "Spee-Dee - Spee-Dee" at bounding box center [540, 28] width 130 height 11
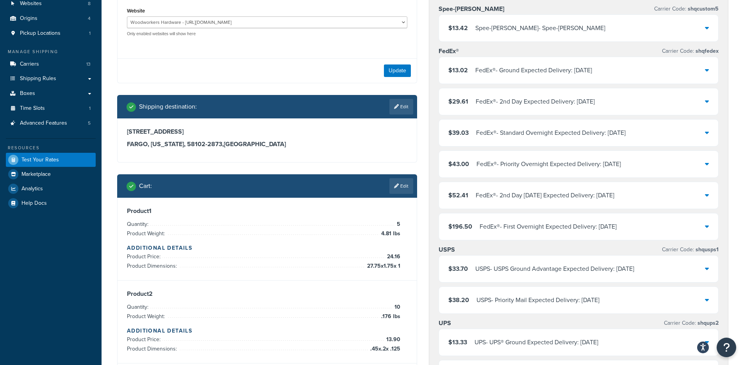
click at [498, 20] on div "$13.42 Spee-Dee - Spee-Dee" at bounding box center [579, 28] width 280 height 27
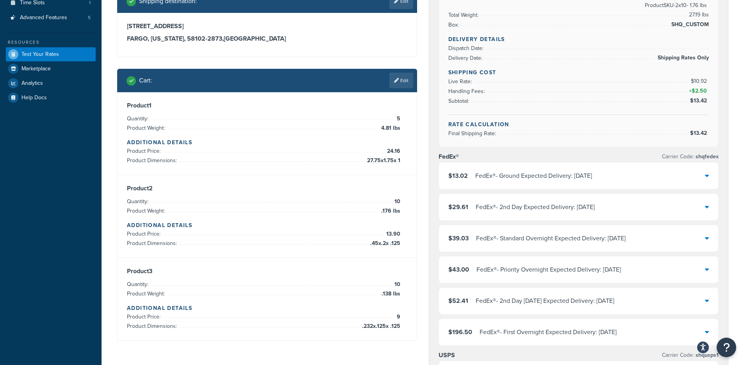
scroll to position [187, 0]
click at [407, 75] on link "Edit" at bounding box center [401, 80] width 24 height 16
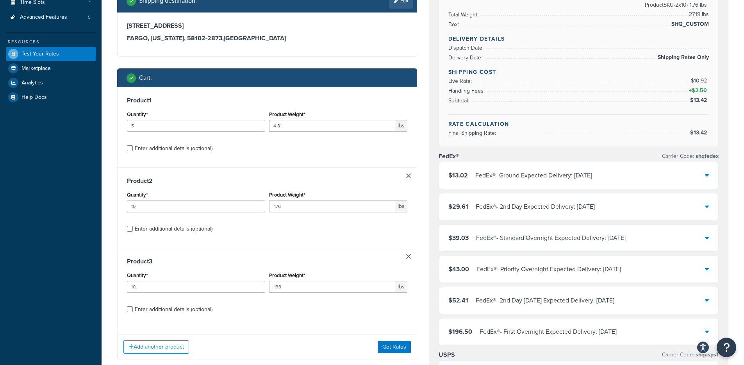
click at [203, 150] on div "Enter additional details (optional)" at bounding box center [174, 148] width 78 height 11
click at [133, 150] on input "Enter additional details (optional)" at bounding box center [130, 148] width 6 height 6
checkbox input "true"
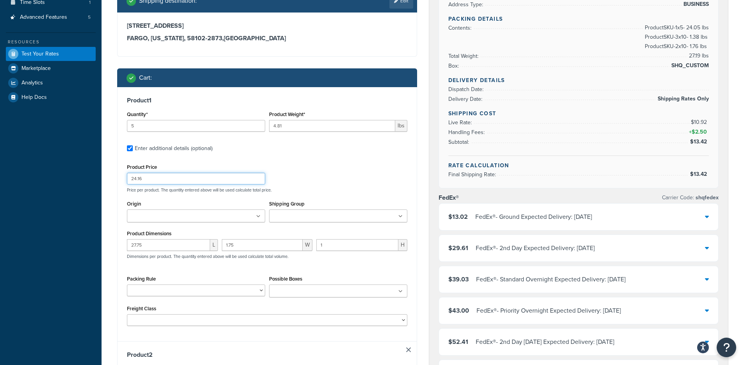
click at [166, 177] on input "24.16" at bounding box center [196, 179] width 138 height 12
drag, startPoint x: 133, startPoint y: 178, endPoint x: 75, endPoint y: 181, distance: 58.3
click at [75, 181] on div "Dashboard Scope: Live Basic Setup Websites 8 Origins 4 Pickup Locations 1 Manag…" at bounding box center [372, 372] width 744 height 1119
type input "120.80"
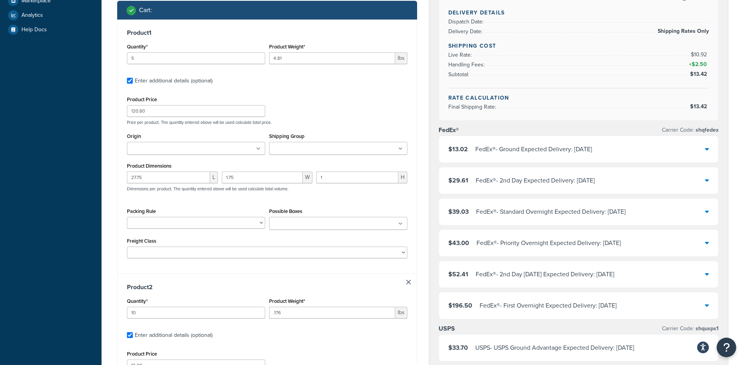
scroll to position [259, 0]
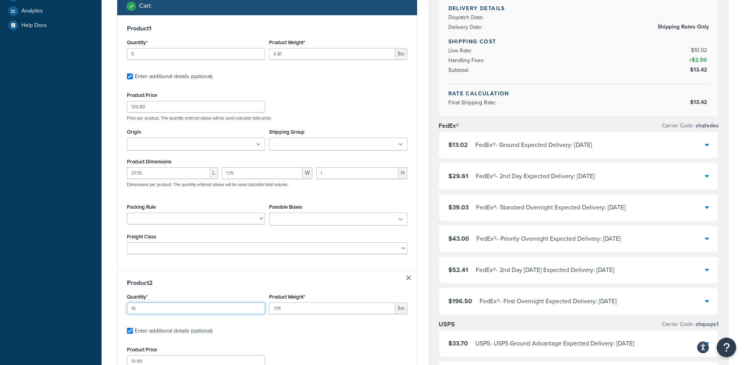
click at [150, 312] on input "10" at bounding box center [196, 308] width 138 height 12
drag, startPoint x: 146, startPoint y: 310, endPoint x: 117, endPoint y: 308, distance: 29.0
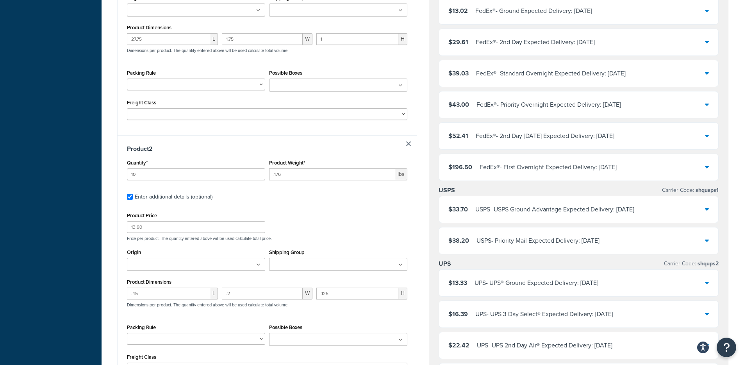
scroll to position [394, 0]
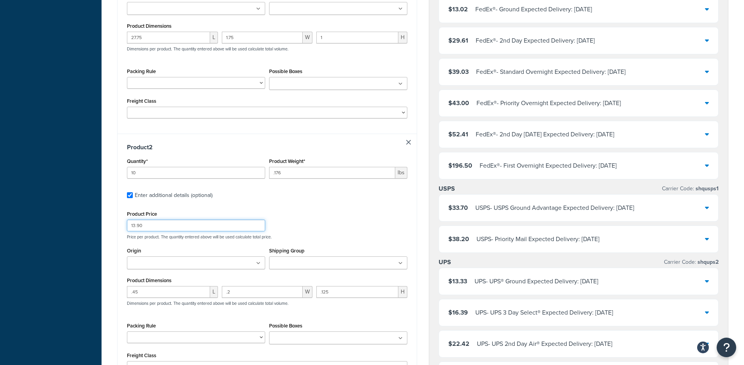
drag, startPoint x: 154, startPoint y: 225, endPoint x: 109, endPoint y: 225, distance: 44.9
click at [109, 225] on div "Test your rates Reset Rate Results 08/20/2025, 2:29 PM Ecommerce store : Websit…" at bounding box center [423, 174] width 642 height 1062
click at [120, 278] on div "Product 2 Quantity* 10 Product Weight* .176 lbs Enter additional details (optio…" at bounding box center [267, 261] width 299 height 254
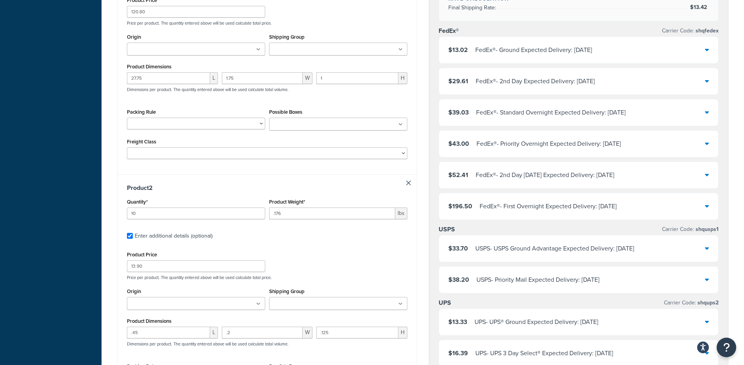
scroll to position [328, 0]
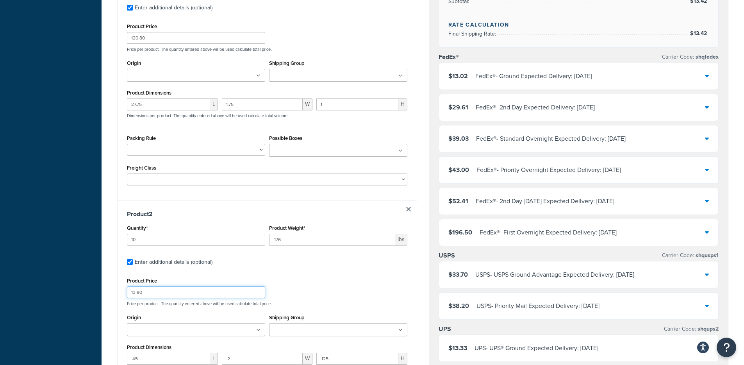
drag, startPoint x: 186, startPoint y: 294, endPoint x: 97, endPoint y: 295, distance: 89.4
click at [97, 295] on div "Dashboard Scope: Live Basic Setup Websites 8 Origins 4 Pickup Locations 1 Manag…" at bounding box center [372, 231] width 744 height 1119
type input "27.80"
click at [116, 299] on div "Ecommerce store : Website HDL - https://www.hdlusa.com HDL Quote Tool - HDL Quo…" at bounding box center [267, 241] width 312 height 1021
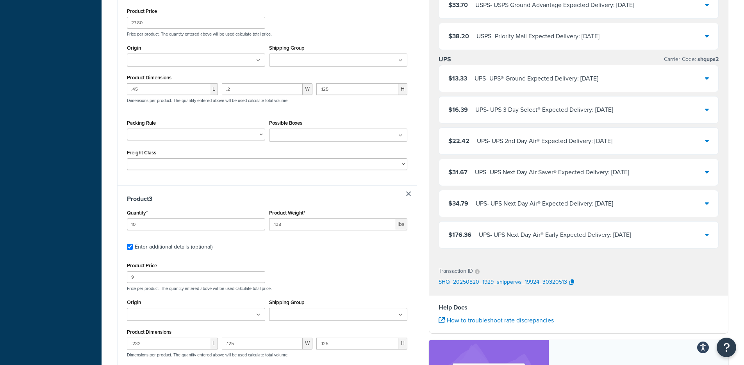
scroll to position [642, 0]
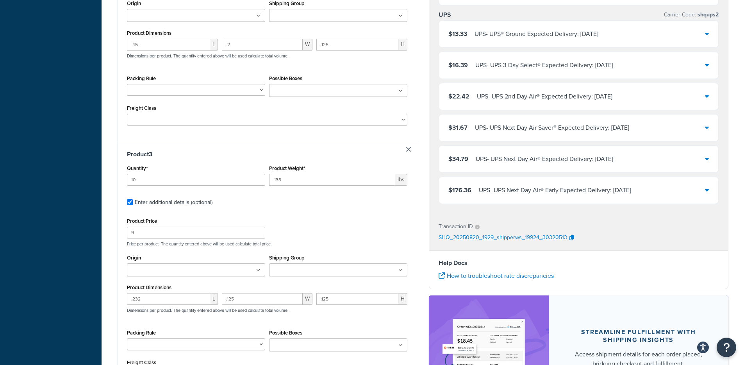
click at [162, 225] on div "Product Price 9" at bounding box center [196, 227] width 138 height 23
drag, startPoint x: 159, startPoint y: 232, endPoint x: 112, endPoint y: 233, distance: 46.1
drag, startPoint x: 145, startPoint y: 233, endPoint x: 107, endPoint y: 235, distance: 38.3
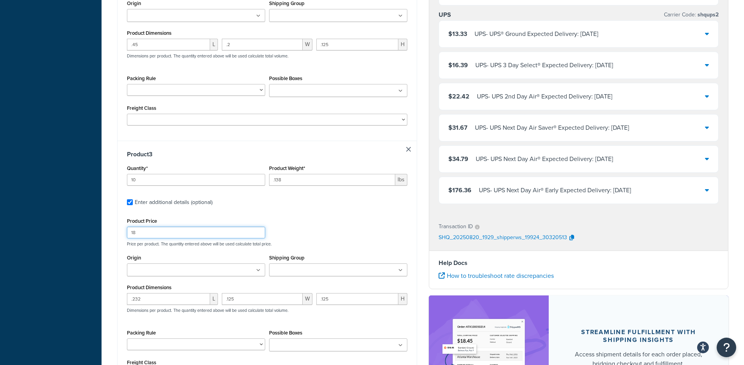
type input "18"
click at [121, 257] on div "Product 3 Quantity* 10 Product Weight* .138 lbs Enter additional details (optio…" at bounding box center [267, 268] width 299 height 254
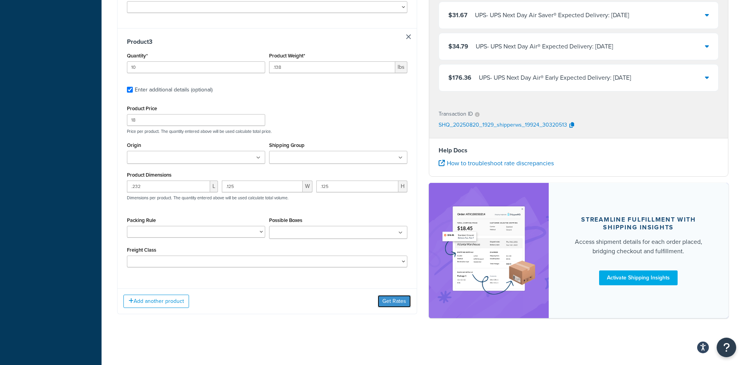
click at [389, 296] on button "Get Rates" at bounding box center [394, 301] width 33 height 12
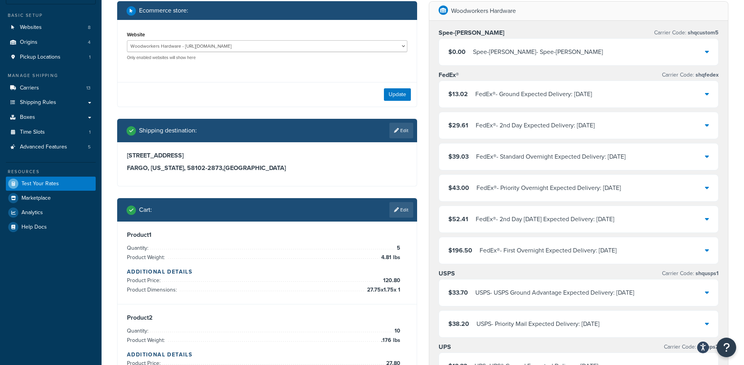
scroll to position [6, 0]
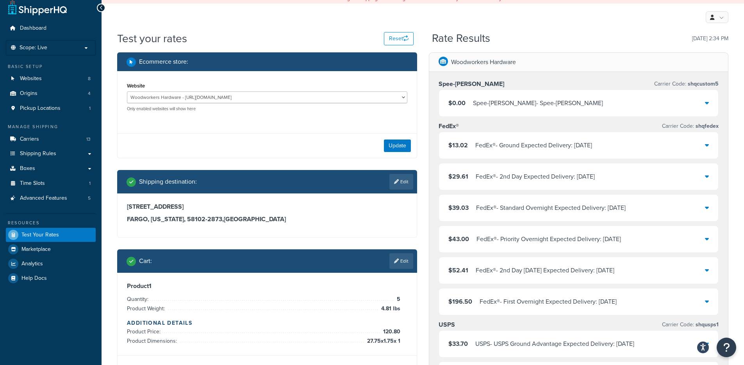
click at [499, 98] on div "Spee-Dee - Spee-Dee" at bounding box center [538, 103] width 130 height 11
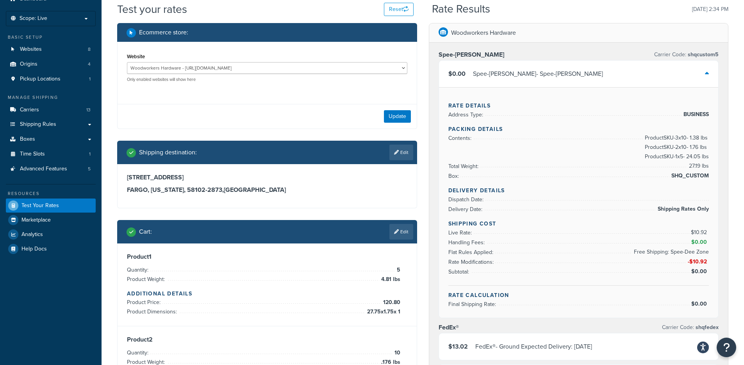
scroll to position [41, 0]
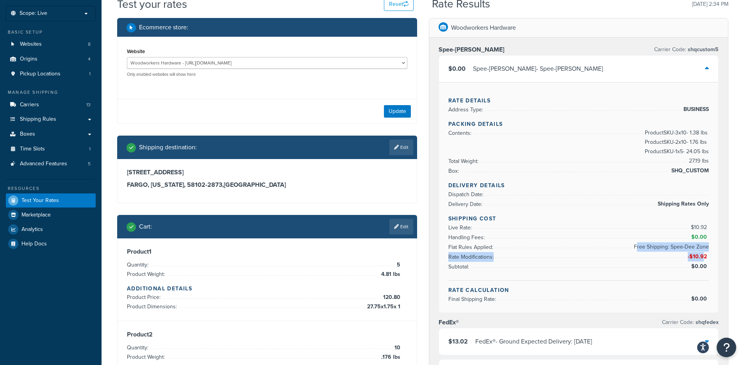
drag, startPoint x: 637, startPoint y: 247, endPoint x: 689, endPoint y: 286, distance: 64.8
click at [705, 253] on ul "Live Rate: $10.92 Handling Fees: $0.00 Flat Rules Applied: Free Shipping: Spee-…" at bounding box center [578, 247] width 261 height 49
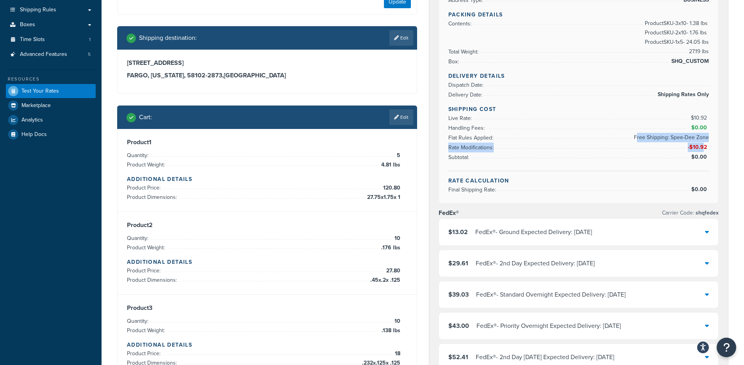
scroll to position [148, 0]
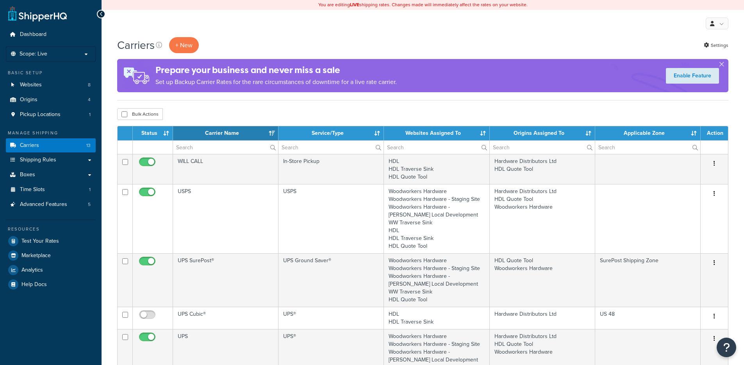
select select "15"
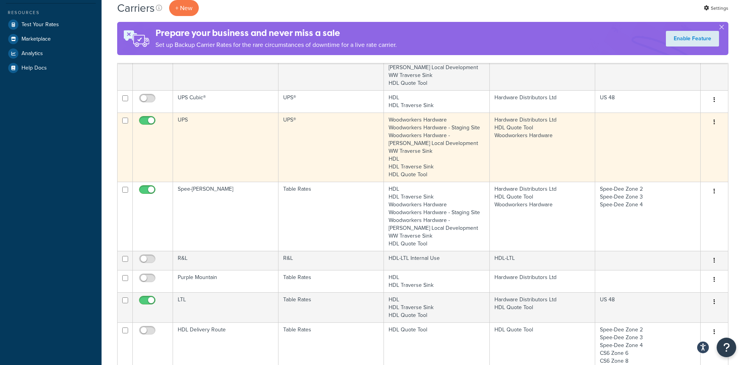
scroll to position [214, 0]
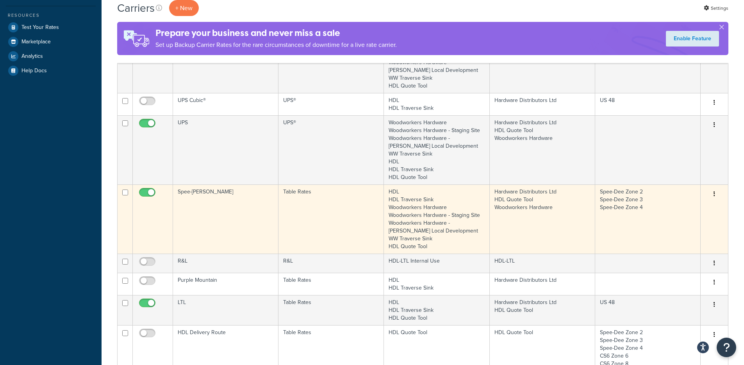
click at [324, 222] on td "Table Rates" at bounding box center [330, 218] width 105 height 69
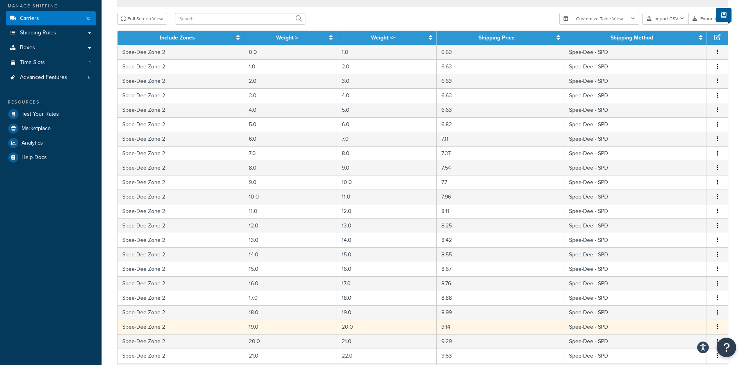
scroll to position [280, 0]
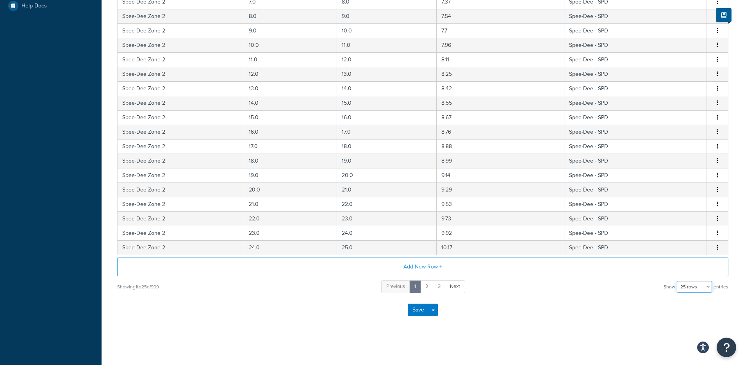
click at [699, 287] on select "10 rows 15 rows 25 rows 50 rows 100 rows 1000 rows" at bounding box center [694, 287] width 35 height 12
select select "100"
click at [678, 281] on select "10 rows 15 rows 25 rows 50 rows 100 rows 1000 rows" at bounding box center [694, 287] width 35 height 12
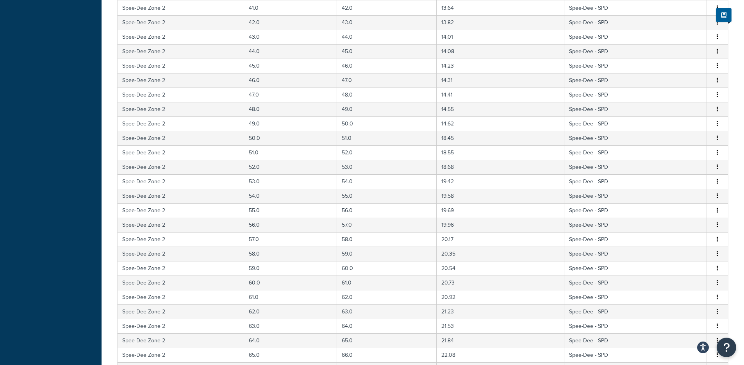
scroll to position [1363, 0]
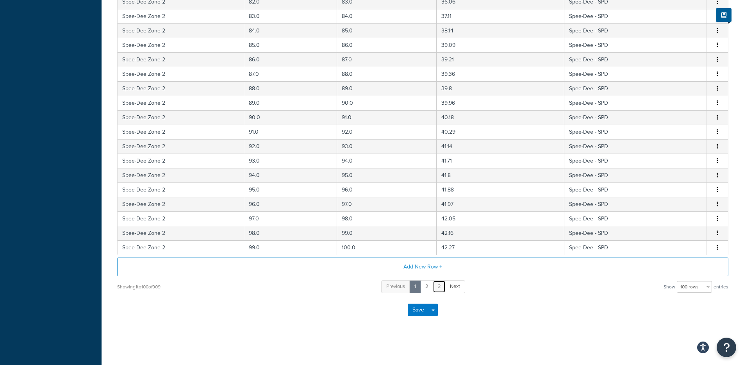
click at [437, 287] on link "3" at bounding box center [439, 286] width 13 height 13
click at [452, 287] on link "5" at bounding box center [450, 286] width 13 height 13
click at [452, 285] on link "7" at bounding box center [452, 286] width 13 height 13
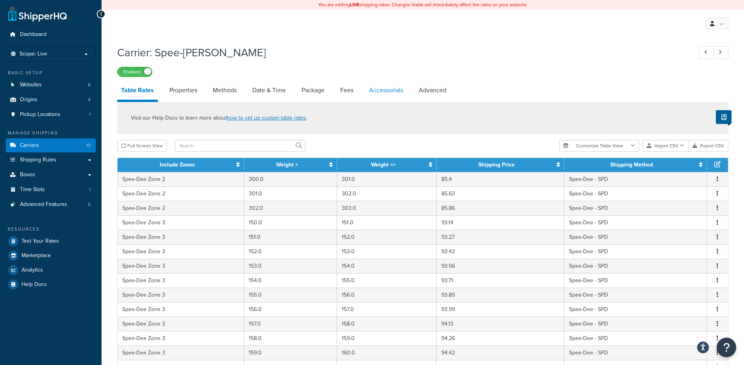
click at [407, 91] on link "Accessorials" at bounding box center [386, 90] width 42 height 19
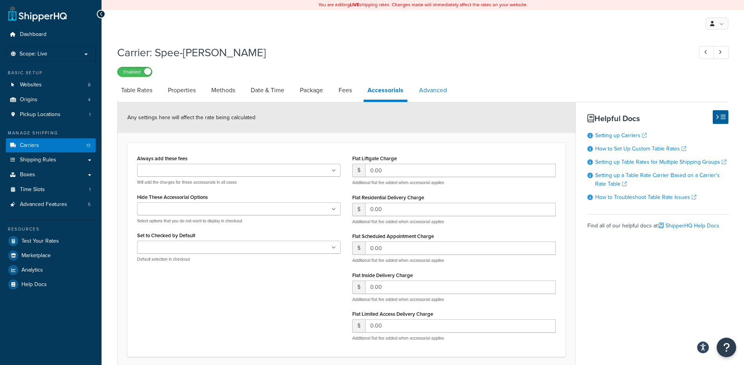
click at [420, 91] on link "Advanced" at bounding box center [433, 90] width 36 height 19
select select "false"
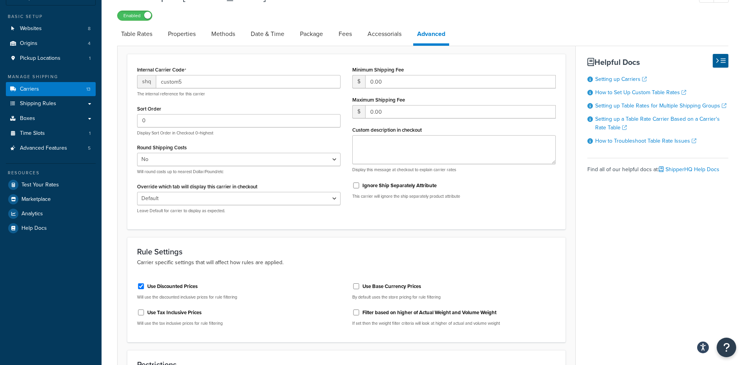
scroll to position [57, 0]
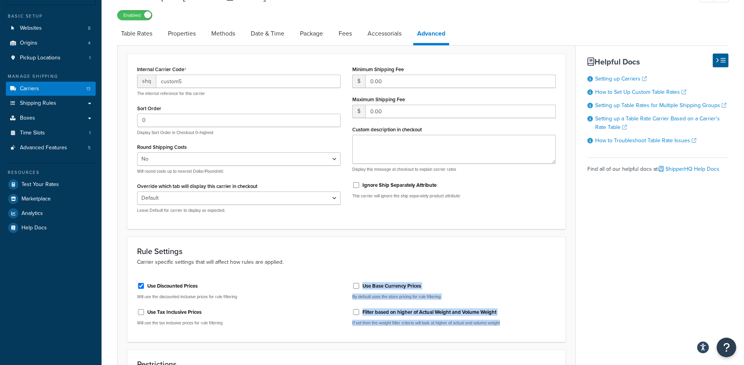
drag, startPoint x: 507, startPoint y: 331, endPoint x: 339, endPoint y: 323, distance: 167.7
click at [339, 323] on div "Use Discounted Prices Will use the discounted inclusive prices for rule filteri…" at bounding box center [346, 304] width 430 height 56
click at [598, 326] on div "Table Rates Properties Methods Date & Time Package Fees Accessorials Advanced I…" at bounding box center [422, 322] width 611 height 596
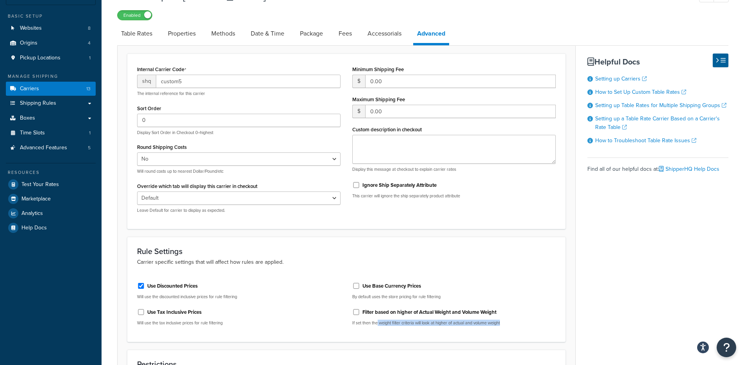
drag, startPoint x: 506, startPoint y: 325, endPoint x: 383, endPoint y: 325, distance: 123.4
click at [377, 325] on p "If set then the weight filter criteria will look at higher of actual and volume…" at bounding box center [453, 323] width 203 height 6
click at [579, 317] on div "Table Rates Properties Methods Date & Time Package Fees Accessorials Advanced I…" at bounding box center [422, 322] width 611 height 596
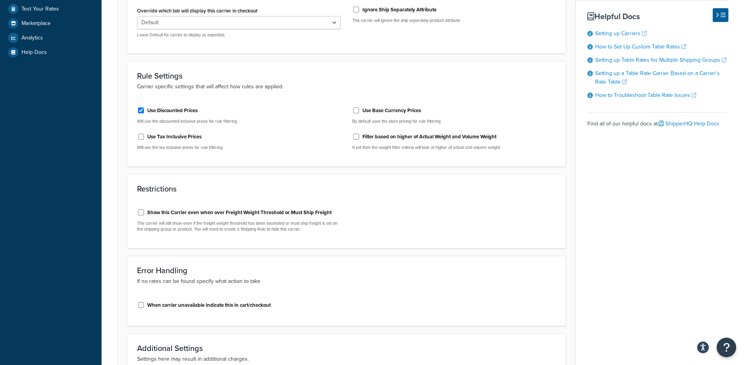
scroll to position [260, 0]
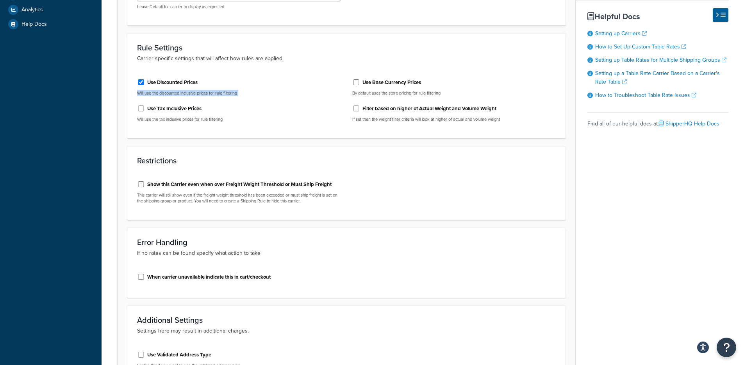
drag, startPoint x: 245, startPoint y: 98, endPoint x: 116, endPoint y: 100, distance: 128.9
click at [119, 94] on form "Internal Carrier Code shq custom5 The internal reference for this carrier Sort …" at bounding box center [347, 133] width 458 height 566
click at [109, 121] on div "Carrier: Spee-Dee Enabled Table Rates Properties Methods Date & Time Package Fe…" at bounding box center [423, 108] width 642 height 655
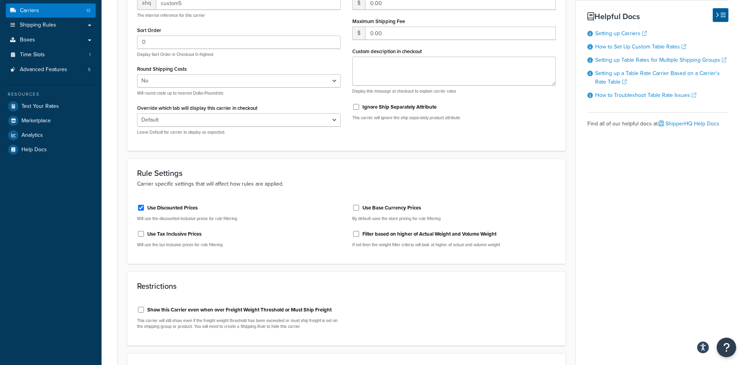
scroll to position [135, 0]
drag, startPoint x: 171, startPoint y: 206, endPoint x: 182, endPoint y: 205, distance: 11.7
click at [171, 206] on label "Use Discounted Prices" at bounding box center [172, 207] width 50 height 7
click at [145, 206] on input "Use Discounted Prices" at bounding box center [141, 207] width 8 height 6
checkbox input "false"
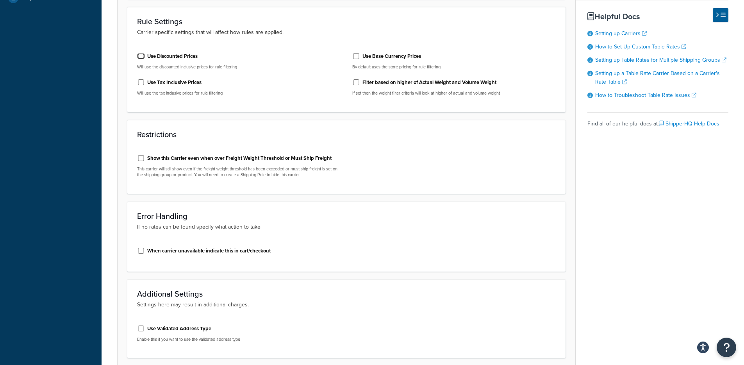
scroll to position [351, 0]
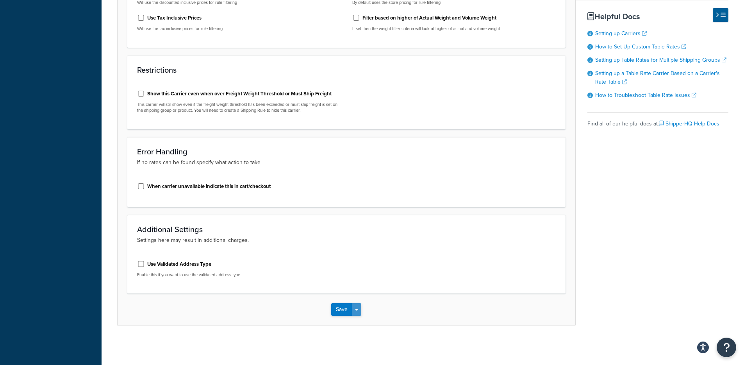
click at [355, 308] on button "Save Dropdown" at bounding box center [356, 309] width 9 height 12
click at [363, 322] on button "Save and Edit" at bounding box center [359, 324] width 57 height 16
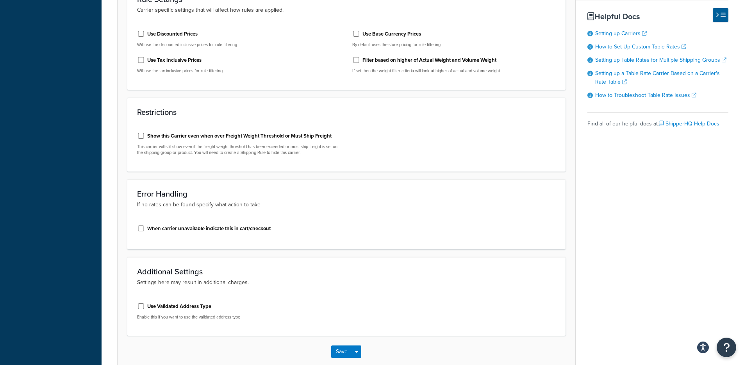
scroll to position [0, 0]
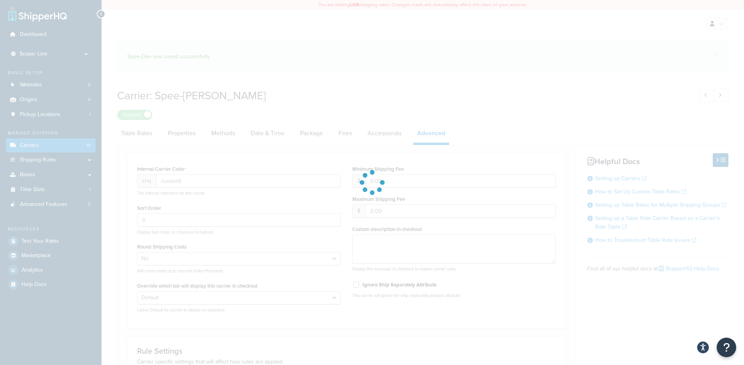
select select "false"
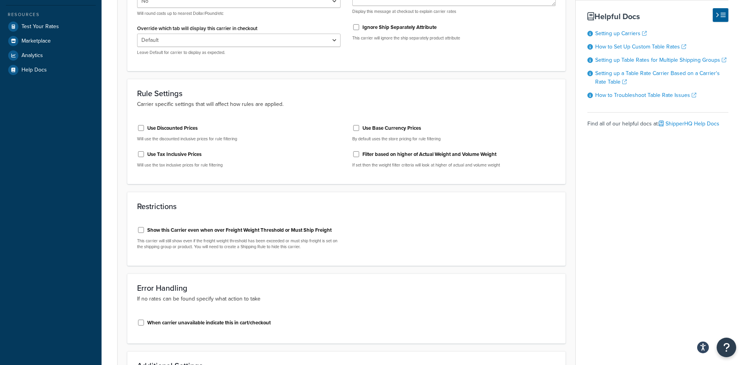
scroll to position [214, 0]
click at [185, 128] on label "Use Discounted Prices" at bounding box center [172, 128] width 50 height 7
click at [145, 128] on input "Use Discounted Prices" at bounding box center [141, 128] width 8 height 6
checkbox input "true"
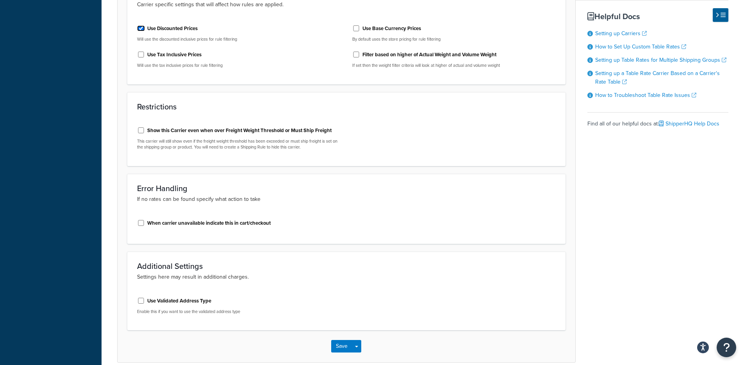
scroll to position [351, 0]
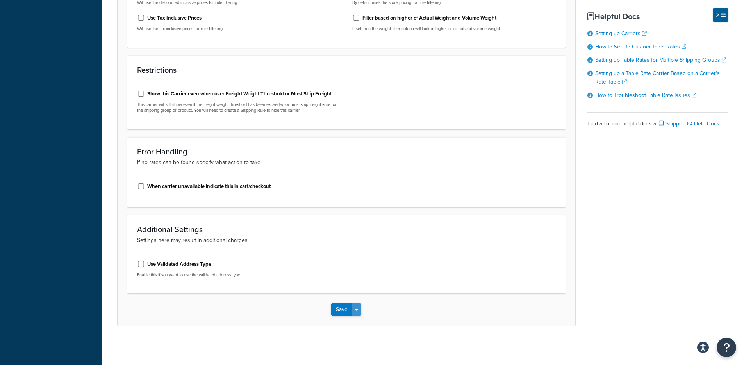
click at [356, 311] on button "Save Dropdown" at bounding box center [356, 309] width 9 height 12
click at [367, 327] on button "Save and Edit" at bounding box center [359, 324] width 57 height 16
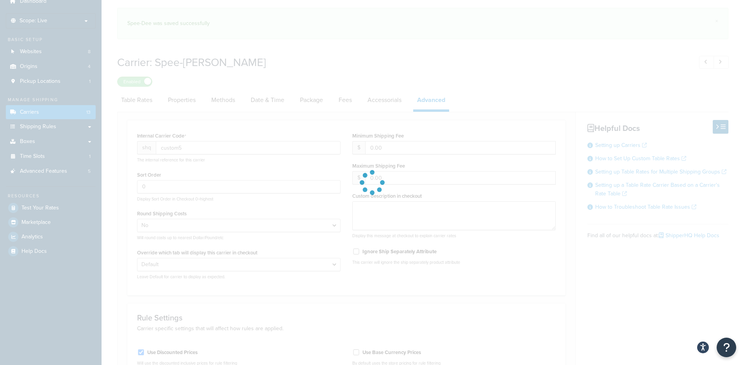
select select "false"
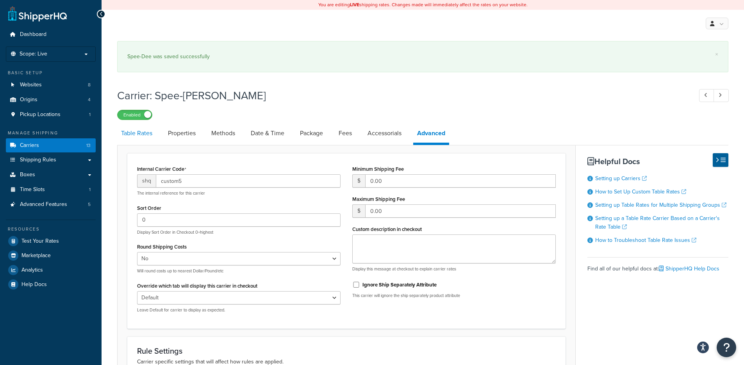
click at [137, 132] on link "Table Rates" at bounding box center [136, 133] width 39 height 19
select select "25"
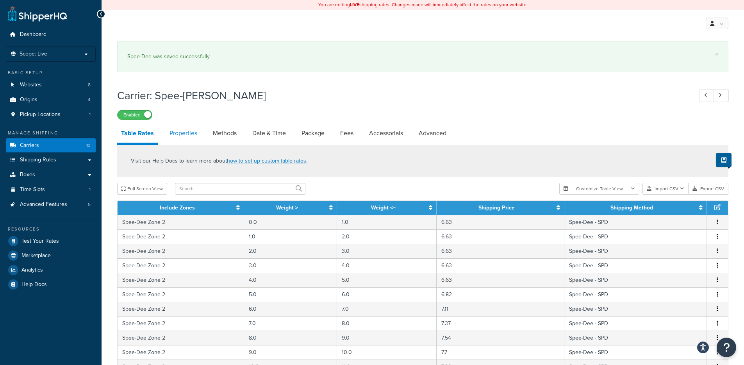
click at [181, 132] on link "Properties" at bounding box center [184, 133] width 36 height 19
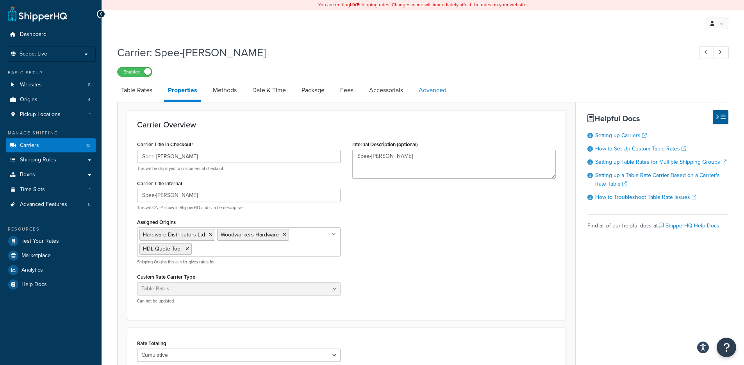
click at [430, 91] on link "Advanced" at bounding box center [433, 90] width 36 height 19
select select "false"
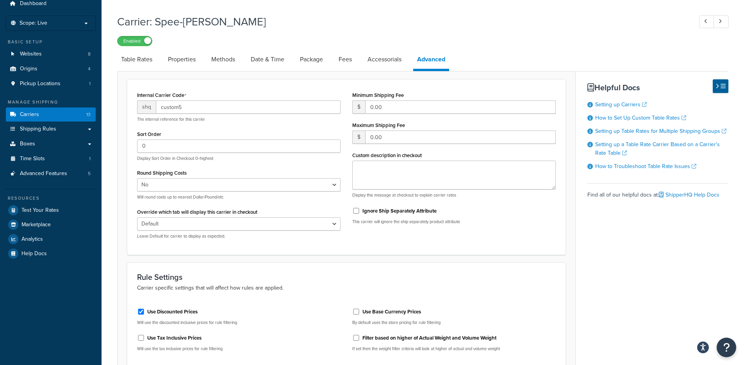
scroll to position [218, 0]
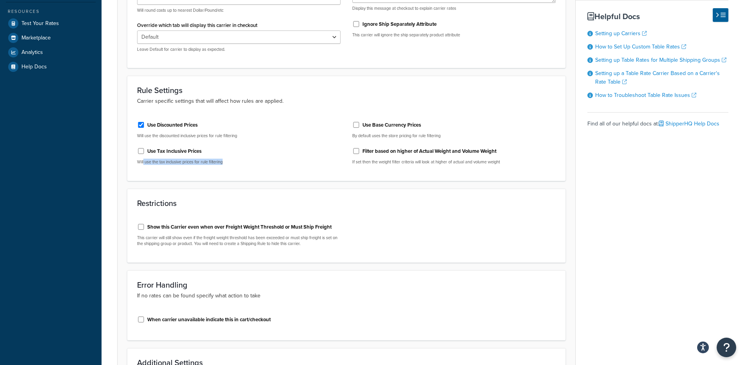
drag, startPoint x: 144, startPoint y: 164, endPoint x: 260, endPoint y: 169, distance: 116.1
click at [262, 166] on div "Use Discounted Prices Will use the discounted inclusive prices for rule filteri…" at bounding box center [238, 143] width 215 height 56
click at [242, 182] on form "Internal Carrier Code shq custom5 The internal reference for this carrier Sort …" at bounding box center [347, 176] width 458 height 566
click at [183, 151] on label "Use Tax Inclusive Prices" at bounding box center [174, 151] width 54 height 7
click at [145, 151] on input "Use Tax Inclusive Prices" at bounding box center [141, 151] width 8 height 6
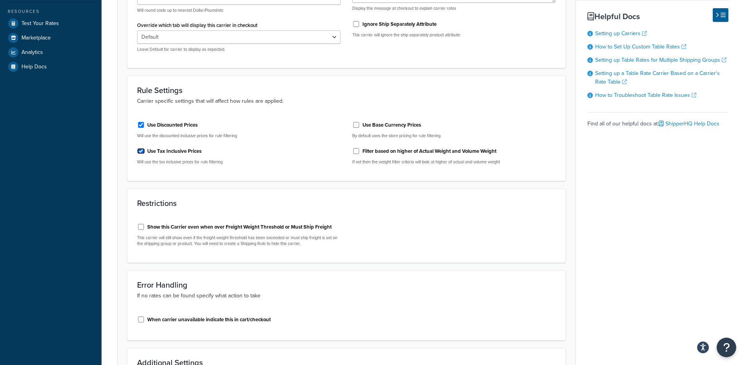
checkbox input "true"
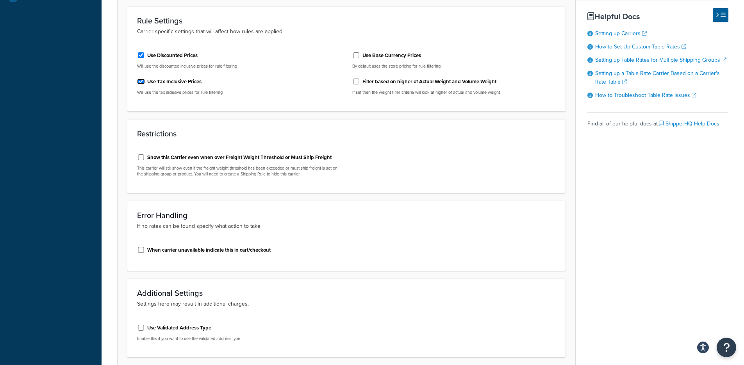
scroll to position [351, 0]
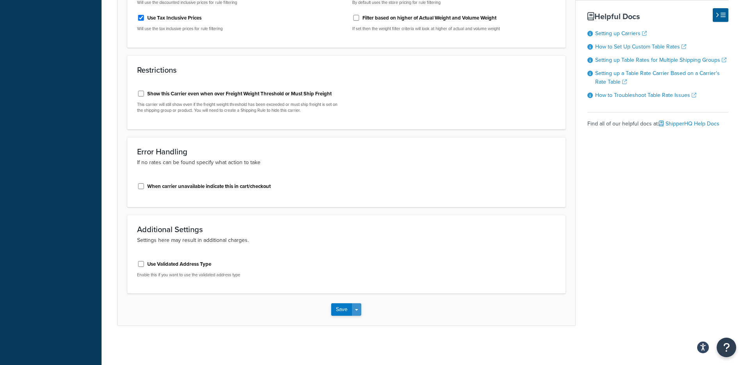
click at [358, 310] on button "Save Dropdown" at bounding box center [356, 309] width 9 height 12
click at [362, 318] on button "Save and Edit" at bounding box center [359, 324] width 57 height 16
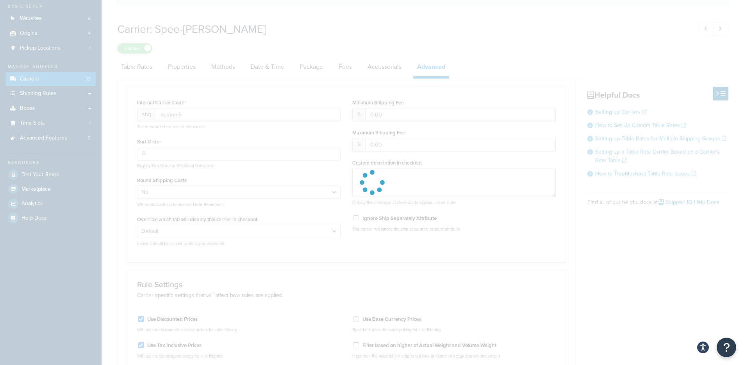
scroll to position [143, 0]
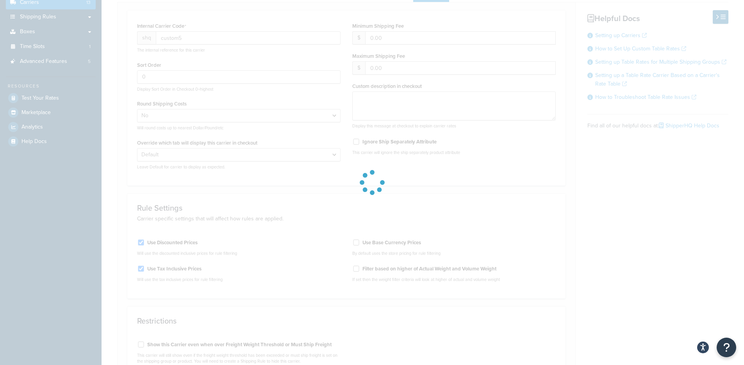
select select "false"
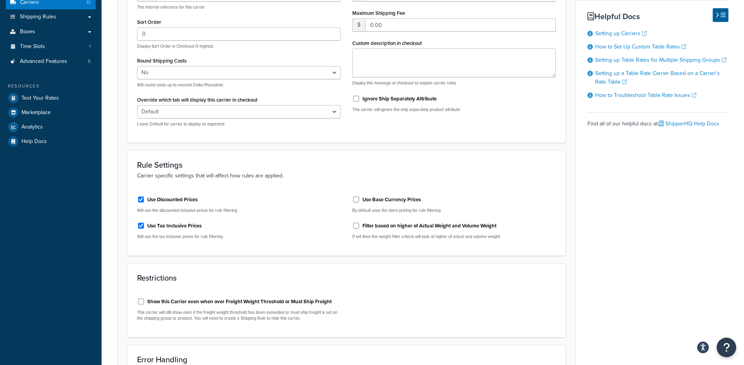
click at [165, 228] on label "Use Tax Inclusive Prices" at bounding box center [174, 225] width 54 height 7
click at [145, 228] on input "Use Tax Inclusive Prices" at bounding box center [141, 226] width 8 height 6
checkbox input "false"
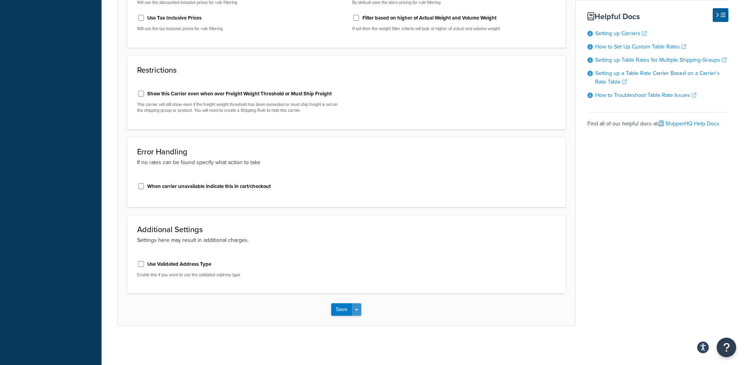
click at [360, 312] on button "Save Dropdown" at bounding box center [356, 309] width 9 height 12
click at [366, 329] on button "Save and Edit" at bounding box center [359, 324] width 57 height 16
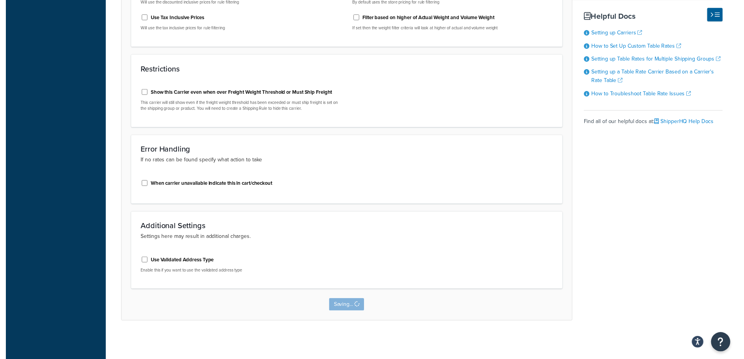
scroll to position [0, 0]
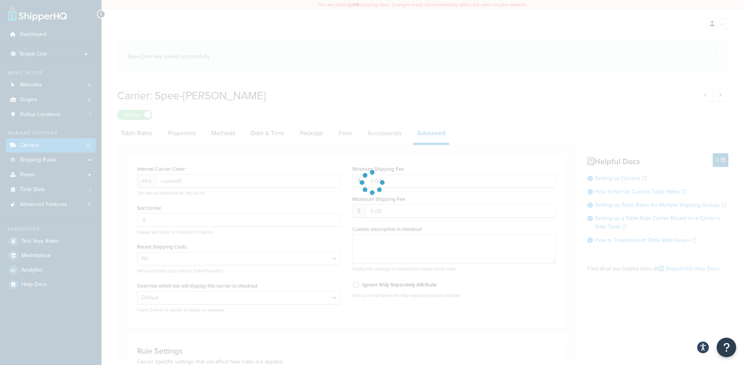
select select "false"
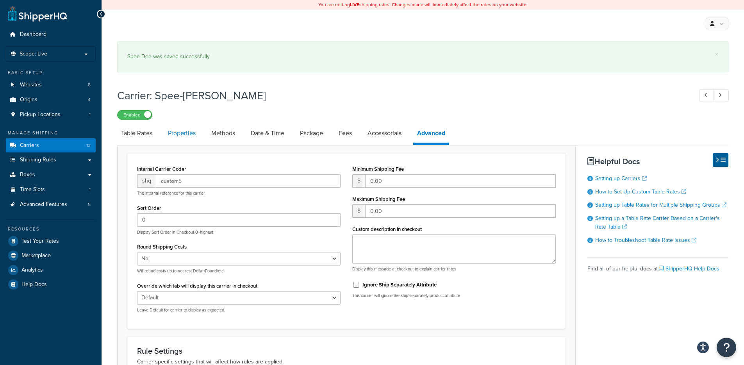
click at [173, 137] on link "Properties" at bounding box center [182, 133] width 36 height 19
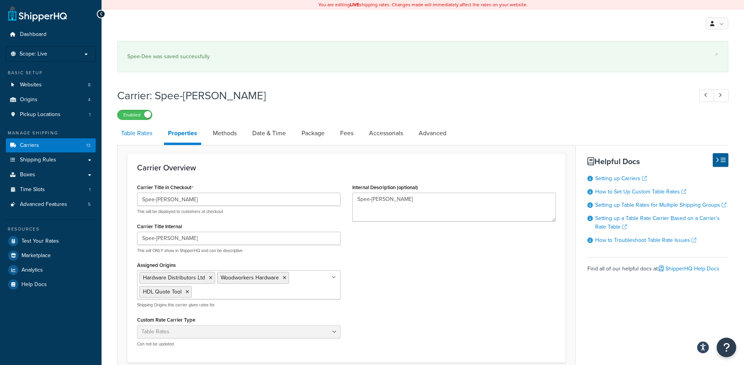
click at [136, 136] on link "Table Rates" at bounding box center [136, 133] width 39 height 19
select select "25"
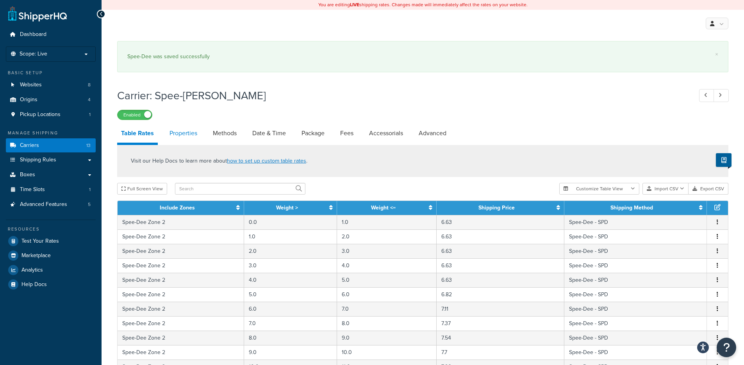
click at [184, 135] on link "Properties" at bounding box center [184, 133] width 36 height 19
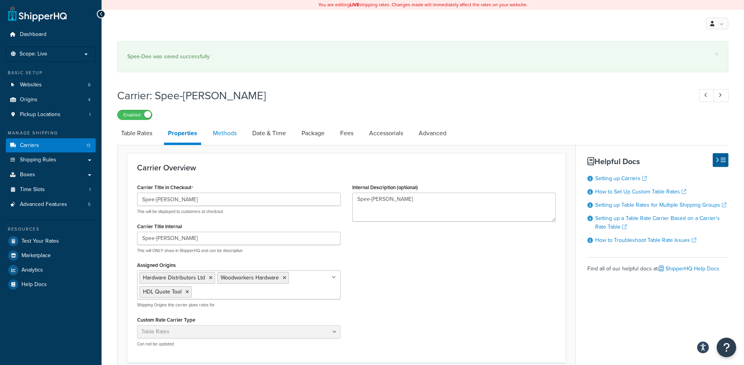
click at [223, 138] on link "Methods" at bounding box center [225, 133] width 32 height 19
select select "25"
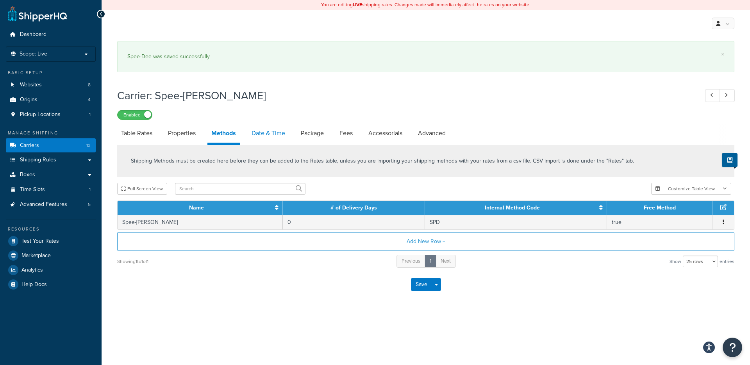
click at [266, 135] on link "Date & Time" at bounding box center [268, 133] width 41 height 19
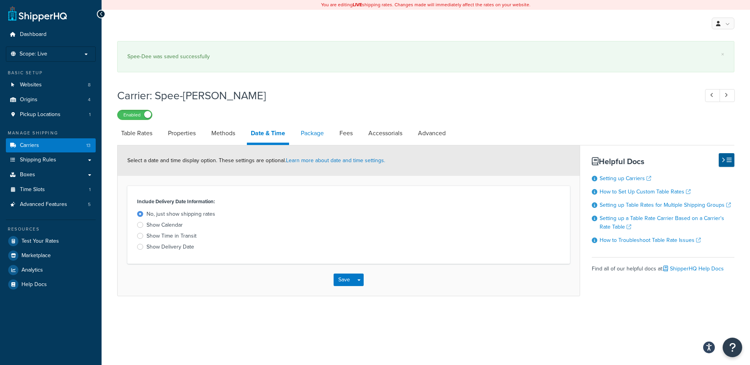
click at [314, 138] on link "Package" at bounding box center [312, 133] width 31 height 19
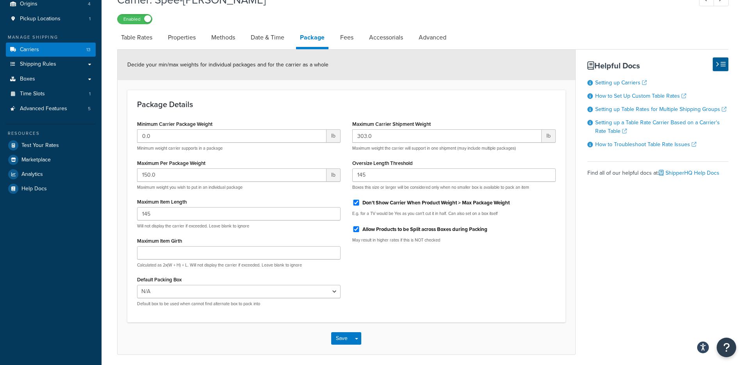
scroll to position [95, 0]
click at [349, 42] on link "Fees" at bounding box center [346, 38] width 21 height 19
select select "AFTER"
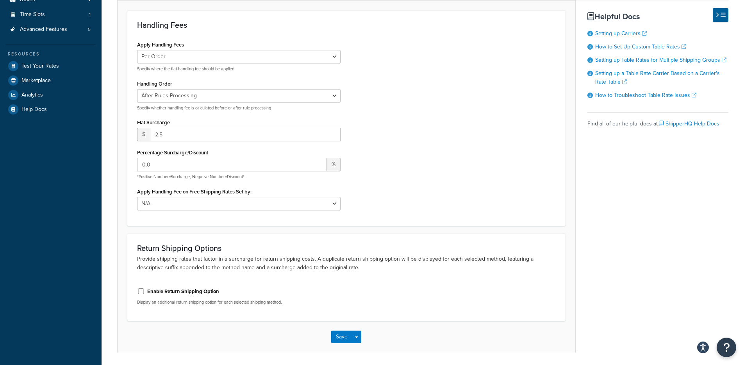
scroll to position [101, 0]
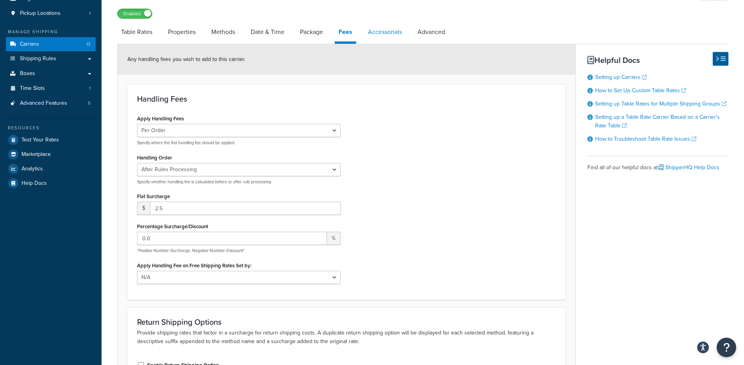
click at [382, 35] on link "Accessorials" at bounding box center [385, 32] width 42 height 19
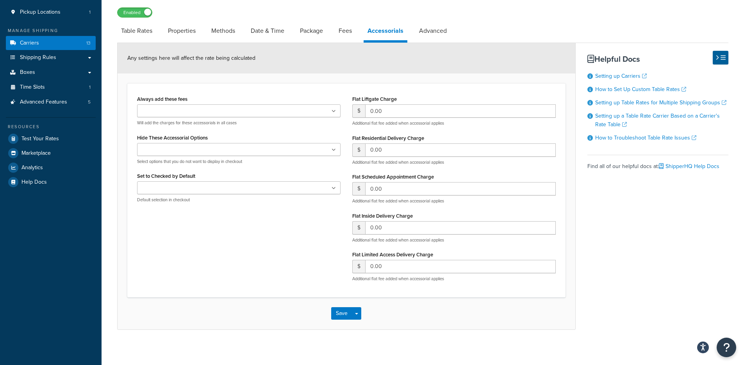
scroll to position [103, 0]
click at [440, 36] on link "Advanced" at bounding box center [433, 30] width 36 height 19
select select "false"
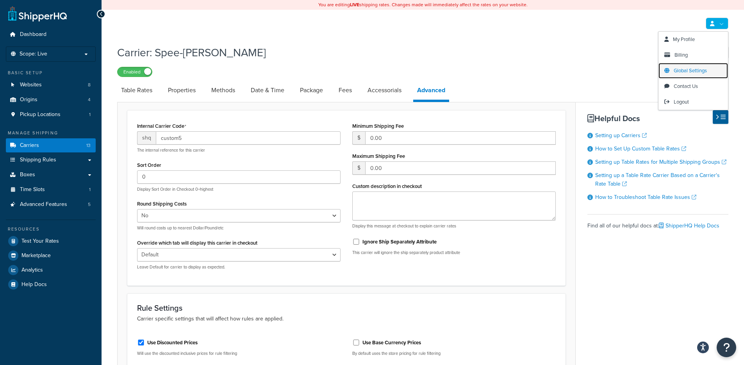
click at [695, 73] on span "Global Settings" at bounding box center [690, 70] width 33 height 7
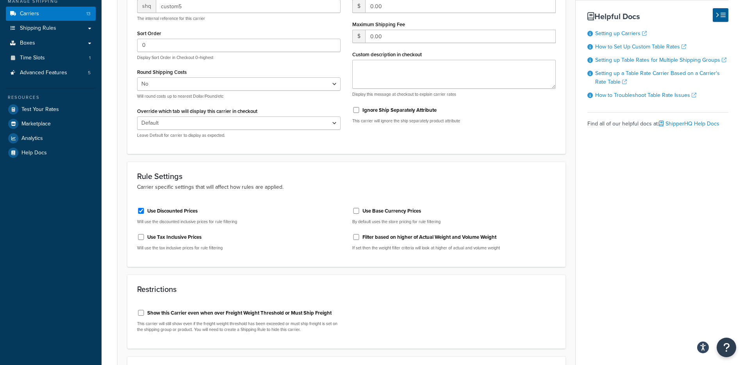
scroll to position [260, 0]
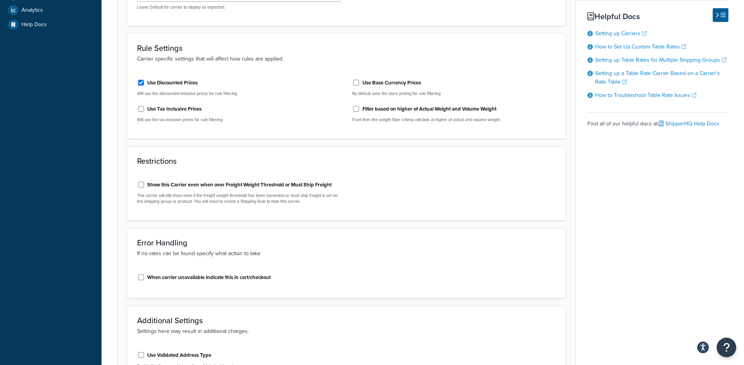
click at [171, 110] on label "Use Tax Inclusive Prices" at bounding box center [174, 108] width 54 height 7
click at [145, 110] on input "Use Tax Inclusive Prices" at bounding box center [141, 109] width 8 height 6
checkbox input "true"
click at [173, 80] on label "Use Discounted Prices" at bounding box center [172, 82] width 50 height 7
click at [145, 80] on input "Use Discounted Prices" at bounding box center [141, 83] width 8 height 6
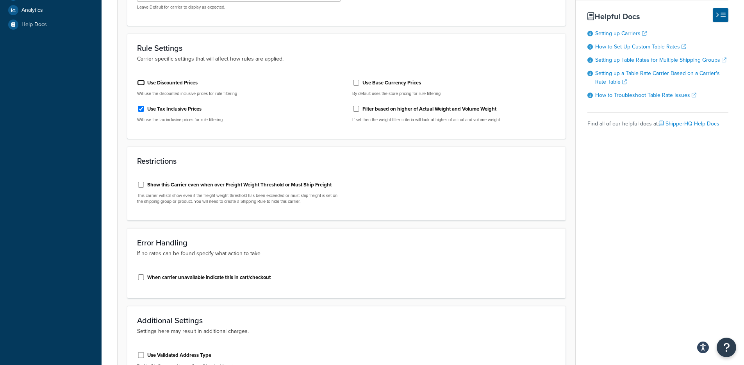
checkbox input "false"
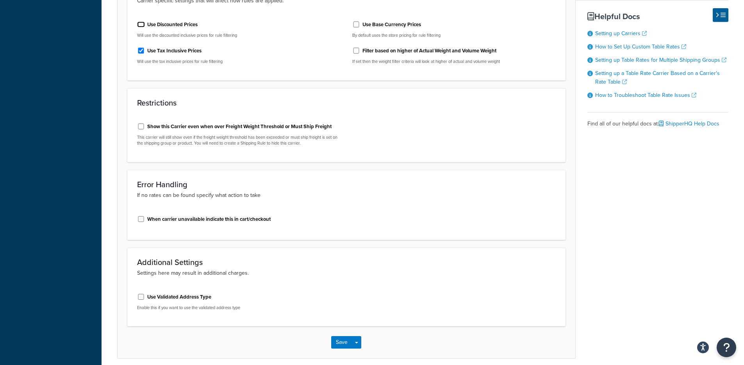
scroll to position [351, 0]
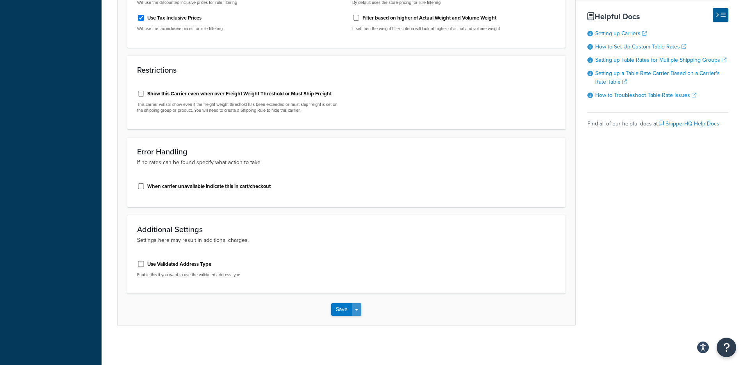
click at [359, 310] on button "Save Dropdown" at bounding box center [356, 309] width 9 height 12
click at [361, 321] on button "Save and Edit" at bounding box center [359, 324] width 57 height 16
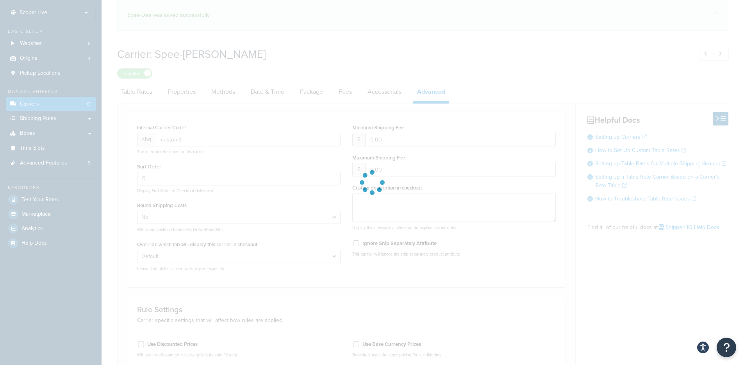
scroll to position [155, 0]
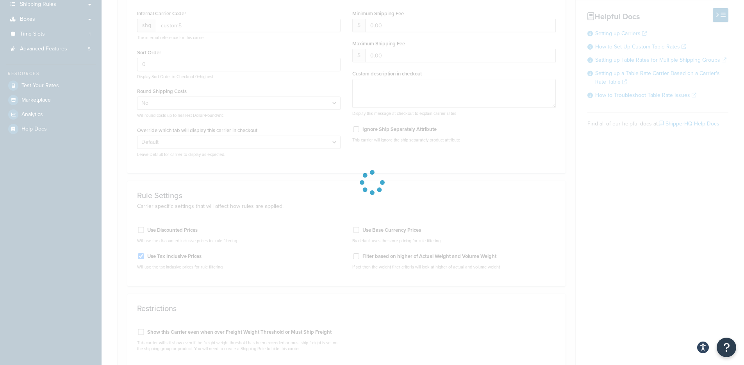
select select "false"
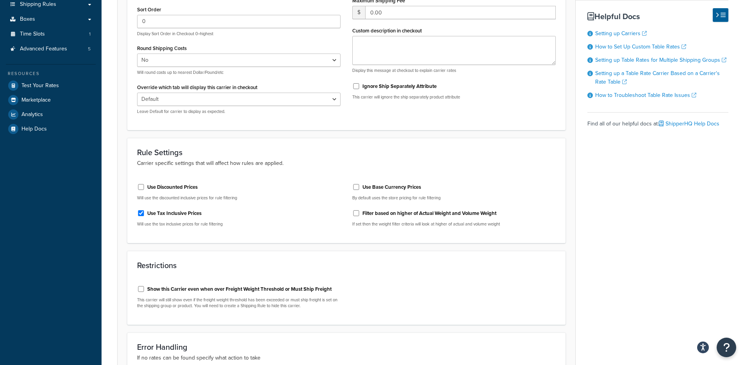
click at [189, 213] on label "Use Tax Inclusive Prices" at bounding box center [174, 213] width 54 height 7
click at [145, 213] on input "Use Tax Inclusive Prices" at bounding box center [141, 213] width 8 height 6
checkbox input "false"
click at [161, 187] on label "Use Discounted Prices" at bounding box center [172, 187] width 50 height 7
click at [145, 187] on input "Use Discounted Prices" at bounding box center [141, 187] width 8 height 6
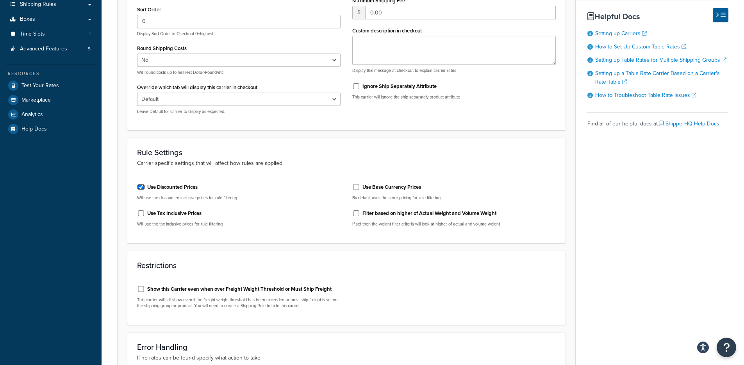
checkbox input "true"
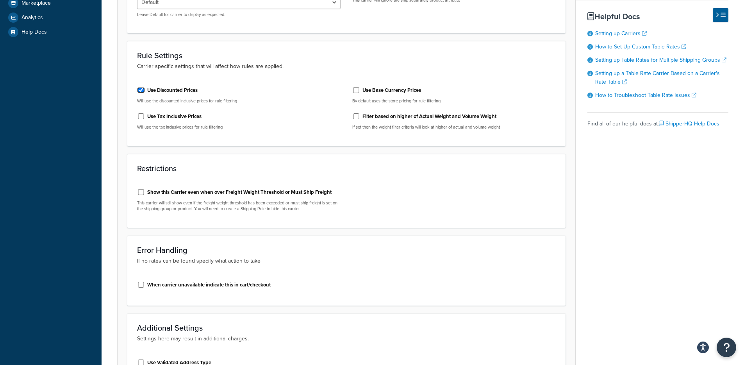
scroll to position [351, 0]
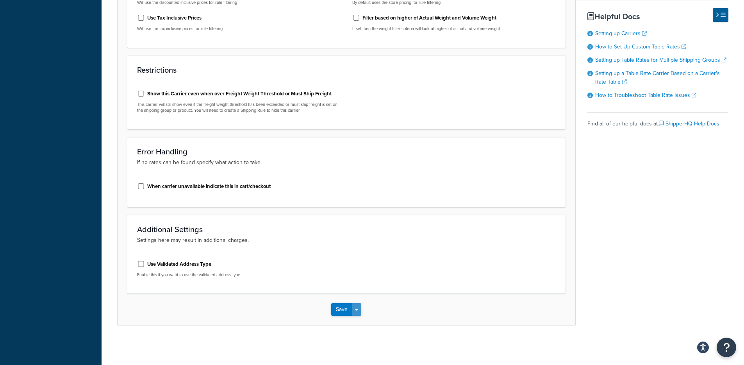
click at [359, 308] on button "Save Dropdown" at bounding box center [356, 309] width 9 height 12
click at [369, 323] on button "Save and Edit" at bounding box center [359, 324] width 57 height 16
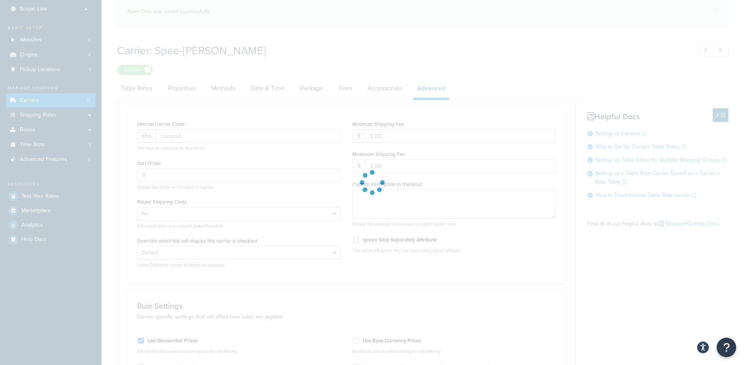
scroll to position [116, 0]
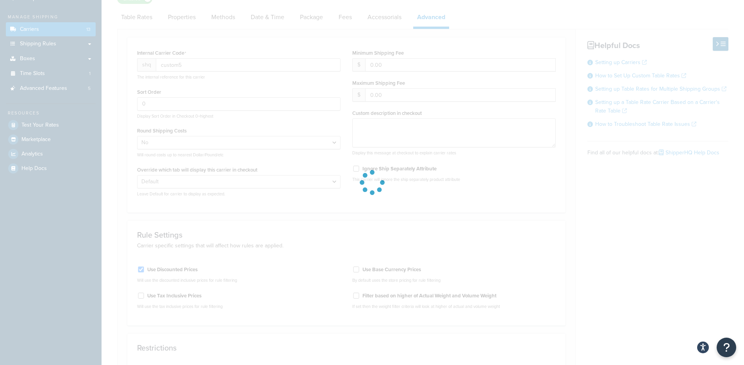
select select "false"
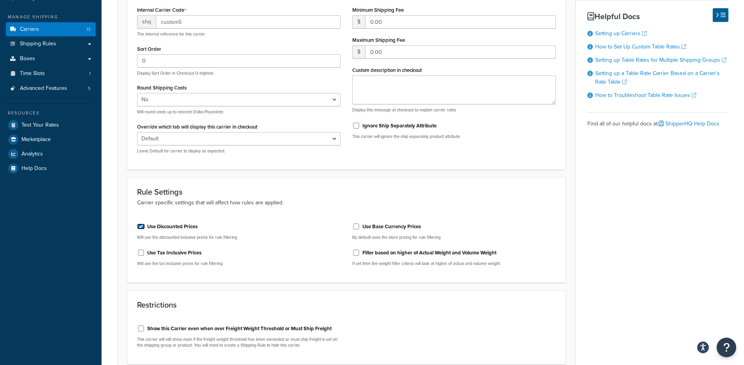
click at [144, 226] on input "Use Discounted Prices" at bounding box center [141, 226] width 8 height 6
checkbox input "false"
click at [142, 259] on div "Use Tax Inclusive Prices Will use the tax inclusive prices for rule filtering" at bounding box center [238, 256] width 203 height 20
click at [139, 253] on input "Use Tax Inclusive Prices" at bounding box center [141, 253] width 8 height 6
checkbox input "true"
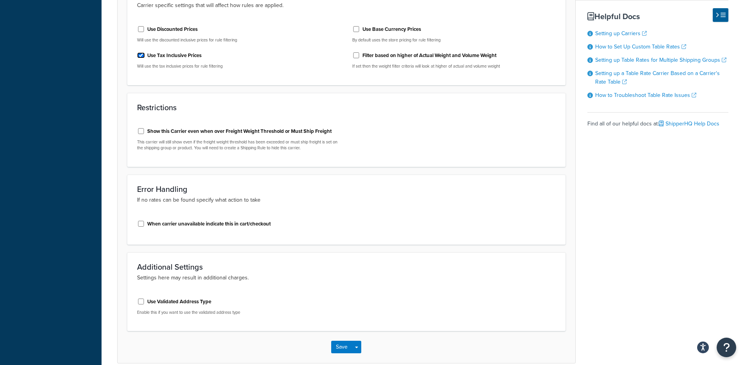
scroll to position [351, 0]
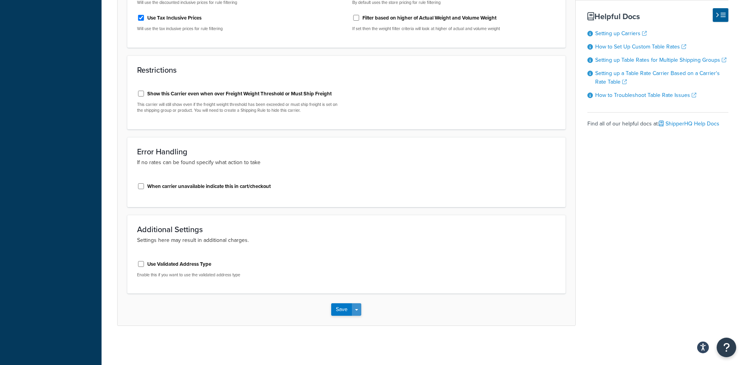
click at [359, 307] on button "Save Dropdown" at bounding box center [356, 309] width 9 height 12
click at [362, 327] on button "Save and Edit" at bounding box center [359, 324] width 57 height 16
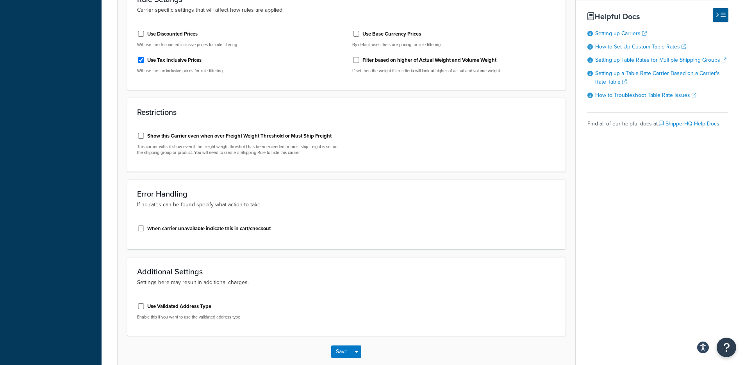
scroll to position [0, 0]
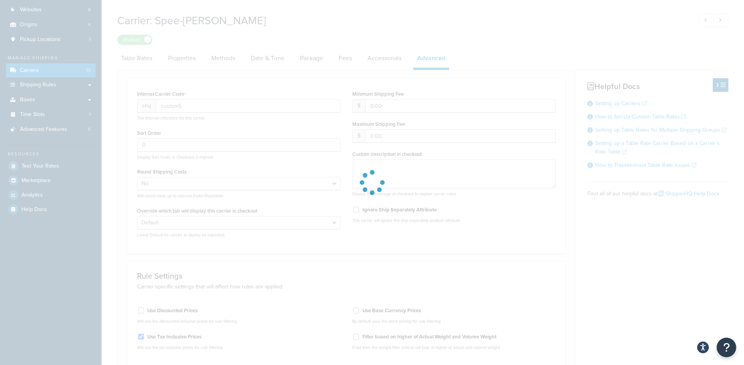
select select "false"
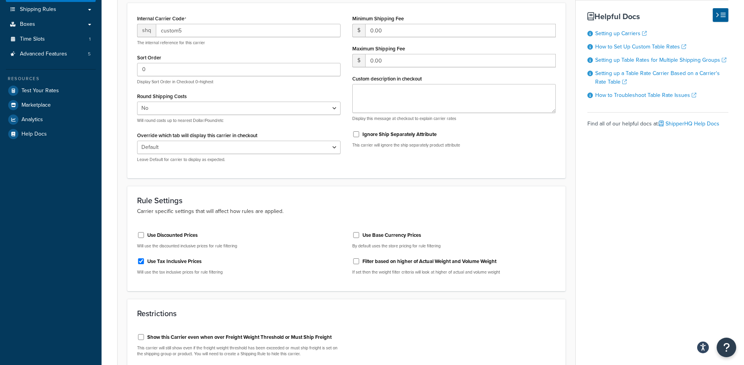
scroll to position [152, 0]
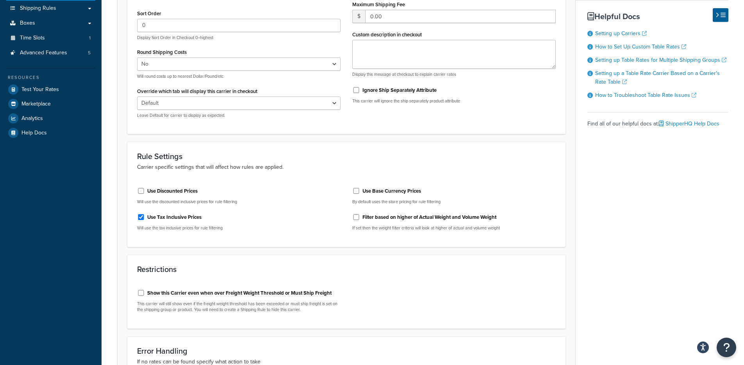
click at [166, 219] on label "Use Tax Inclusive Prices" at bounding box center [174, 217] width 54 height 7
click at [145, 219] on input "Use Tax Inclusive Prices" at bounding box center [141, 217] width 8 height 6
checkbox input "false"
click at [162, 192] on label "Use Discounted Prices" at bounding box center [172, 190] width 50 height 7
click at [145, 192] on input "Use Discounted Prices" at bounding box center [141, 191] width 8 height 6
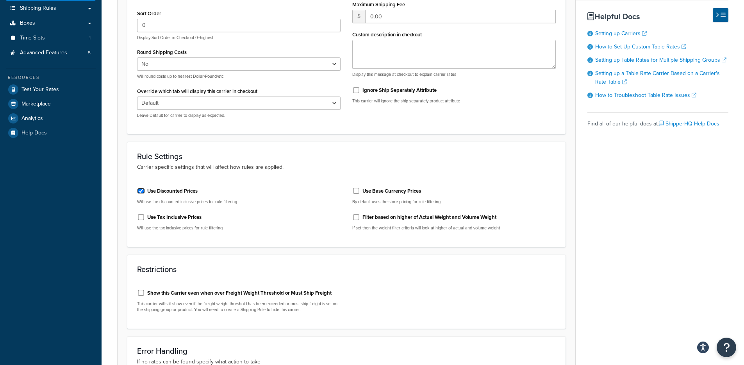
checkbox input "true"
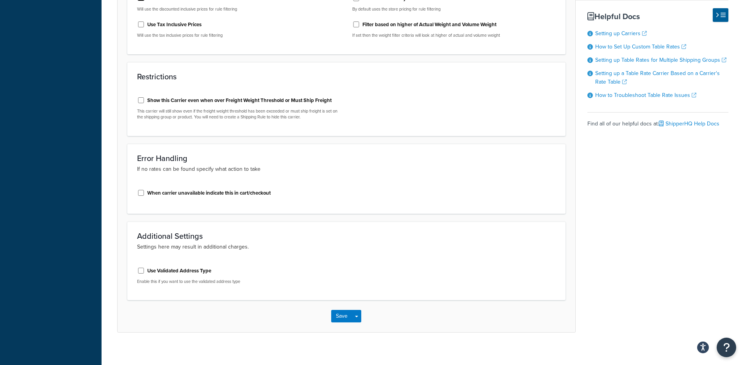
scroll to position [351, 0]
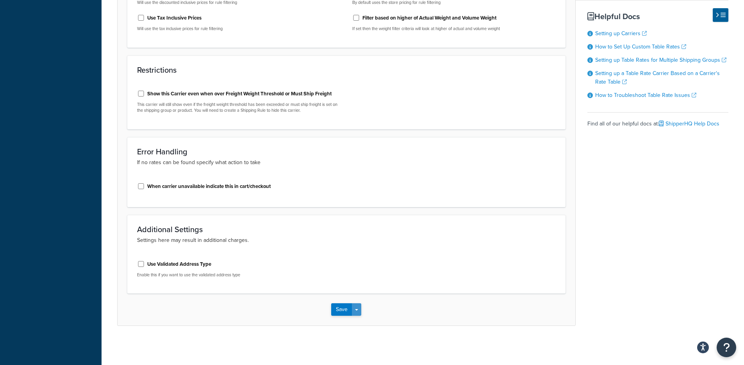
click at [355, 308] on button "Save Dropdown" at bounding box center [356, 309] width 9 height 12
click at [363, 323] on button "Save and Edit" at bounding box center [359, 324] width 57 height 16
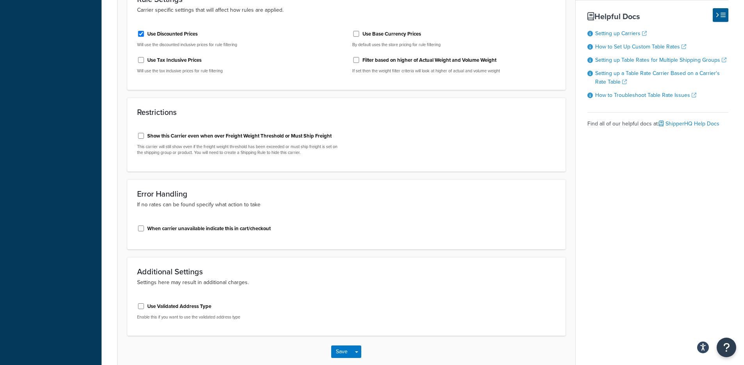
scroll to position [0, 0]
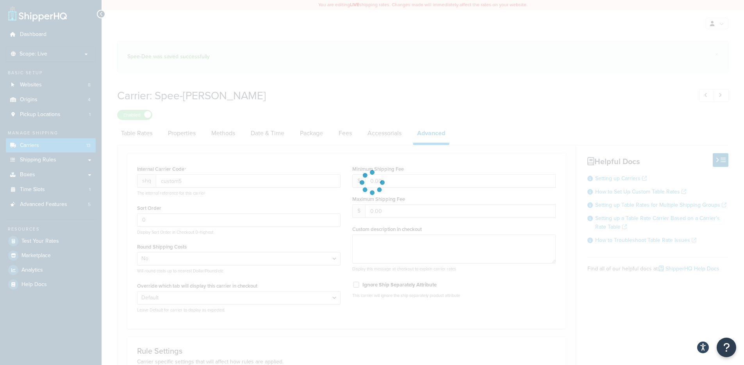
select select "false"
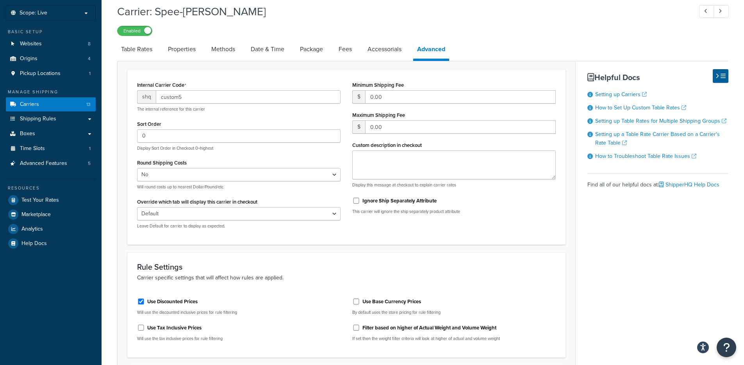
scroll to position [94, 0]
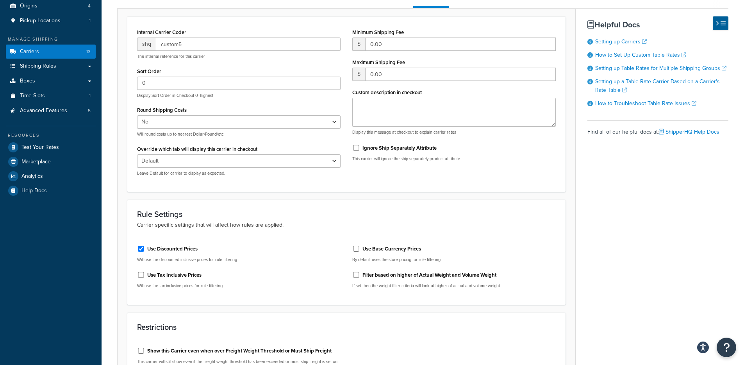
click at [188, 274] on label "Use Tax Inclusive Prices" at bounding box center [174, 274] width 54 height 7
click at [145, 274] on input "Use Tax Inclusive Prices" at bounding box center [141, 275] width 8 height 6
checkbox input "true"
click at [182, 251] on label "Use Discounted Prices" at bounding box center [172, 248] width 50 height 7
click at [145, 251] on input "Use Discounted Prices" at bounding box center [141, 249] width 8 height 6
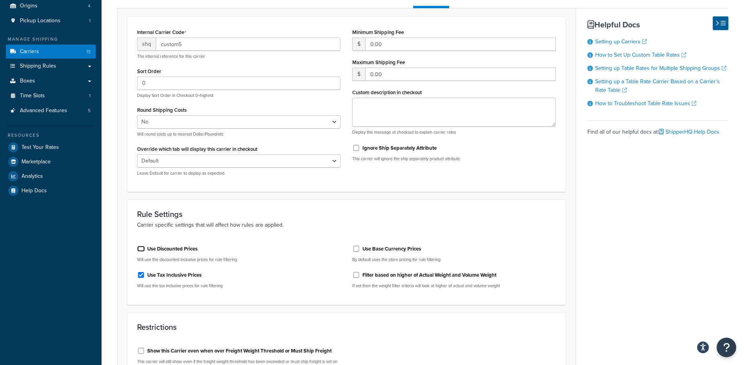
checkbox input "false"
drag, startPoint x: 178, startPoint y: 270, endPoint x: 189, endPoint y: 277, distance: 13.0
click at [178, 271] on div "Use Tax Inclusive Prices" at bounding box center [238, 274] width 203 height 12
click at [189, 277] on label "Use Tax Inclusive Prices" at bounding box center [174, 274] width 54 height 7
click at [145, 277] on input "Use Tax Inclusive Prices" at bounding box center [141, 275] width 8 height 6
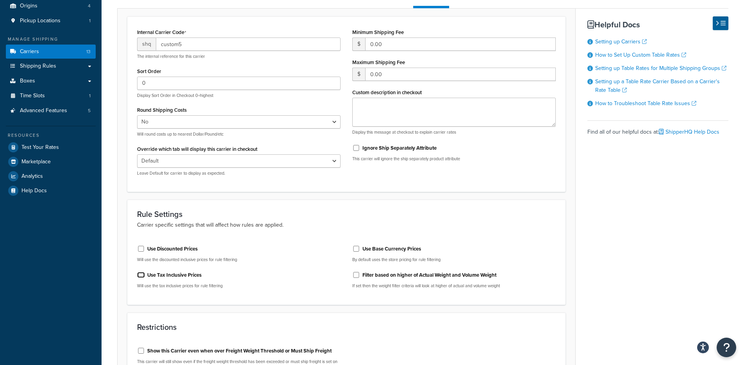
checkbox input "false"
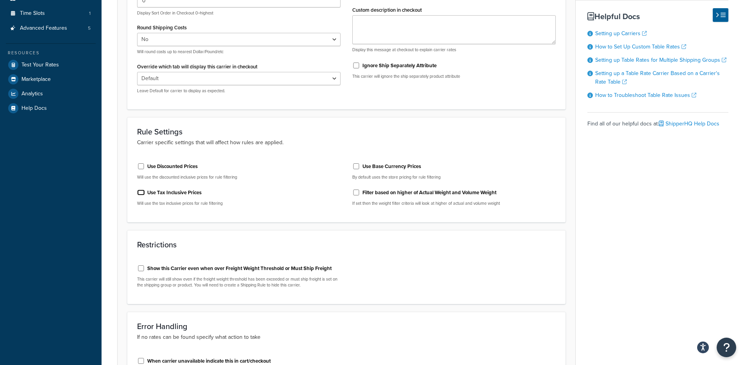
scroll to position [351, 0]
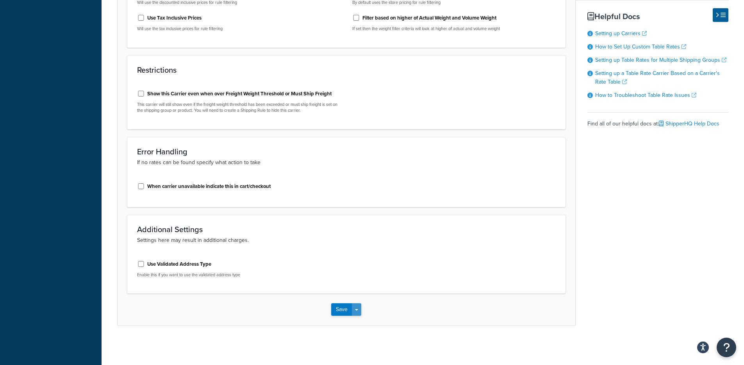
click at [358, 307] on button "Save Dropdown" at bounding box center [356, 309] width 9 height 12
click at [359, 321] on button "Save and Edit" at bounding box center [359, 324] width 57 height 16
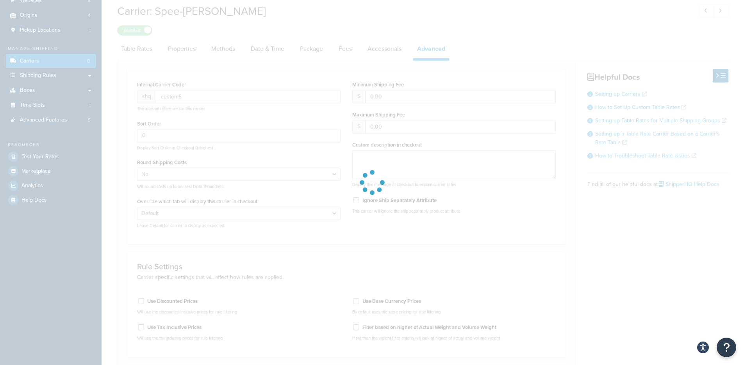
select select "false"
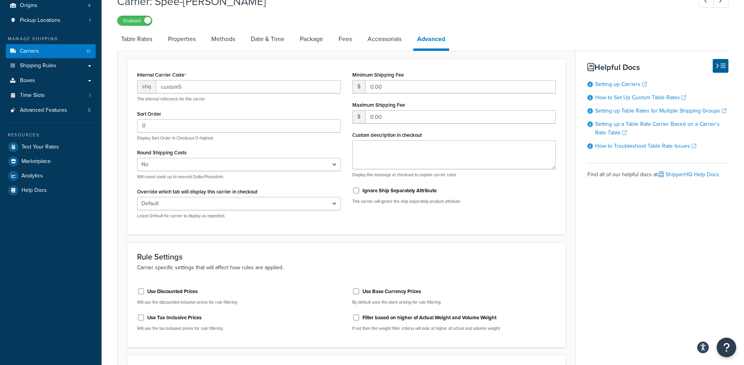
scroll to position [125, 0]
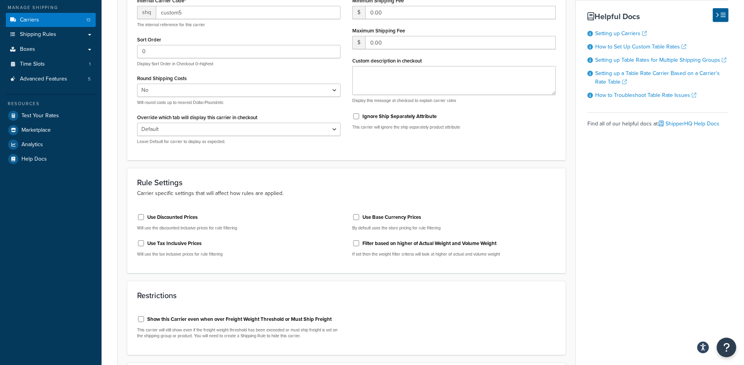
click at [161, 244] on label "Use Tax Inclusive Prices" at bounding box center [174, 243] width 54 height 7
click at [145, 244] on input "Use Tax Inclusive Prices" at bounding box center [141, 243] width 8 height 6
checkbox input "true"
drag, startPoint x: 161, startPoint y: 214, endPoint x: 169, endPoint y: 219, distance: 8.8
click at [161, 214] on label "Use Discounted Prices" at bounding box center [172, 217] width 50 height 7
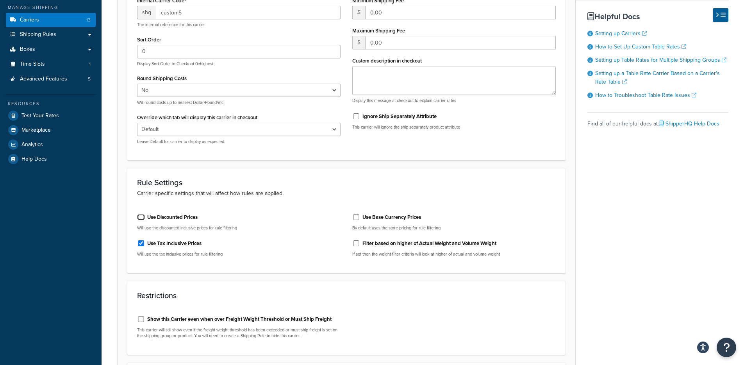
click at [145, 214] on input "Use Discounted Prices" at bounding box center [141, 217] width 8 height 6
checkbox input "true"
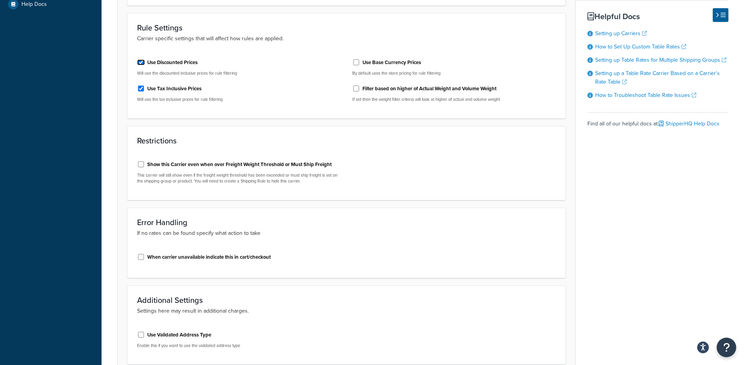
scroll to position [351, 0]
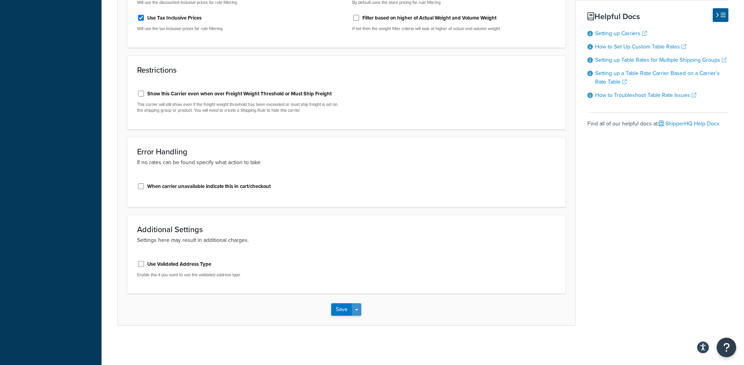
click at [359, 310] on button "Save Dropdown" at bounding box center [356, 309] width 9 height 12
click at [361, 321] on button "Save and Edit" at bounding box center [359, 324] width 57 height 16
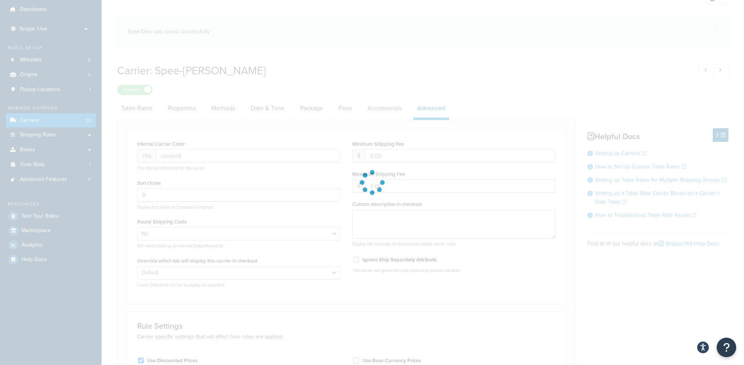
scroll to position [57, 0]
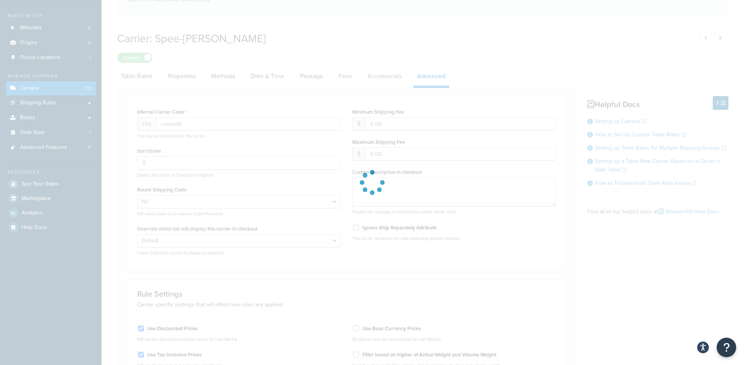
select select "false"
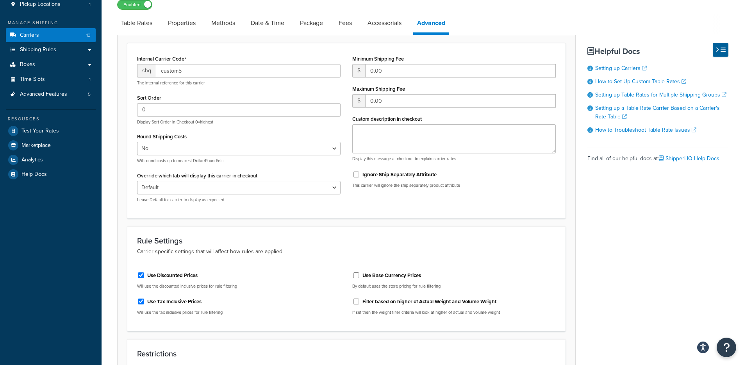
scroll to position [112, 0]
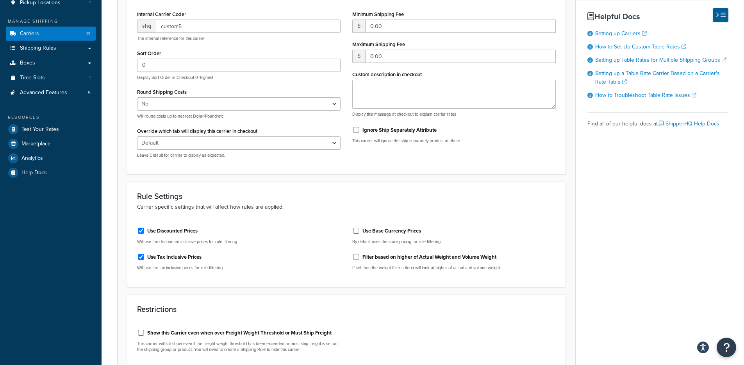
click at [188, 236] on div "Use Discounted Prices Will use the discounted inclusive prices for rule filteri…" at bounding box center [238, 234] width 203 height 20
click at [184, 228] on label "Use Discounted Prices" at bounding box center [172, 230] width 50 height 7
click at [145, 228] on input "Use Discounted Prices" at bounding box center [141, 231] width 8 height 6
checkbox input "false"
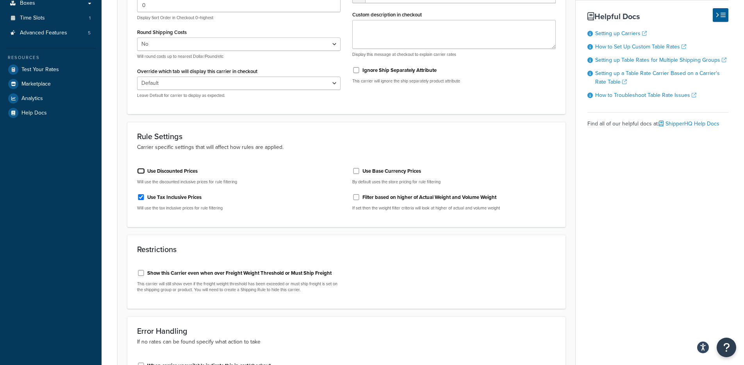
scroll to position [351, 0]
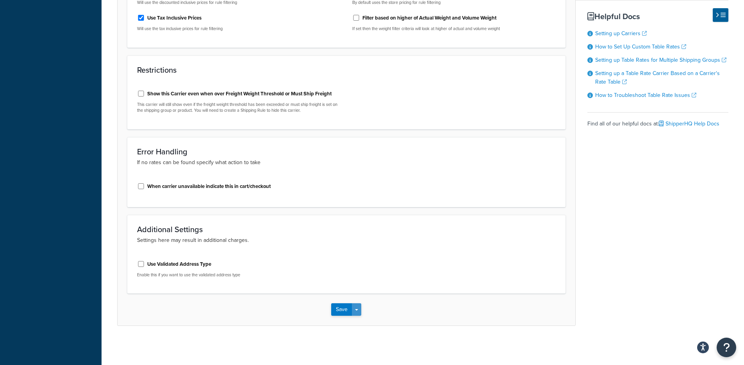
click at [357, 312] on button "Save Dropdown" at bounding box center [356, 309] width 9 height 12
click at [360, 321] on button "Save and Edit" at bounding box center [359, 324] width 57 height 16
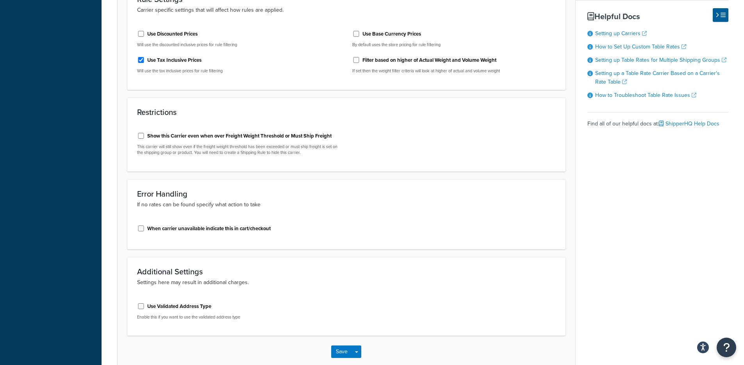
scroll to position [0, 0]
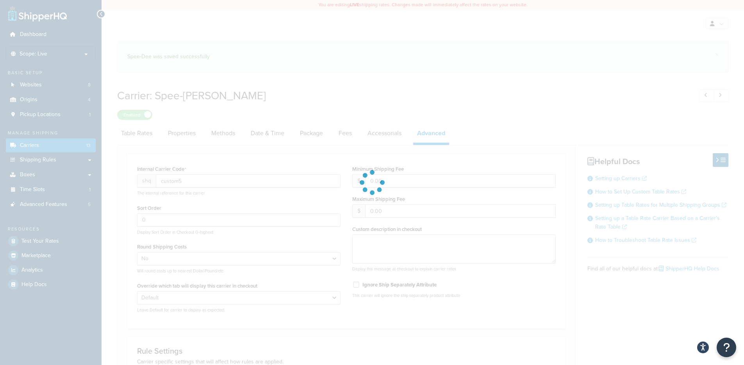
select select "false"
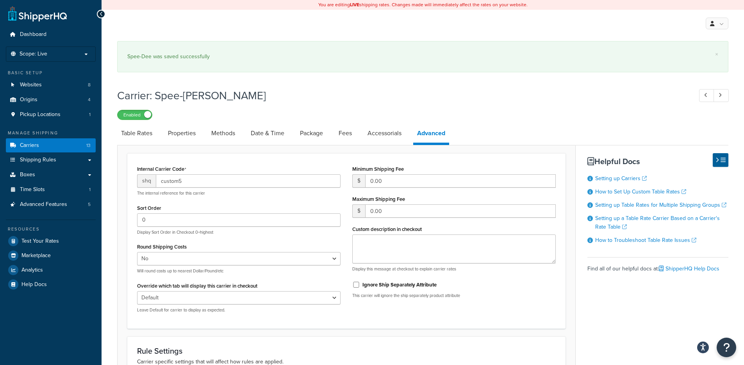
scroll to position [161, 0]
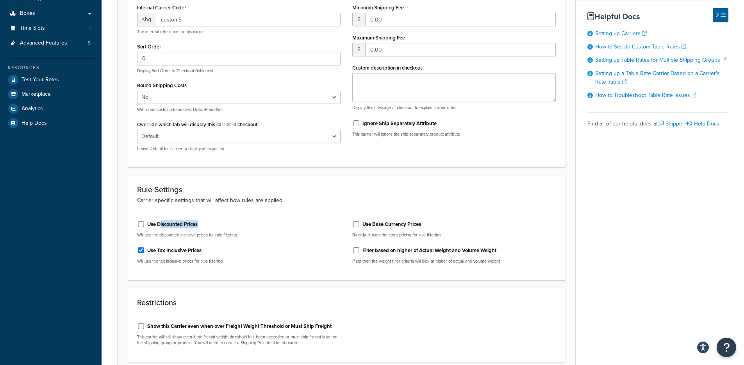
click at [160, 228] on div "Use Discounted Prices" at bounding box center [238, 224] width 203 height 12
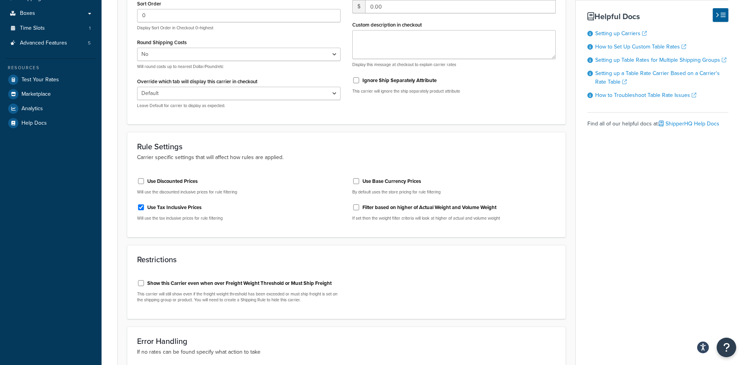
click at [143, 195] on div "Use Discounted Prices Will use the discounted inclusive prices for rule filteri…" at bounding box center [238, 185] width 203 height 20
click at [152, 200] on div "Use Discounted Prices Will use the discounted inclusive prices for rule filteri…" at bounding box center [238, 199] width 215 height 56
click at [152, 182] on label "Use Discounted Prices" at bounding box center [172, 181] width 50 height 7
click at [145, 182] on input "Use Discounted Prices" at bounding box center [141, 181] width 8 height 6
checkbox input "true"
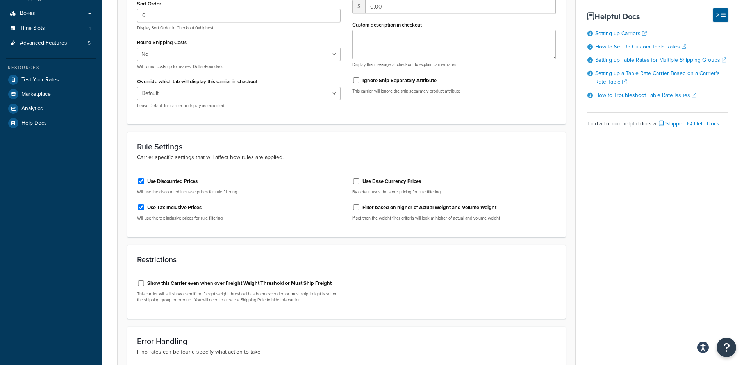
click at [177, 207] on label "Use Tax Inclusive Prices" at bounding box center [174, 207] width 54 height 7
click at [145, 207] on input "Use Tax Inclusive Prices" at bounding box center [141, 207] width 8 height 6
checkbox input "false"
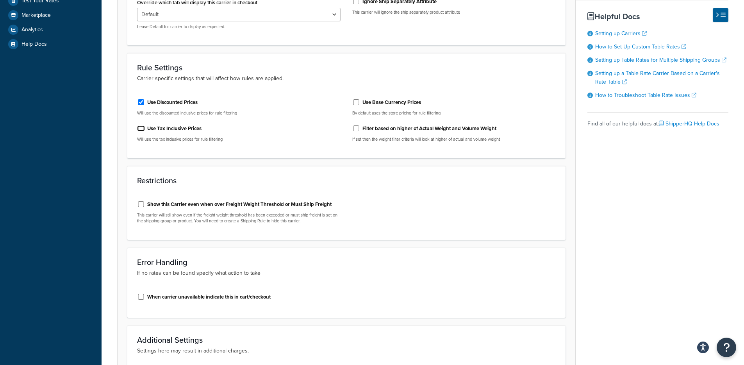
scroll to position [351, 0]
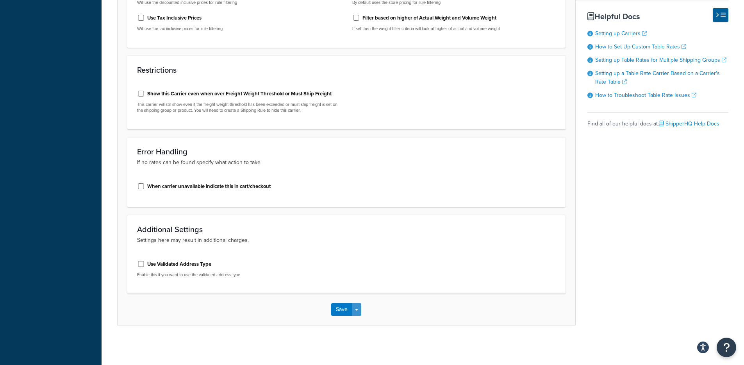
drag, startPoint x: 359, startPoint y: 303, endPoint x: 364, endPoint y: 313, distance: 10.7
click at [359, 303] on button "Save Dropdown" at bounding box center [356, 309] width 9 height 12
click at [364, 315] on div "Save Save Dropdown Save and Edit" at bounding box center [347, 309] width 458 height 32
click at [367, 319] on button "Save and Edit" at bounding box center [359, 324] width 57 height 16
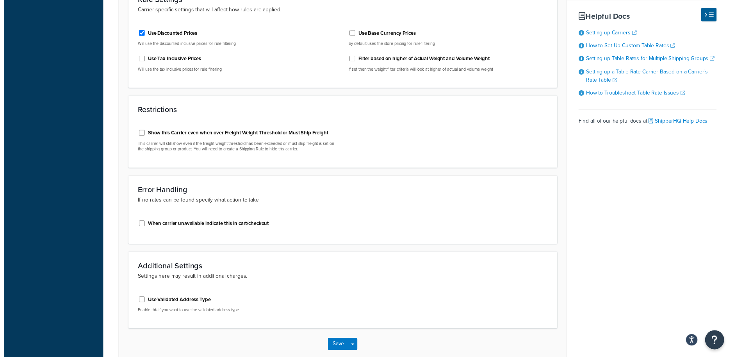
scroll to position [0, 0]
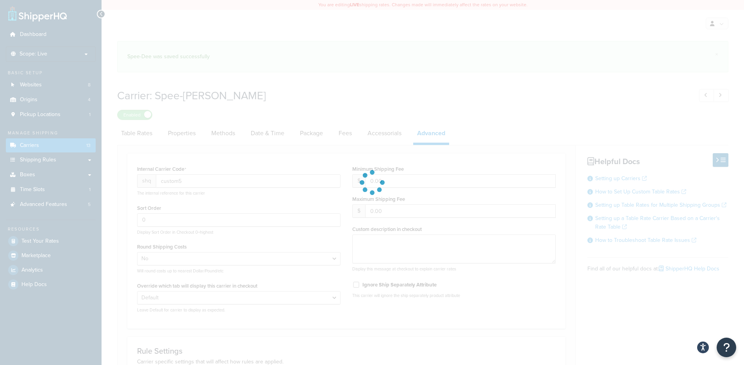
select select "false"
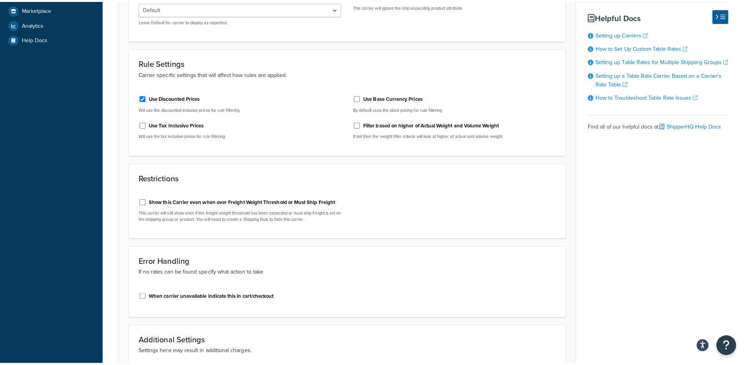
scroll to position [243, 0]
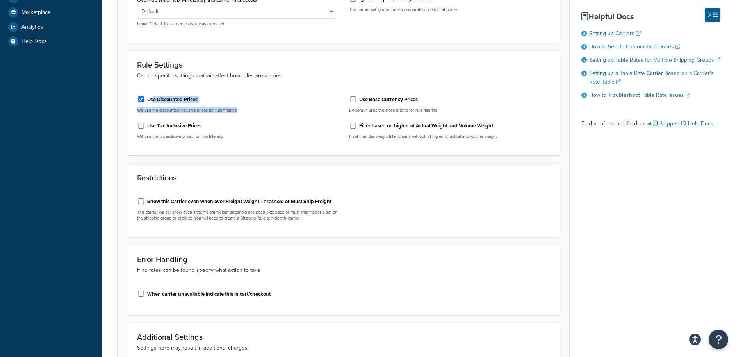
drag, startPoint x: 267, startPoint y: 113, endPoint x: 209, endPoint y: 130, distance: 61.2
click at [155, 101] on div "Use Discounted Prices Will use the discounted inclusive prices for rule filteri…" at bounding box center [237, 103] width 200 height 20
drag, startPoint x: 222, startPoint y: 140, endPoint x: 160, endPoint y: 125, distance: 64.3
click at [160, 125] on div "Use Tax Inclusive Prices Will use the tax inclusive prices for rule filtering" at bounding box center [237, 129] width 200 height 20
click at [262, 148] on div "Rule Settings Carrier specific settings that will affect how rules are applied.…" at bounding box center [343, 102] width 432 height 105
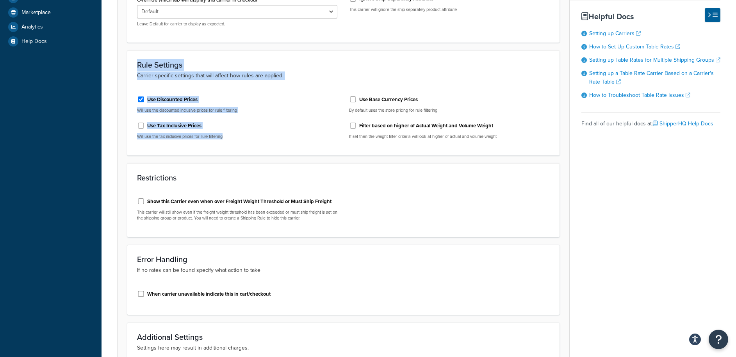
drag, startPoint x: 239, startPoint y: 143, endPoint x: 134, endPoint y: 66, distance: 130.4
click at [134, 66] on div "Rule Settings Carrier specific settings that will affect how rules are applied.…" at bounding box center [343, 102] width 432 height 105
click at [134, 65] on div "Rule Settings Carrier specific settings that will affect how rules are applied.…" at bounding box center [343, 102] width 432 height 105
drag, startPoint x: 134, startPoint y: 65, endPoint x: 225, endPoint y: 151, distance: 125.1
click at [225, 151] on div "Rule Settings Carrier specific settings that will affect how rules are applied.…" at bounding box center [343, 102] width 432 height 105
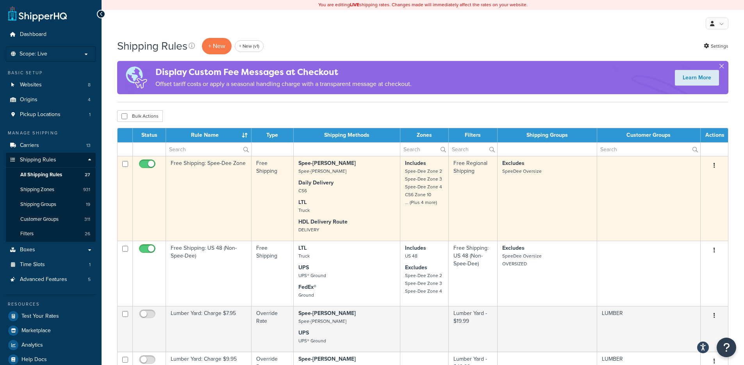
click at [260, 203] on td "Free Shipping" at bounding box center [273, 198] width 42 height 85
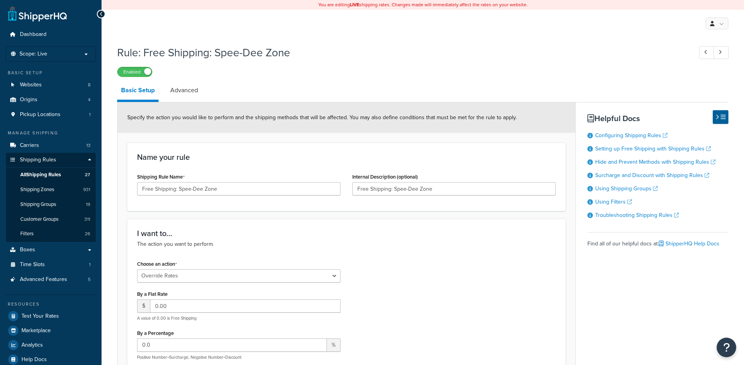
select select "OVERRIDE"
select select "LOCATION"
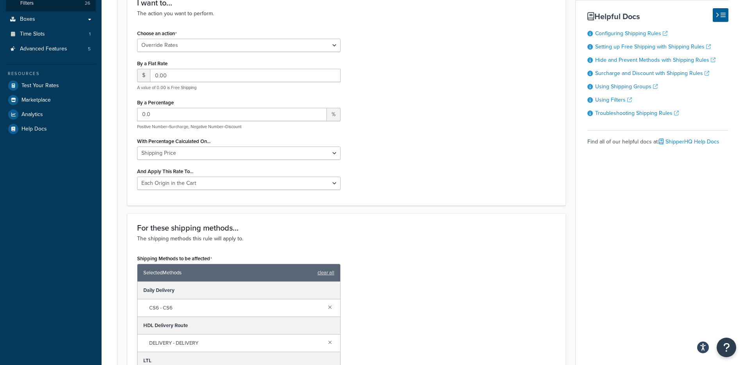
scroll to position [73, 0]
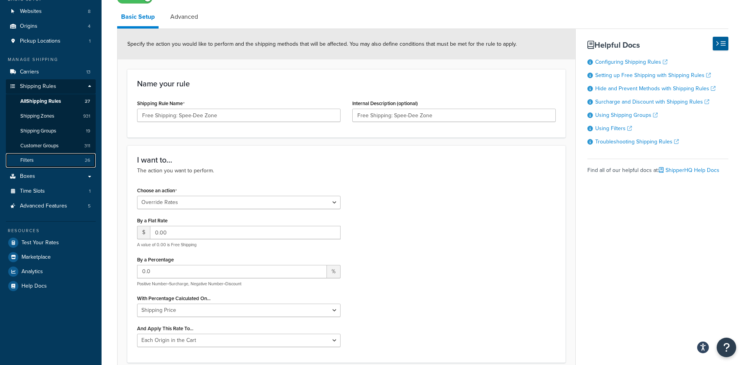
click at [67, 161] on link "Filters 26" at bounding box center [51, 160] width 90 height 14
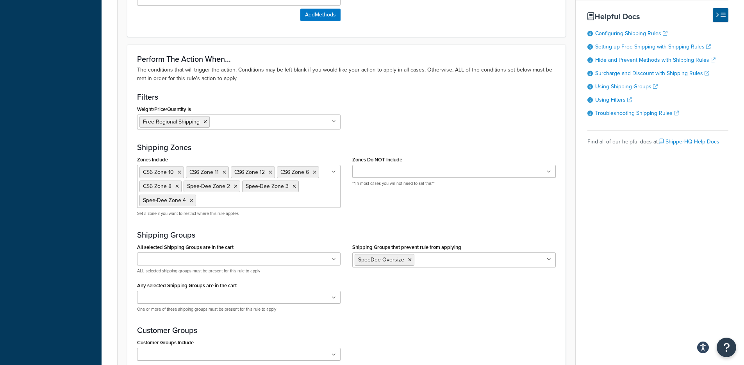
scroll to position [665, 0]
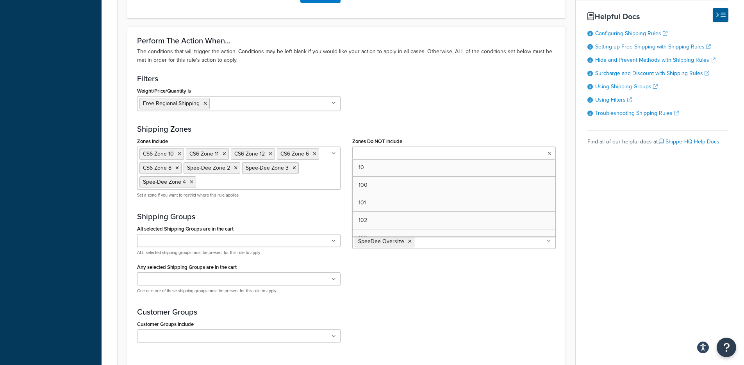
click at [387, 149] on ul at bounding box center [453, 152] width 203 height 13
click at [486, 100] on div "Weight/Price/Quantity Is Free Regional Shipping $25 Discount $50 Discount 50 Po…" at bounding box center [346, 101] width 430 height 32
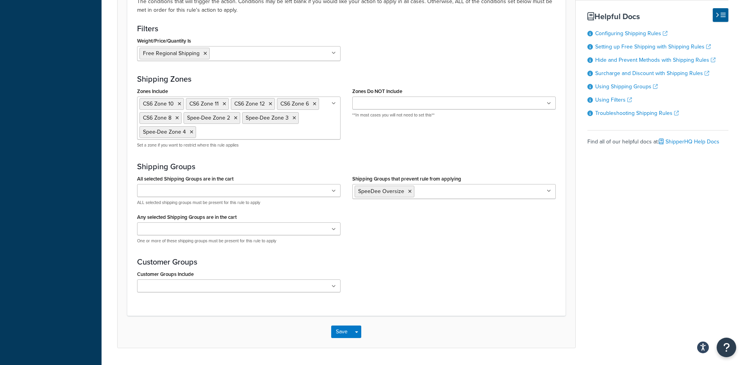
scroll to position [739, 0]
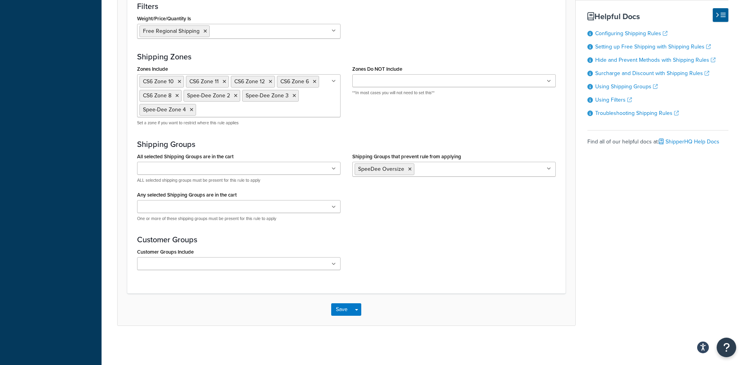
click at [247, 267] on ul at bounding box center [238, 263] width 203 height 13
drag, startPoint x: 406, startPoint y: 244, endPoint x: 368, endPoint y: 221, distance: 44.8
click at [406, 244] on div "Customer Groups Customer Groups Include ABBERS ABBERS-DAILY ABCKIT ABCKIT-DAILY…" at bounding box center [346, 255] width 419 height 41
click at [318, 200] on ul at bounding box center [238, 206] width 203 height 13
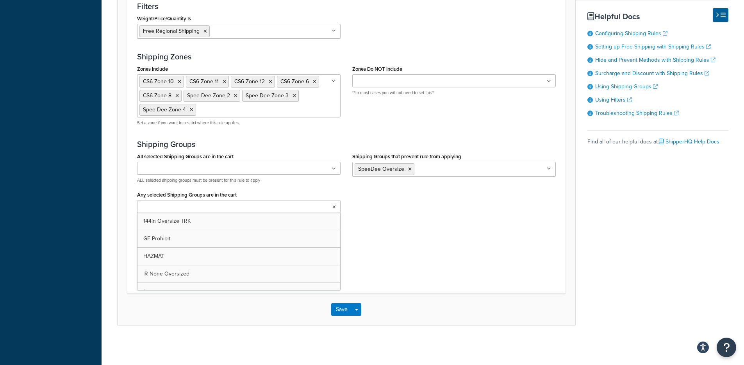
click at [389, 208] on div "All selected Shipping Groups are in the cart 144in Oversize TRK GF Prohibit HAZ…" at bounding box center [346, 189] width 430 height 77
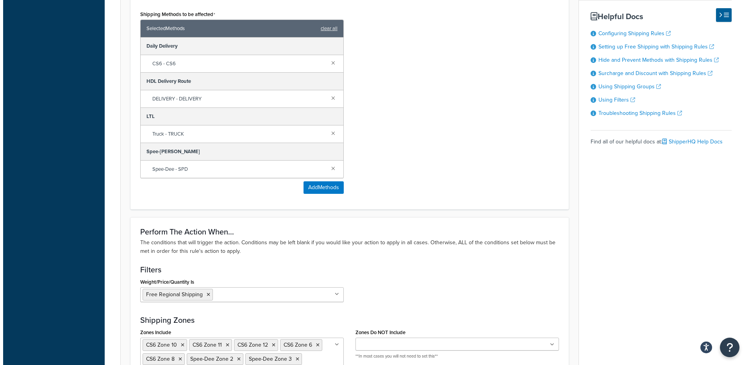
scroll to position [425, 0]
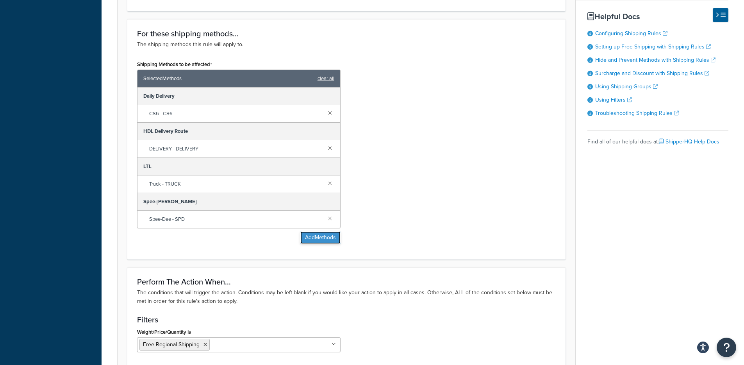
click at [319, 239] on button "Add Methods" at bounding box center [320, 237] width 40 height 12
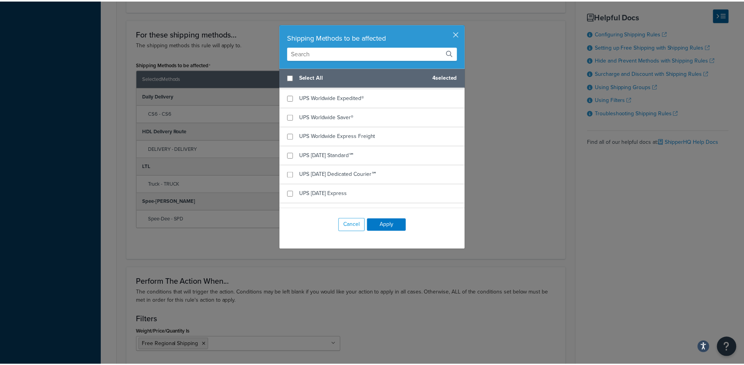
scroll to position [1288, 0]
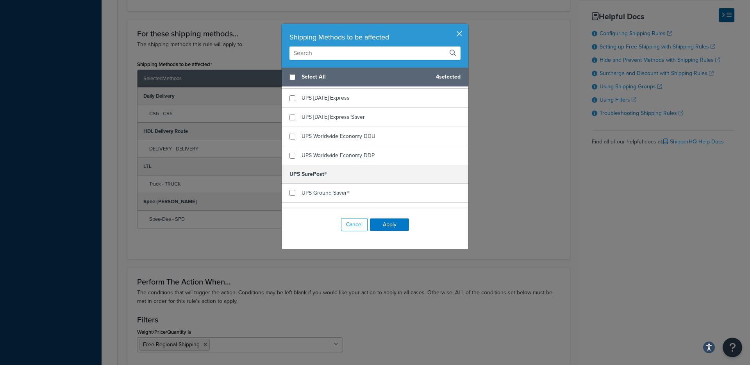
click at [466, 26] on button "button" at bounding box center [467, 25] width 2 height 2
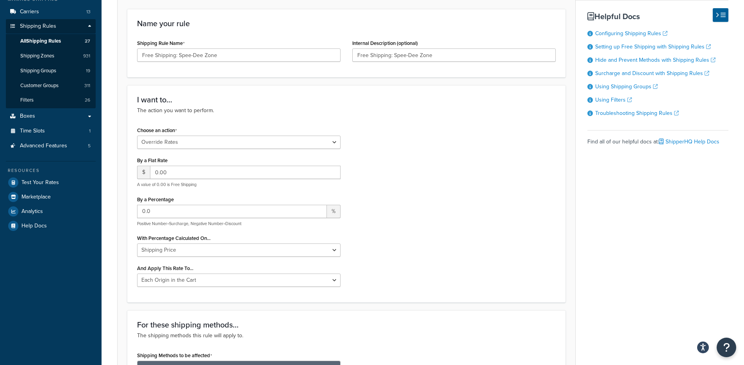
scroll to position [132, 0]
drag, startPoint x: 138, startPoint y: 239, endPoint x: 244, endPoint y: 243, distance: 106.7
click at [224, 243] on div "With Percentage Calculated On... Shipping Price Order Value" at bounding box center [238, 246] width 203 height 24
click at [401, 234] on div "Choose an action Choose an action Override Rates Surcharge or discount rates Hi…" at bounding box center [346, 210] width 430 height 168
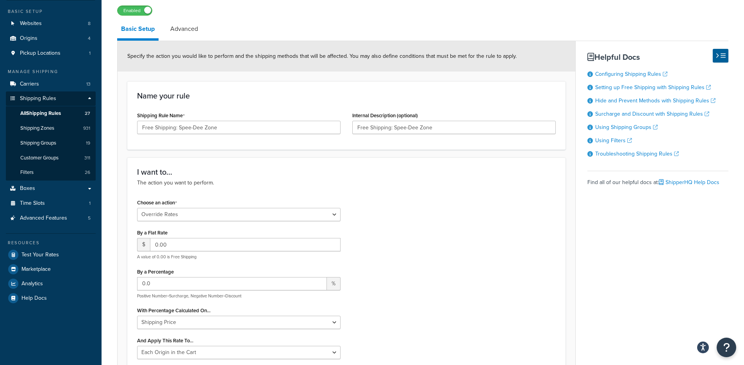
scroll to position [24, 0]
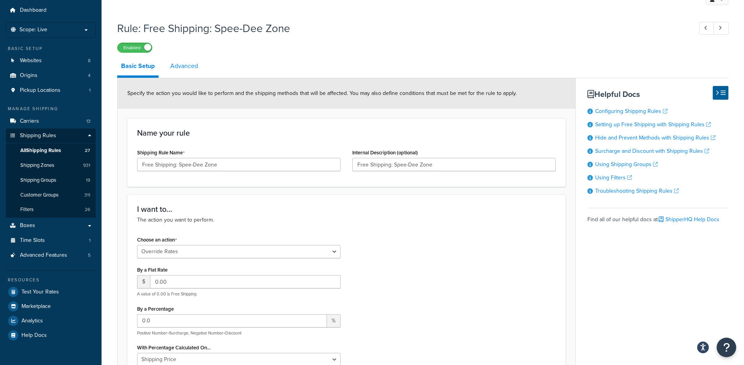
click at [198, 72] on link "Advanced" at bounding box center [184, 66] width 36 height 19
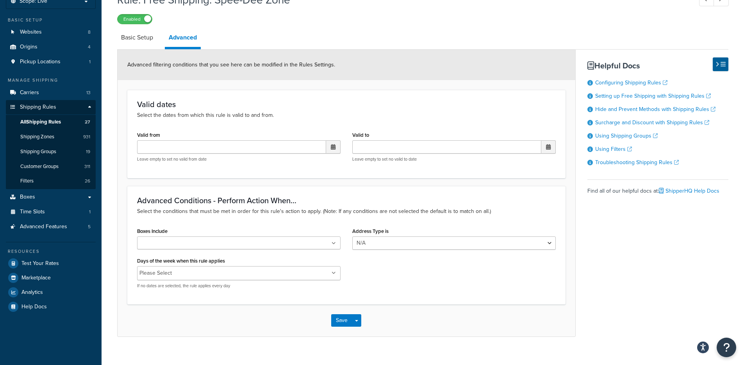
scroll to position [64, 0]
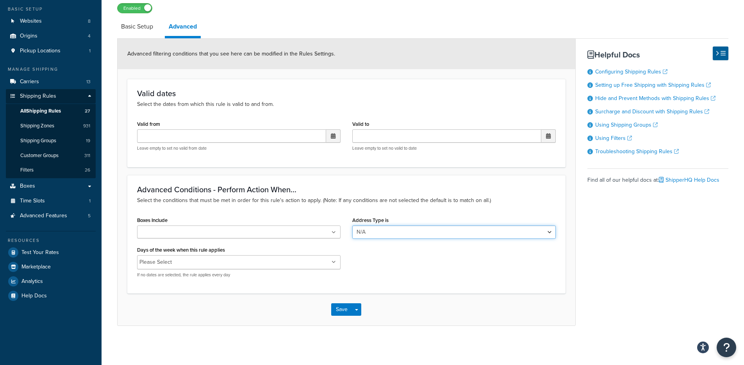
click at [437, 232] on select "N/A Business Residential" at bounding box center [453, 231] width 203 height 13
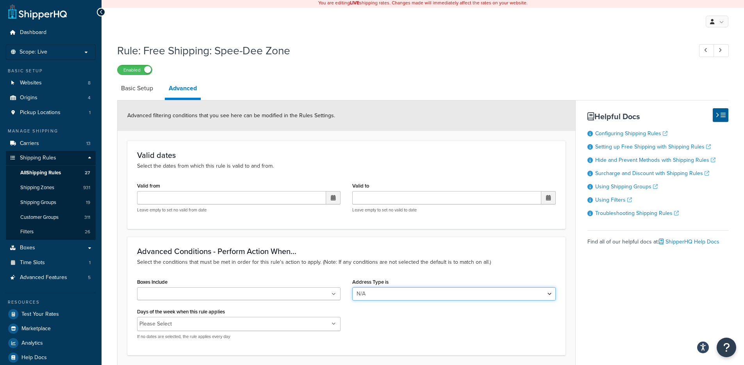
scroll to position [0, 0]
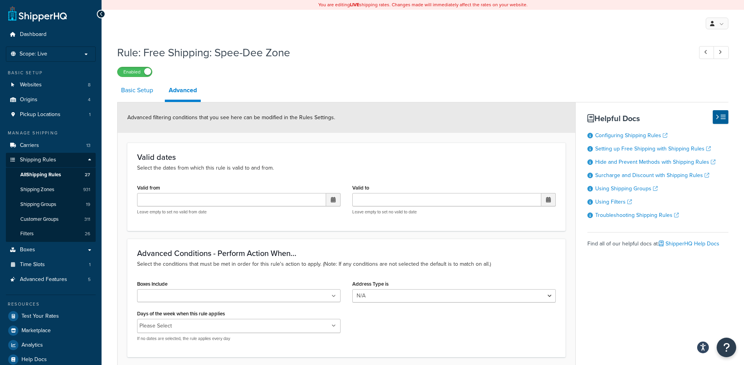
click at [142, 97] on link "Basic Setup" at bounding box center [137, 90] width 40 height 19
select select "OVERRIDE"
select select "LOCATION"
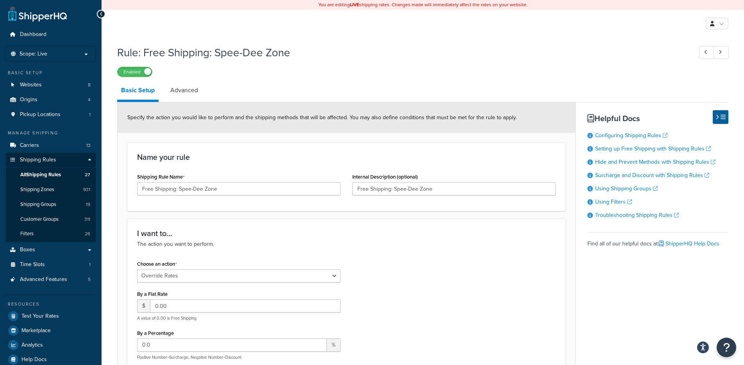
click at [235, 125] on div "Specify the action you would like to perform and the shipping methods that will…" at bounding box center [347, 117] width 458 height 30
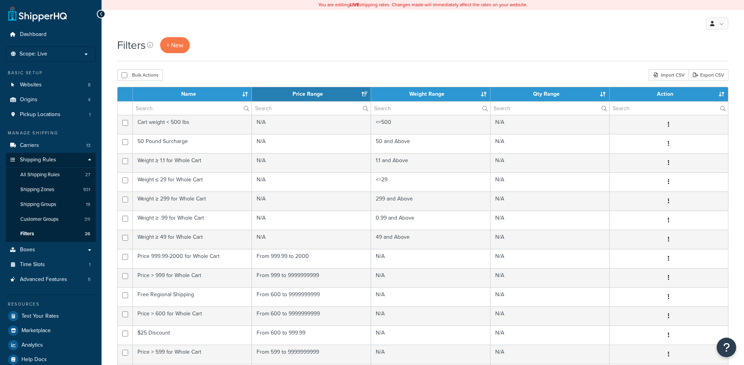
select select "15"
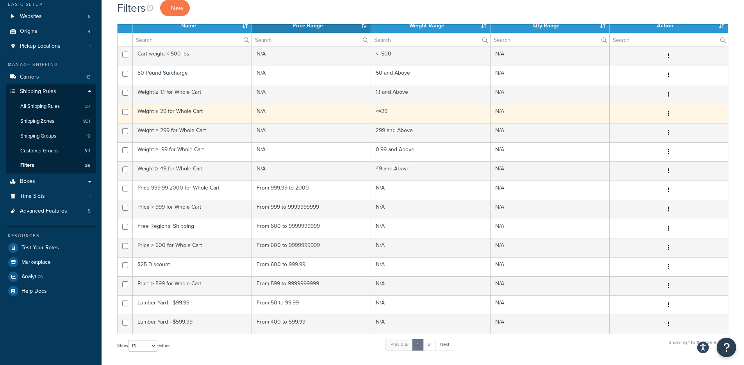
scroll to position [131, 0]
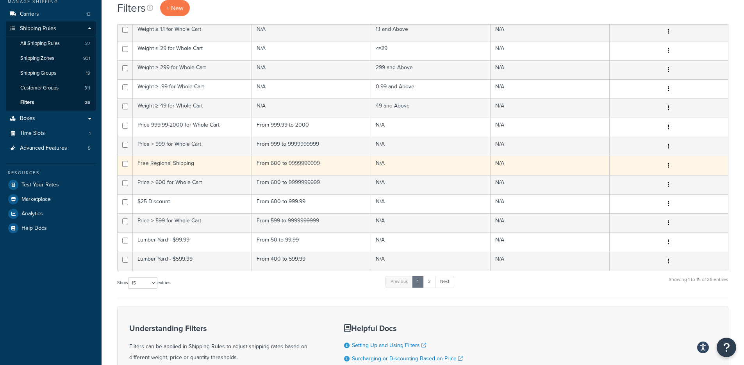
click at [252, 164] on td "From 600 to 9999999999" at bounding box center [311, 165] width 119 height 19
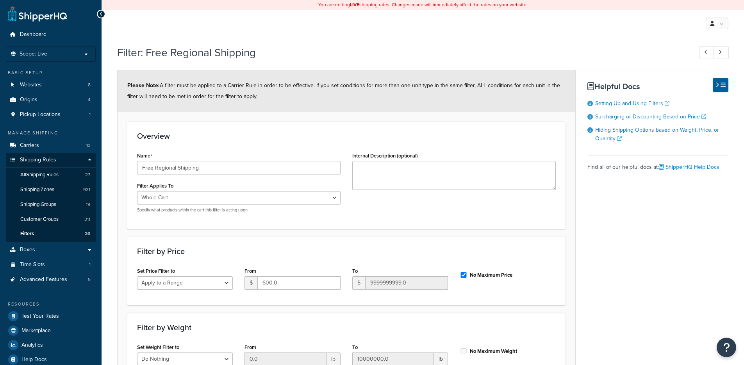
select select "range"
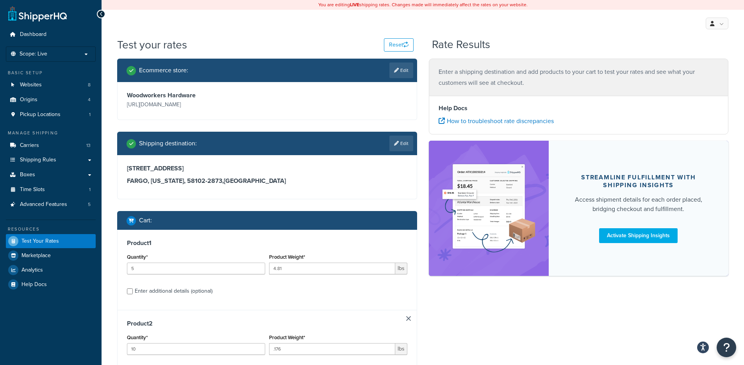
select select "ND"
checkbox input "true"
type input "5"
type input "5.438"
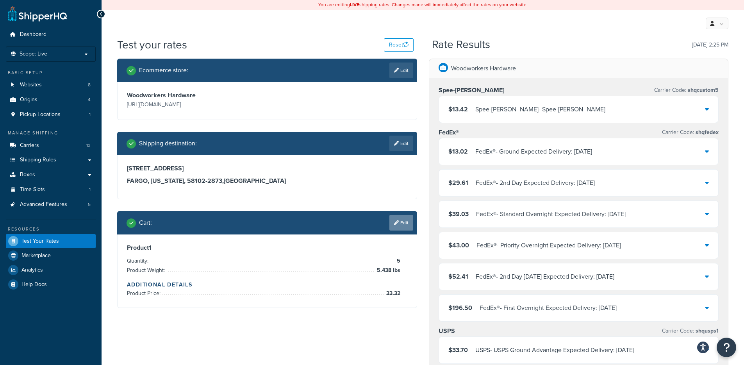
drag, startPoint x: 389, startPoint y: 230, endPoint x: 408, endPoint y: 226, distance: 19.3
click at [389, 230] on div "Cart : Edit" at bounding box center [267, 222] width 300 height 23
click at [408, 226] on link "Edit" at bounding box center [401, 223] width 24 height 16
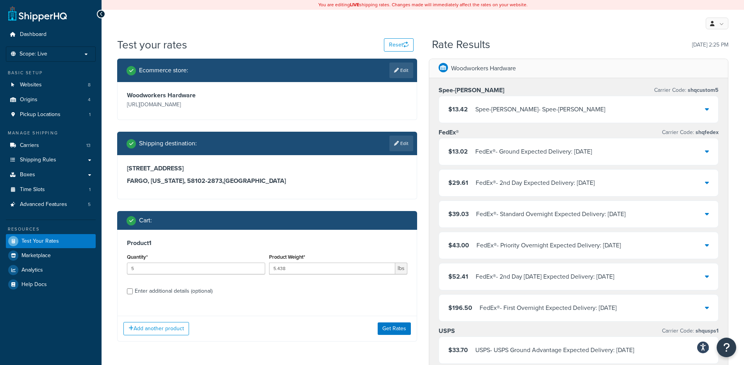
click at [146, 290] on div "Enter additional details (optional)" at bounding box center [174, 290] width 78 height 11
click at [133, 290] on input "Enter additional details (optional)" at bounding box center [130, 291] width 6 height 6
checkbox input "true"
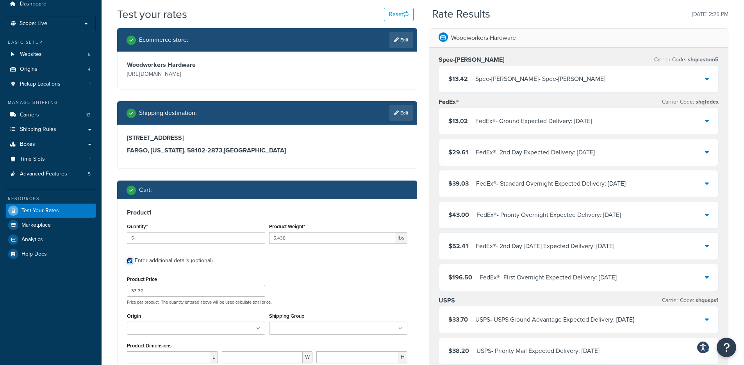
scroll to position [37, 0]
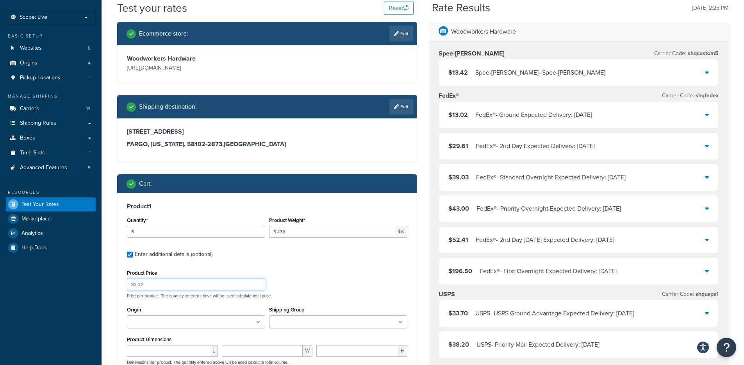
drag, startPoint x: 171, startPoint y: 285, endPoint x: 118, endPoint y: 286, distance: 52.3
click at [118, 286] on div "Product 1 Quantity* 5 Product Weight* 5.438 lbs Enter additional details (optio…" at bounding box center [267, 320] width 299 height 254
click at [157, 284] on input "33.32" at bounding box center [196, 284] width 138 height 12
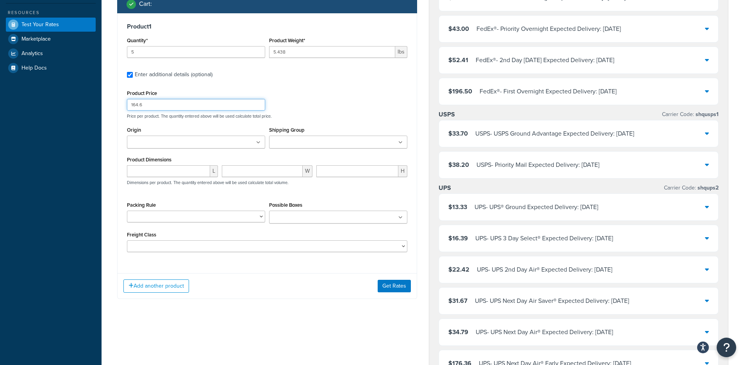
scroll to position [232, 0]
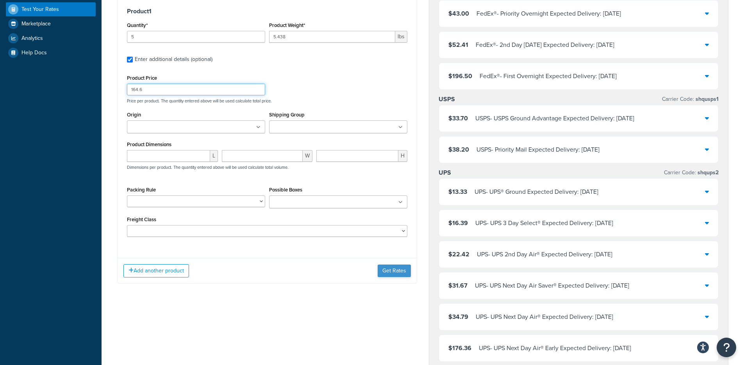
type input "164.6"
click at [381, 268] on button "Get Rates" at bounding box center [394, 270] width 33 height 12
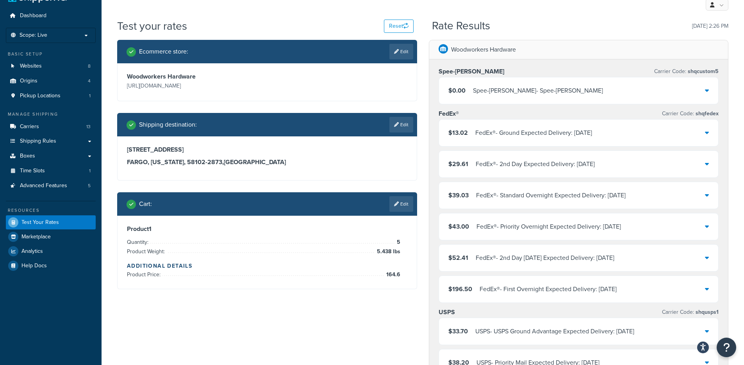
scroll to position [12, 0]
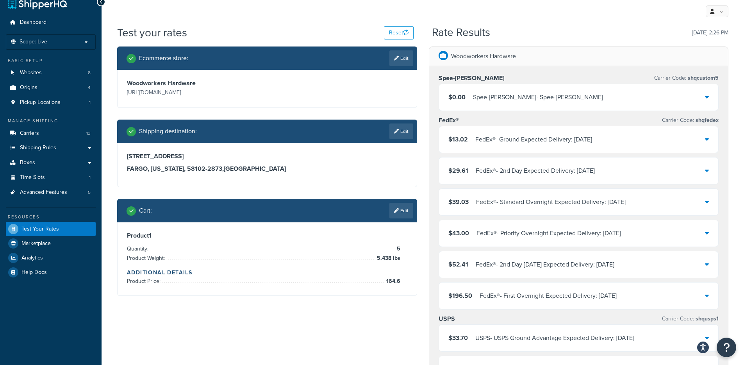
click at [561, 99] on div "$0.00 Spee-Dee - Spee-Dee" at bounding box center [579, 97] width 280 height 27
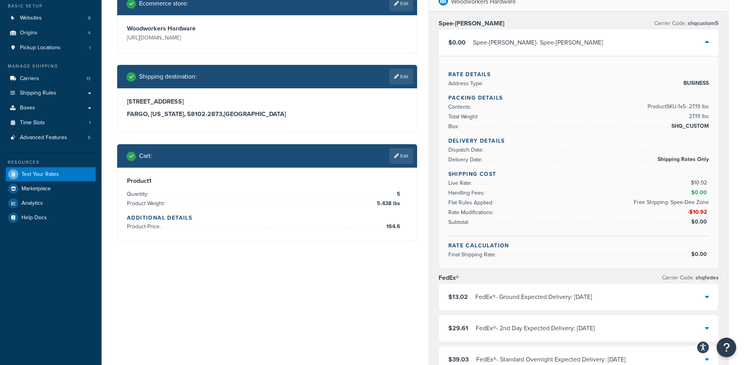
scroll to position [65, 0]
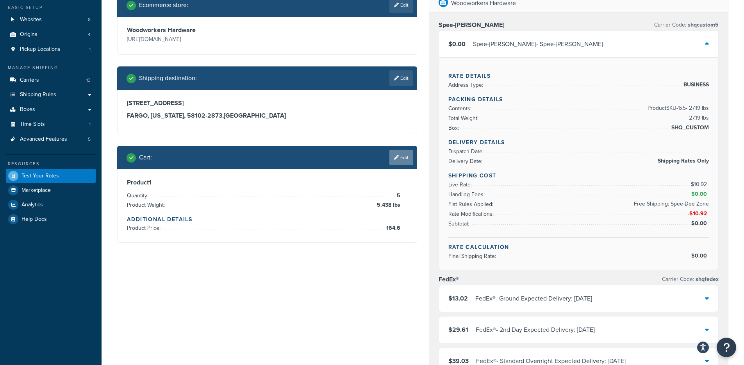
click at [403, 153] on link "Edit" at bounding box center [401, 158] width 24 height 16
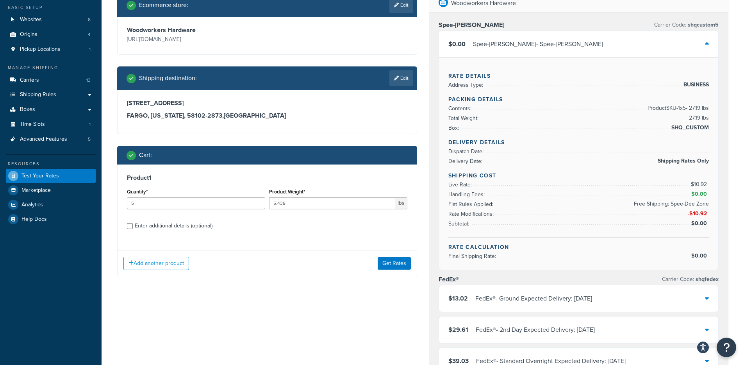
click at [158, 223] on div "Enter additional details (optional)" at bounding box center [174, 225] width 78 height 11
click at [133, 223] on input "Enter additional details (optional)" at bounding box center [130, 226] width 6 height 6
checkbox input "true"
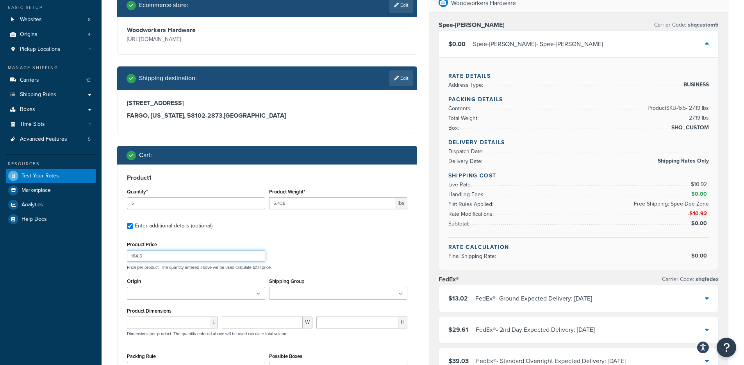
drag, startPoint x: 160, startPoint y: 257, endPoint x: 119, endPoint y: 257, distance: 40.6
click at [119, 257] on div "Product 1 Quantity* 5 Product Weight* 5.438 lbs Enter additional details (optio…" at bounding box center [267, 291] width 299 height 254
type input "33.32"
click at [119, 256] on div "Product 1 Quantity* 5 Product Weight* 5.438 lbs Enter additional details (optio…" at bounding box center [267, 291] width 299 height 254
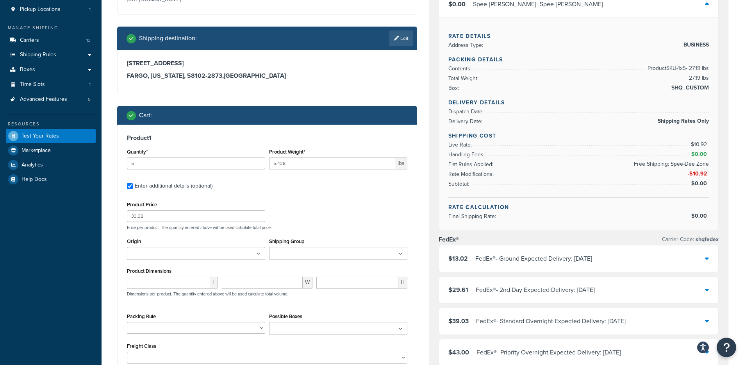
scroll to position [145, 0]
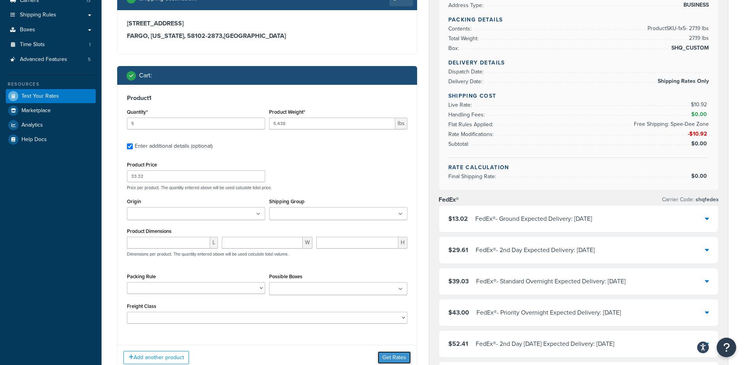
click at [382, 356] on button "Get Rates" at bounding box center [394, 357] width 33 height 12
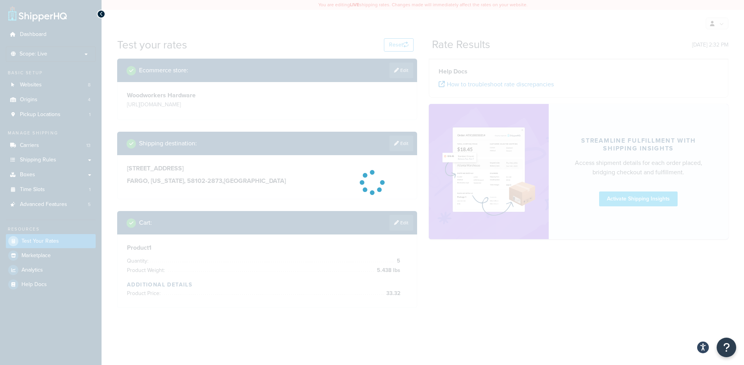
scroll to position [0, 0]
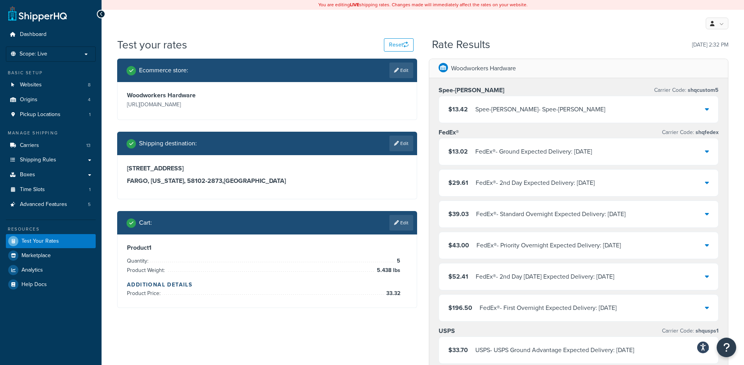
click at [514, 111] on div "Spee-Dee - Spee-Dee" at bounding box center [540, 109] width 130 height 11
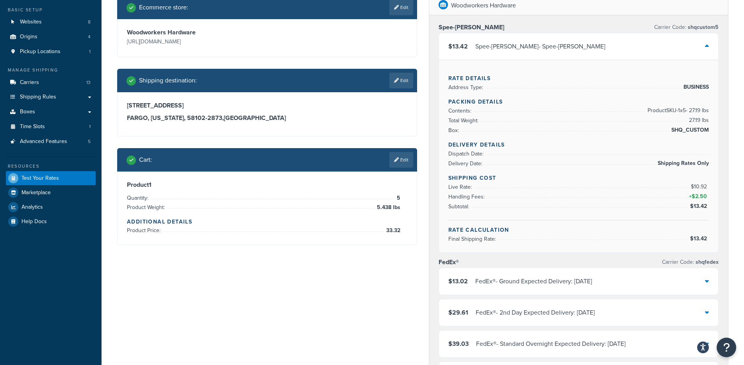
scroll to position [62, 0]
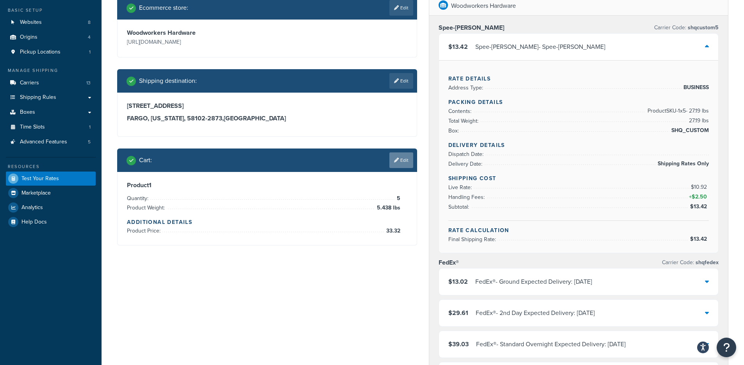
click at [395, 168] on link "Edit" at bounding box center [401, 160] width 24 height 16
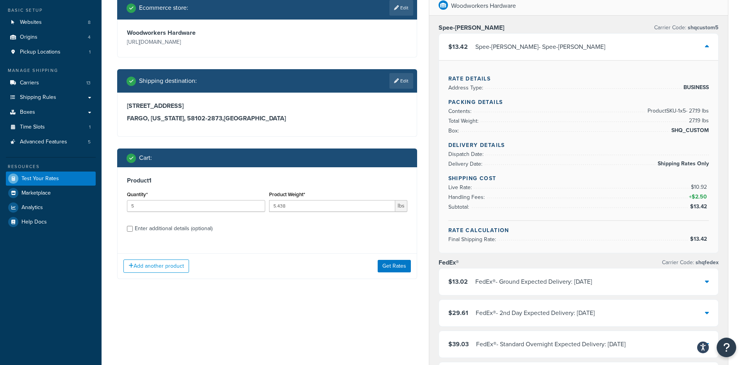
click at [166, 235] on div "Product 1 Quantity* 5 Product Weight* 5.438 lbs Enter additional details (optio…" at bounding box center [267, 207] width 299 height 80
click at [167, 232] on div "Enter additional details (optional)" at bounding box center [174, 228] width 78 height 11
click at [133, 232] on input "Enter additional details (optional)" at bounding box center [130, 229] width 6 height 6
checkbox input "true"
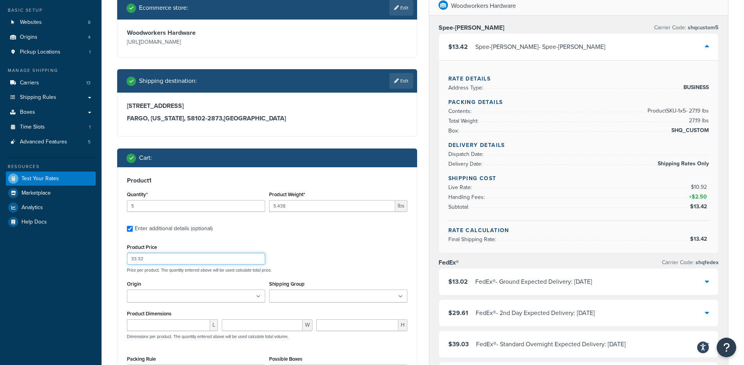
drag, startPoint x: 152, startPoint y: 258, endPoint x: 112, endPoint y: 257, distance: 39.9
click at [112, 257] on div "Ecommerce store : Edit Woodworkers Hardware https://www.wwhardware.com/ Shippin…" at bounding box center [267, 230] width 312 height 469
type input "166.6"
click at [118, 289] on div "Product 1 Quantity* 5 Product Weight* 5.438 lbs Enter additional details (optio…" at bounding box center [267, 294] width 299 height 254
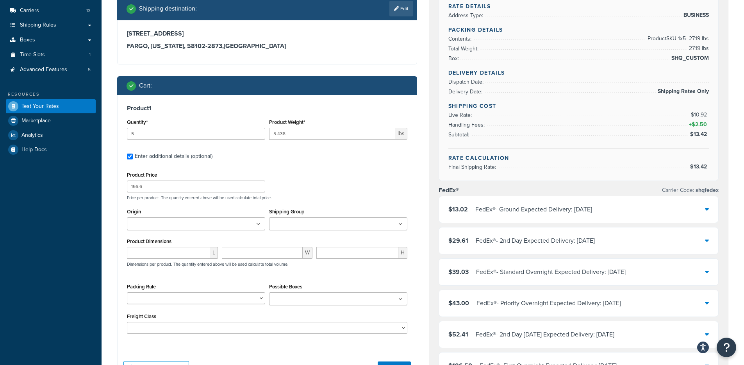
scroll to position [148, 0]
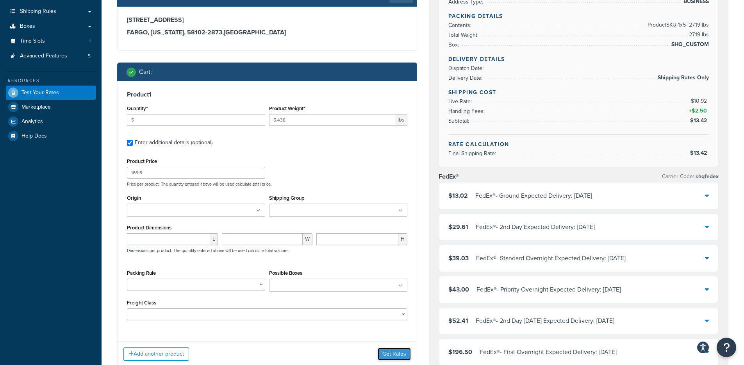
click at [392, 350] on button "Get Rates" at bounding box center [394, 354] width 33 height 12
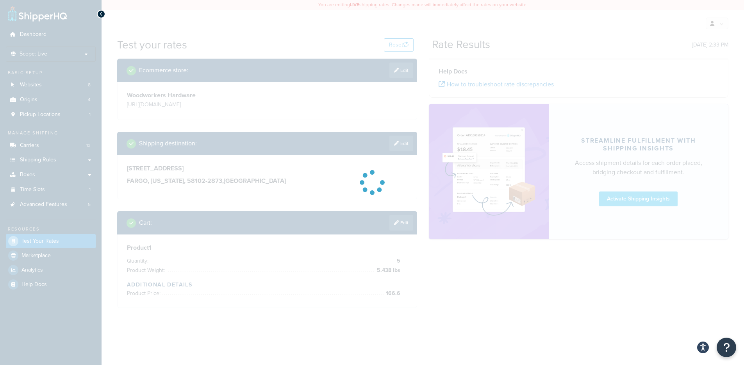
scroll to position [0, 0]
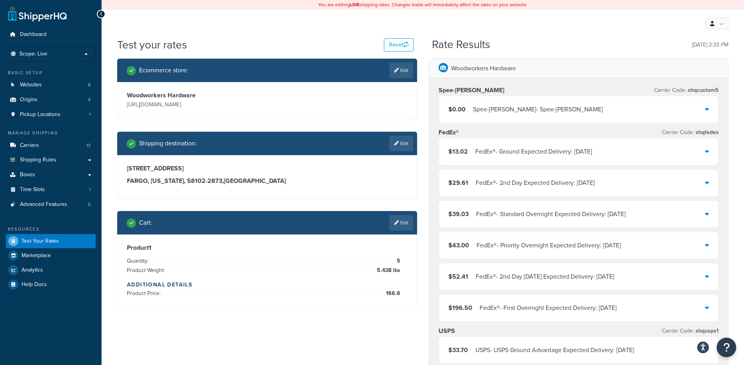
click at [539, 105] on div "$0.00 Spee-Dee - Spee-Dee" at bounding box center [579, 109] width 280 height 27
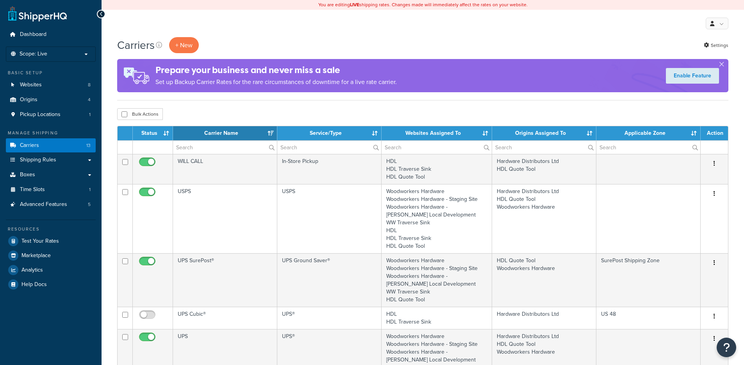
select select "15"
click at [716, 40] on link "Settings" at bounding box center [716, 45] width 25 height 11
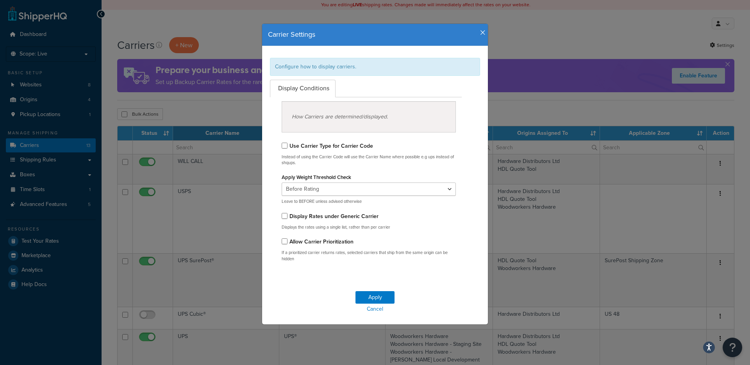
click at [476, 19] on div "Carrier Settings Configure how to display carriers. Display Conditions How Carr…" at bounding box center [375, 174] width 234 height 325
click at [476, 38] on h4 "Carrier Settings" at bounding box center [375, 35] width 214 height 10
click at [479, 36] on div "Carrier Settings" at bounding box center [375, 35] width 226 height 22
click at [480, 34] on icon "button" at bounding box center [482, 32] width 5 height 7
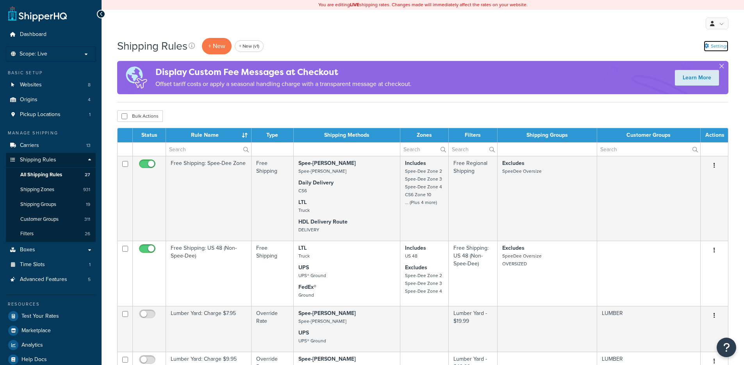
click at [708, 45] on icon at bounding box center [706, 45] width 5 height 5
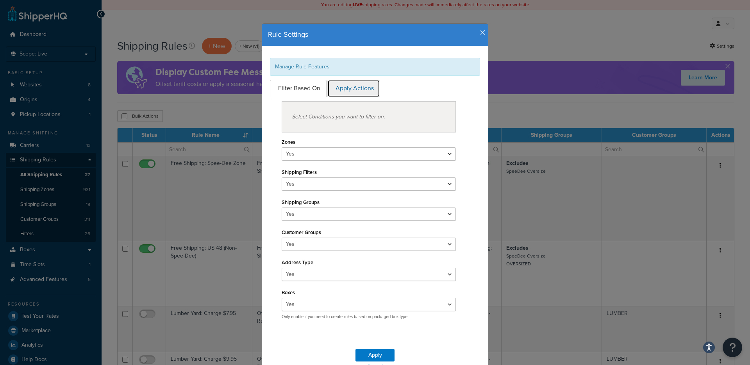
click at [361, 88] on link "Apply Actions" at bounding box center [353, 89] width 53 height 18
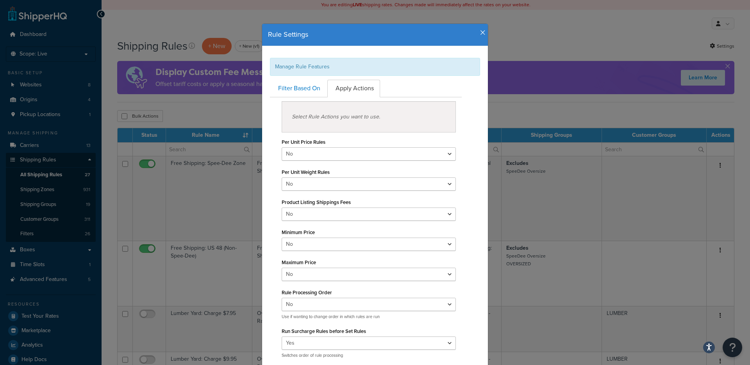
click at [476, 37] on h4 "Rule Settings" at bounding box center [375, 35] width 214 height 10
click at [481, 35] on icon "button" at bounding box center [482, 32] width 5 height 7
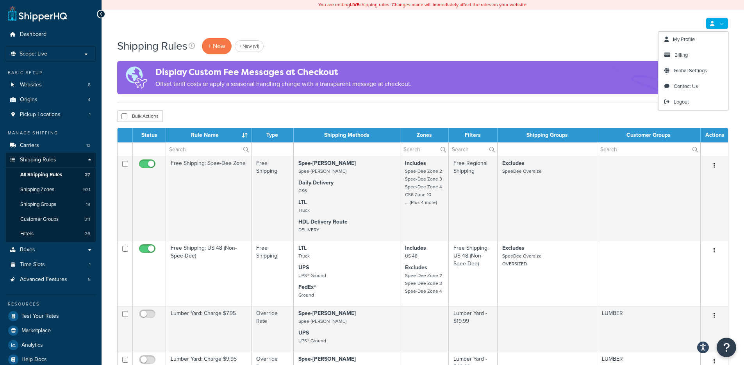
click at [722, 21] on link at bounding box center [717, 24] width 23 height 12
click at [690, 68] on span "Global Settings" at bounding box center [690, 70] width 33 height 7
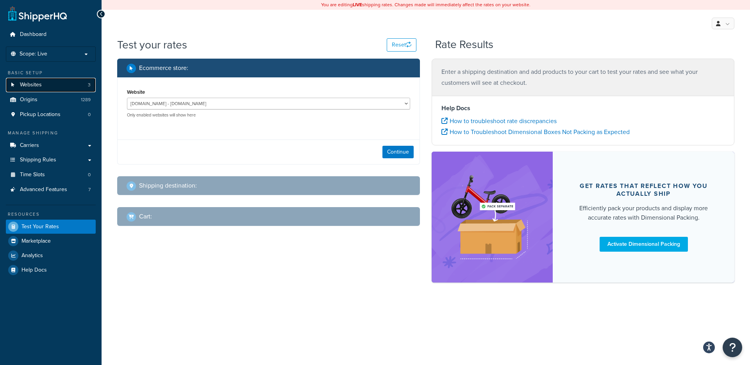
click at [50, 84] on link "Websites 3" at bounding box center [51, 85] width 90 height 14
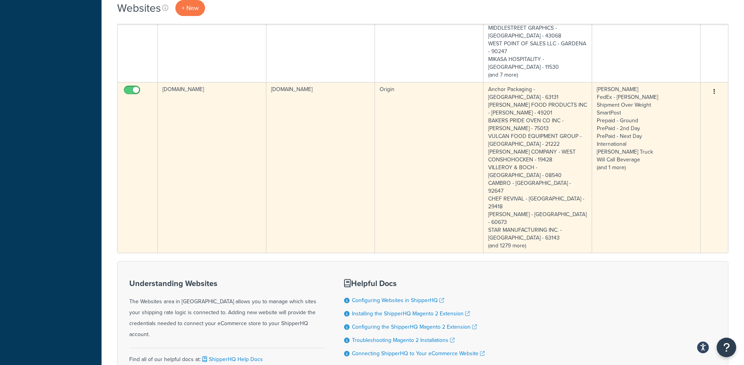
scroll to position [326, 0]
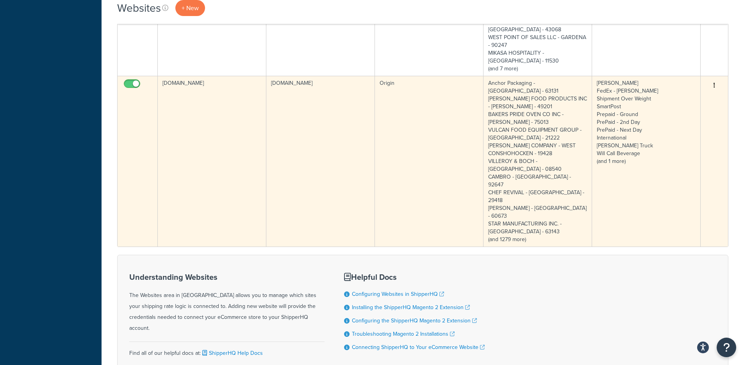
click at [276, 167] on td "myboelter.com" at bounding box center [320, 161] width 109 height 171
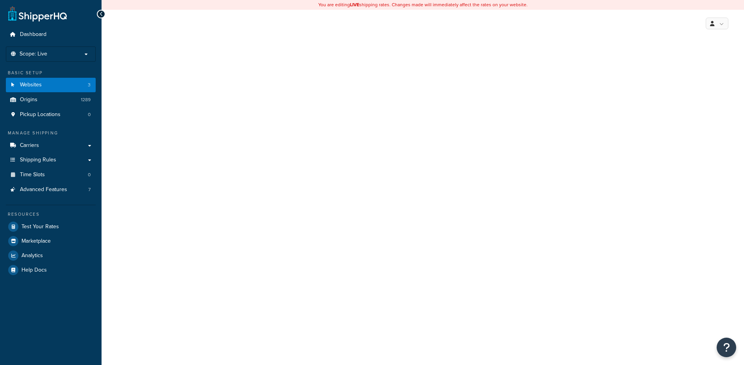
select select "147447"
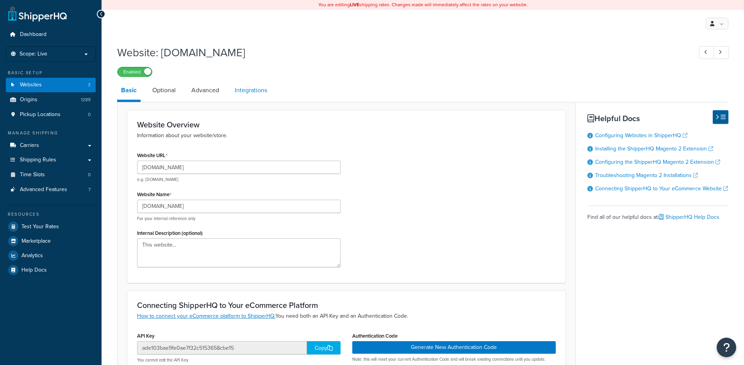
click at [243, 93] on link "Integrations" at bounding box center [251, 90] width 40 height 19
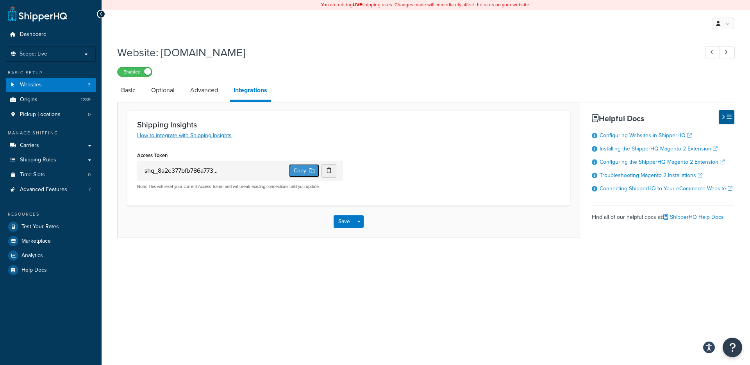
click at [301, 175] on button "Copy" at bounding box center [304, 170] width 30 height 13
click at [49, 88] on link "Websites 3" at bounding box center [51, 85] width 90 height 14
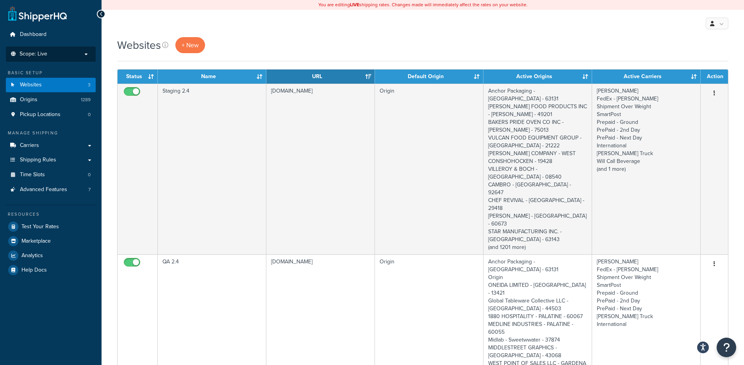
click at [50, 55] on p "Scope: Live" at bounding box center [50, 54] width 83 height 7
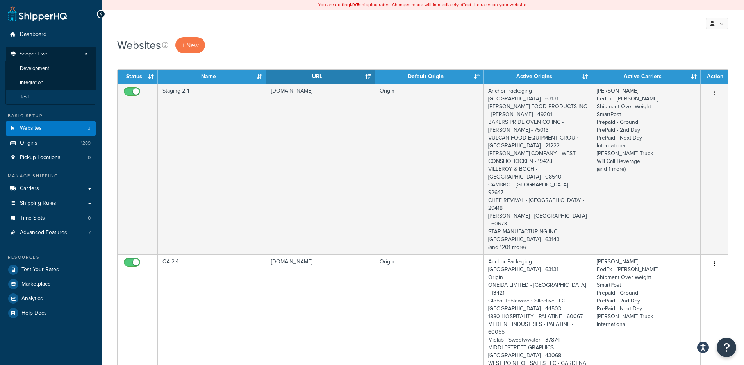
click at [48, 92] on li "Test" at bounding box center [50, 97] width 91 height 14
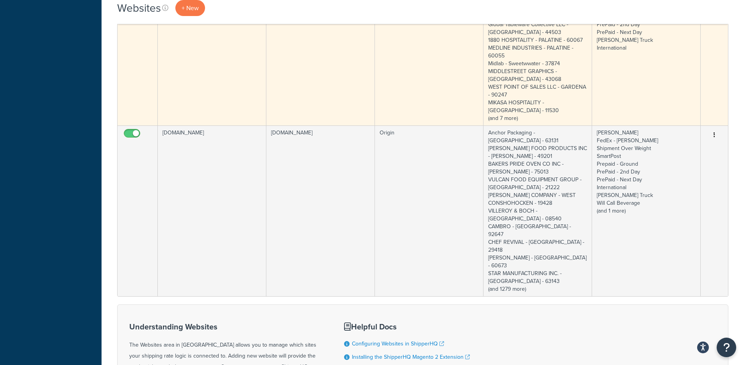
scroll to position [305, 0]
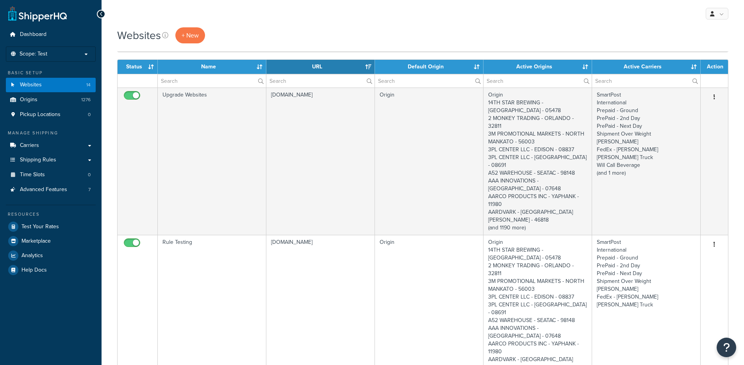
select select "15"
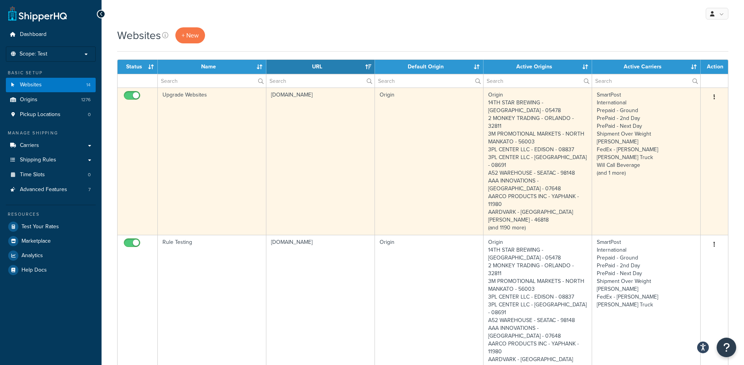
click at [342, 175] on td "[DOMAIN_NAME]" at bounding box center [320, 160] width 109 height 147
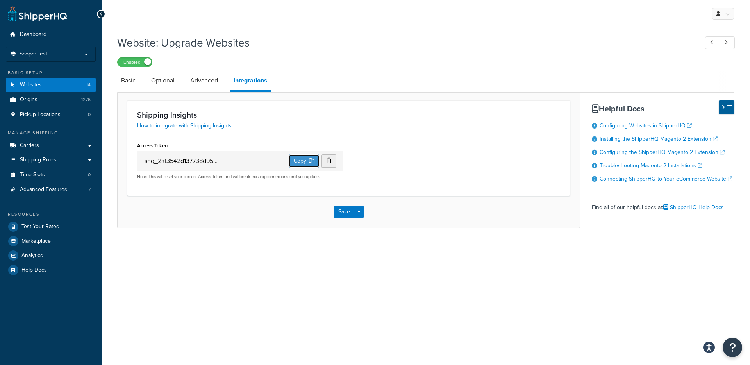
click at [295, 161] on button "Copy" at bounding box center [304, 160] width 30 height 13
